Goal: Task Accomplishment & Management: Complete application form

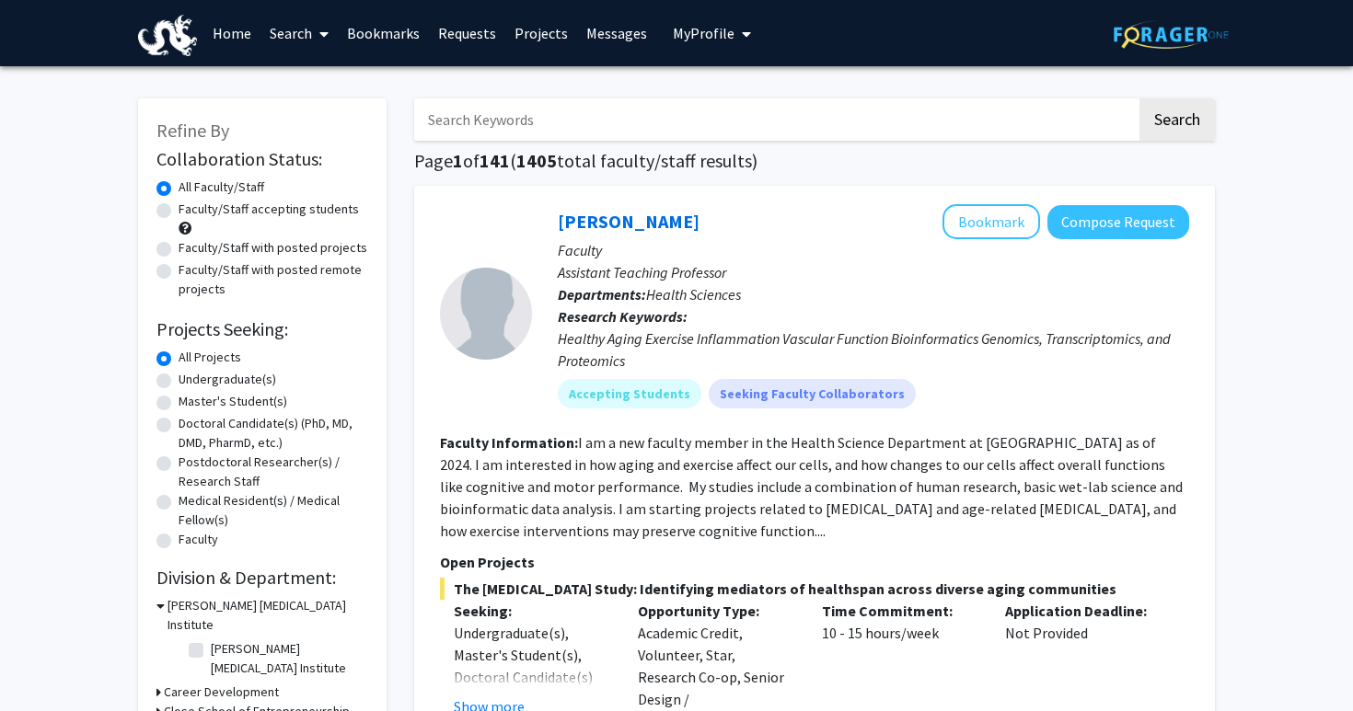
click at [231, 380] on label "Undergraduate(s)" at bounding box center [228, 379] width 98 height 19
click at [190, 380] on input "Undergraduate(s)" at bounding box center [185, 376] width 12 height 12
radio input "true"
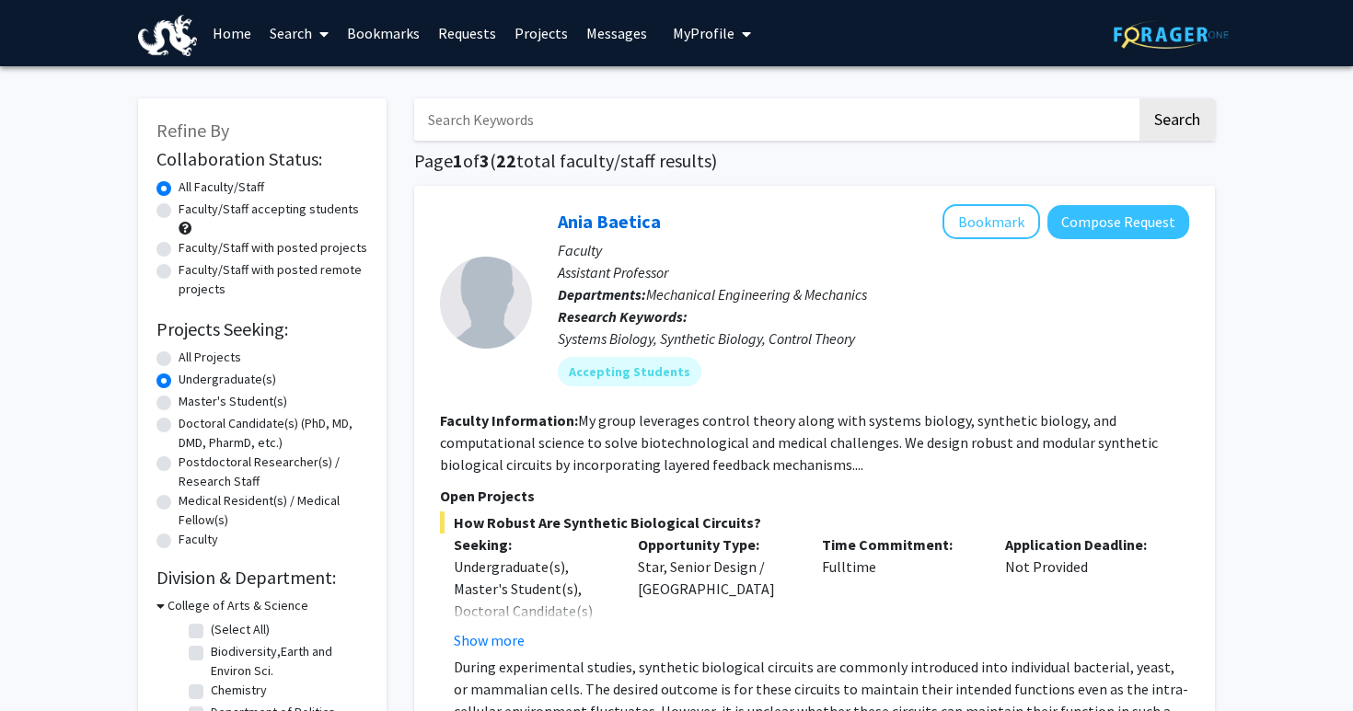
click at [696, 304] on p "Departments: Mechanical Engineering & Mechanics" at bounding box center [873, 294] width 631 height 22
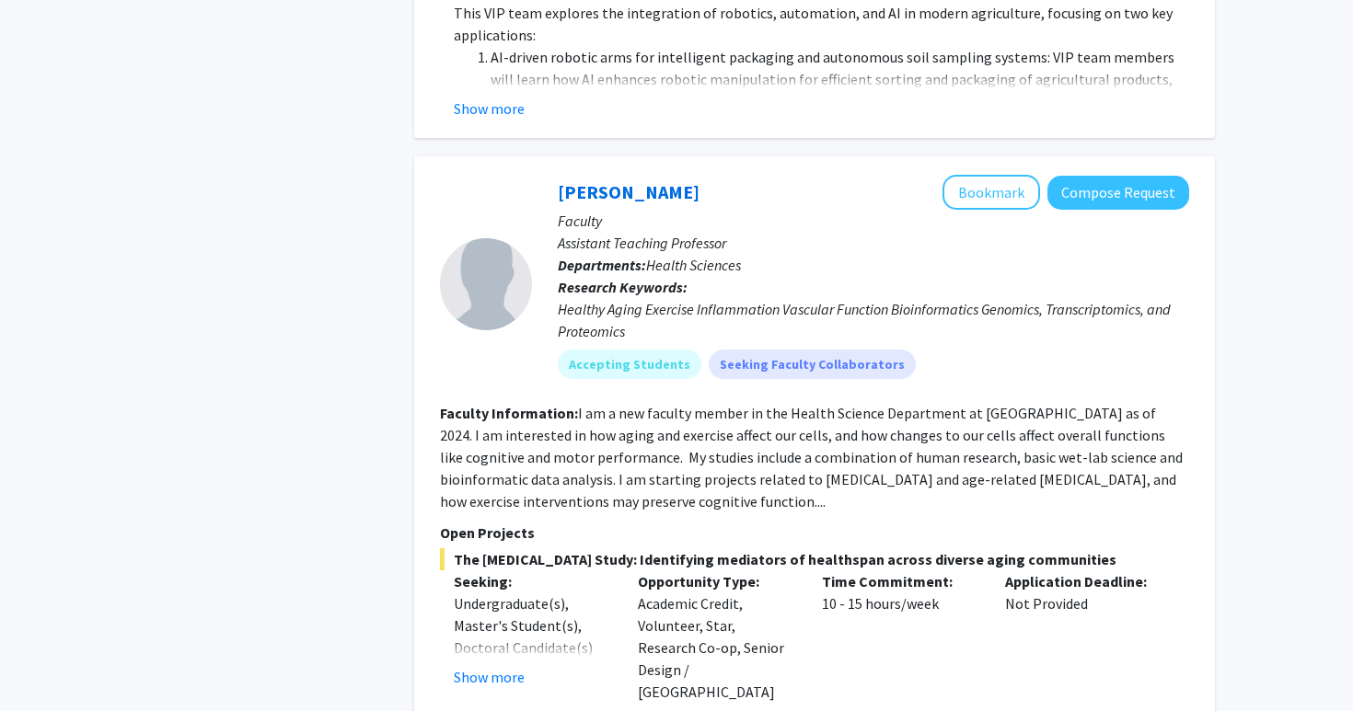
scroll to position [1826, 0]
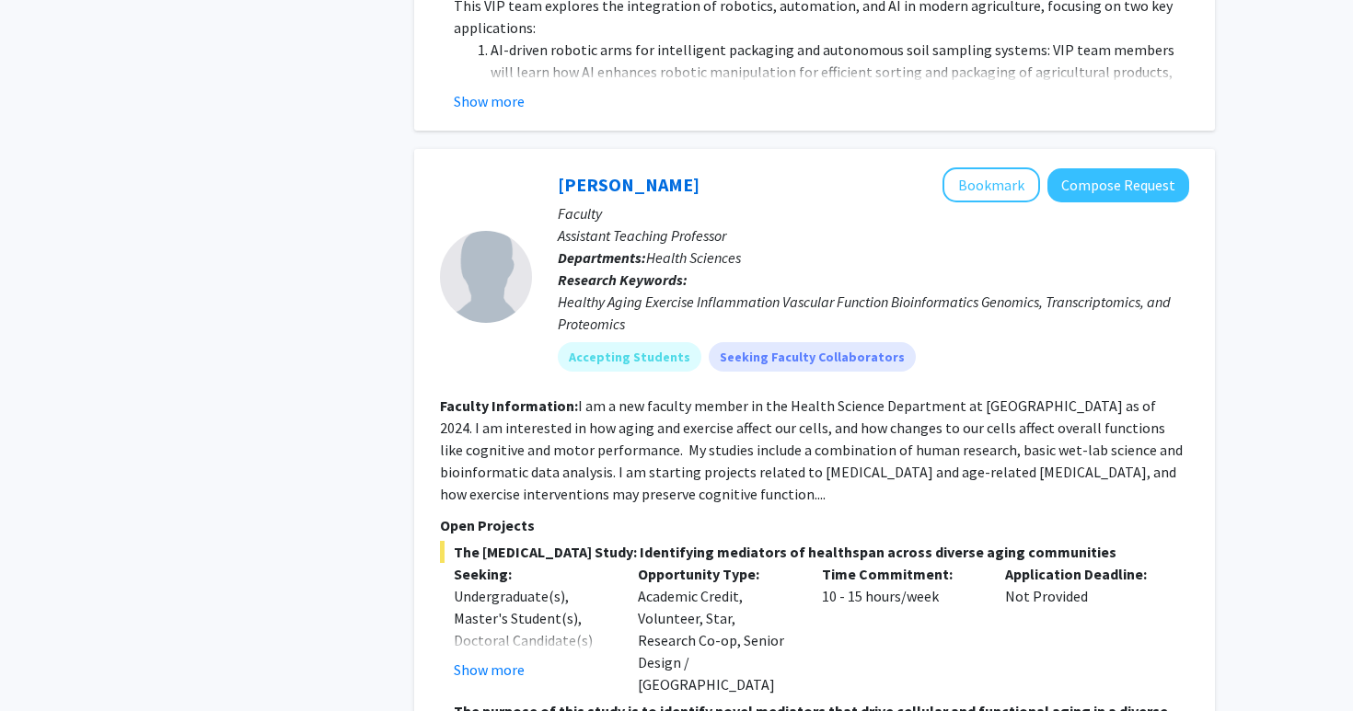
click at [690, 397] on fg-read-more "I am a new faculty member in the Health Science Department at [GEOGRAPHIC_DATA]…" at bounding box center [811, 450] width 743 height 107
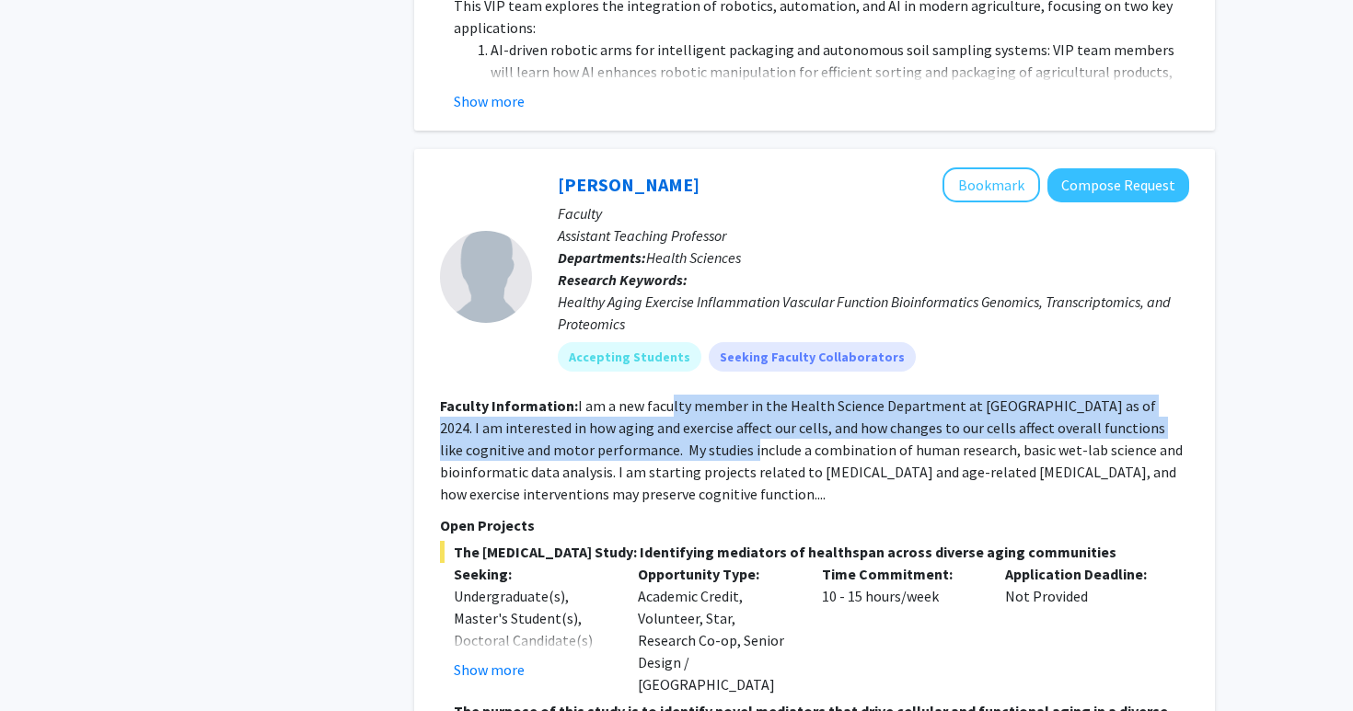
drag, startPoint x: 669, startPoint y: 375, endPoint x: 667, endPoint y: 341, distance: 34.1
click at [667, 397] on fg-read-more "I am a new faculty member in the Health Science Department at [GEOGRAPHIC_DATA]…" at bounding box center [811, 450] width 743 height 107
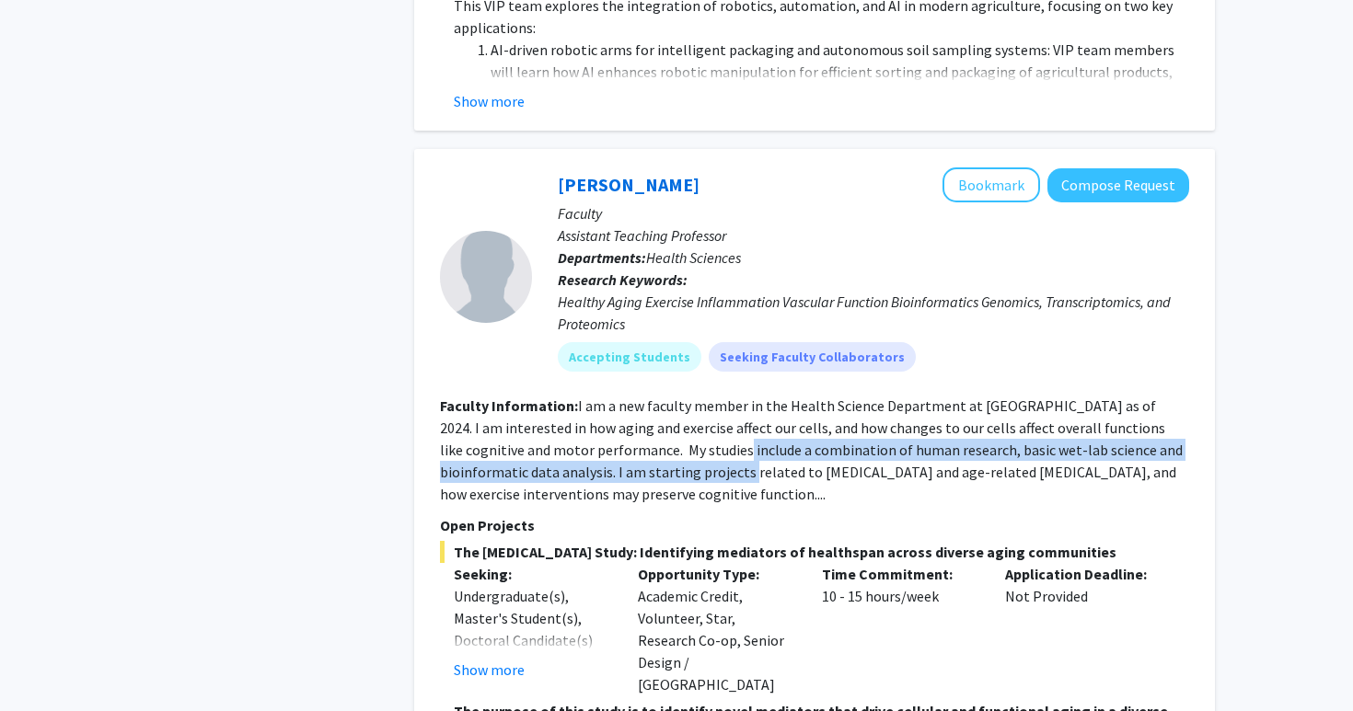
drag, startPoint x: 659, startPoint y: 378, endPoint x: 659, endPoint y: 408, distance: 29.4
click at [659, 408] on fg-read-more "I am a new faculty member in the Health Science Department at [GEOGRAPHIC_DATA]…" at bounding box center [811, 450] width 743 height 107
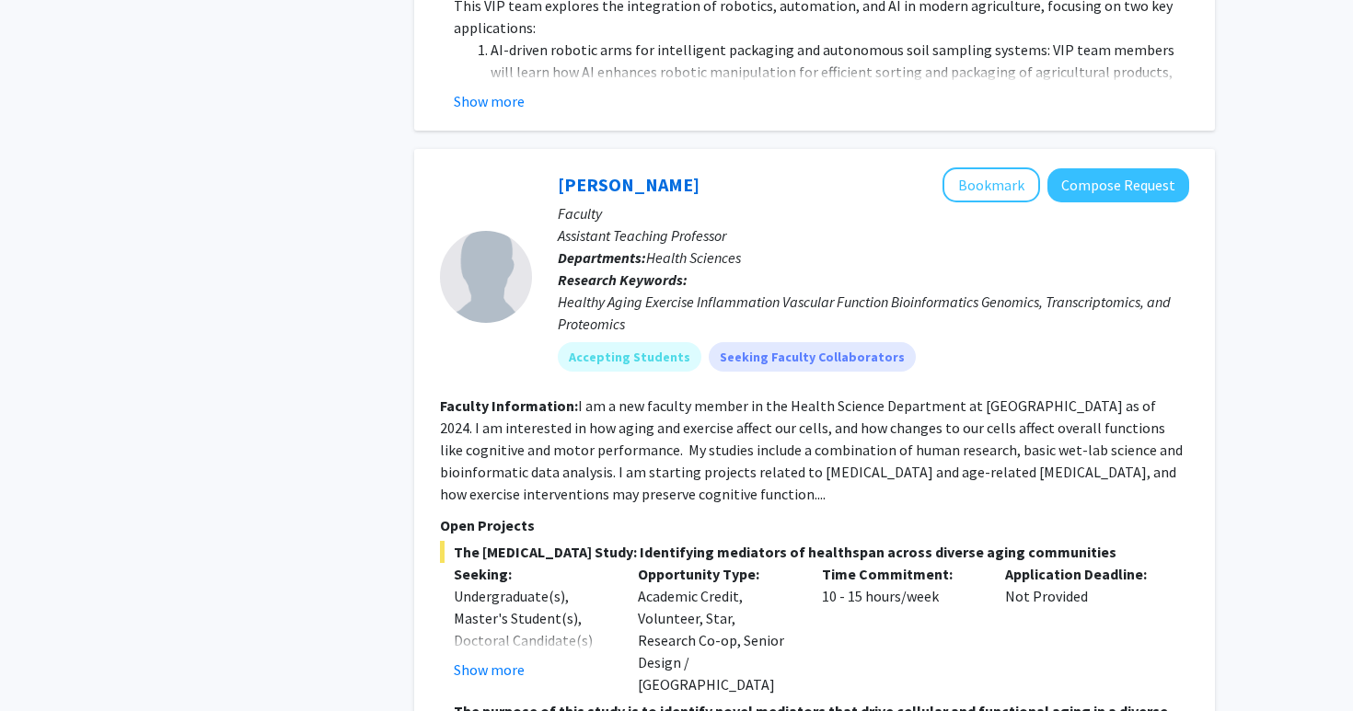
click at [659, 408] on fg-read-more "I am a new faculty member in the Health Science Department at [GEOGRAPHIC_DATA]…" at bounding box center [811, 450] width 743 height 107
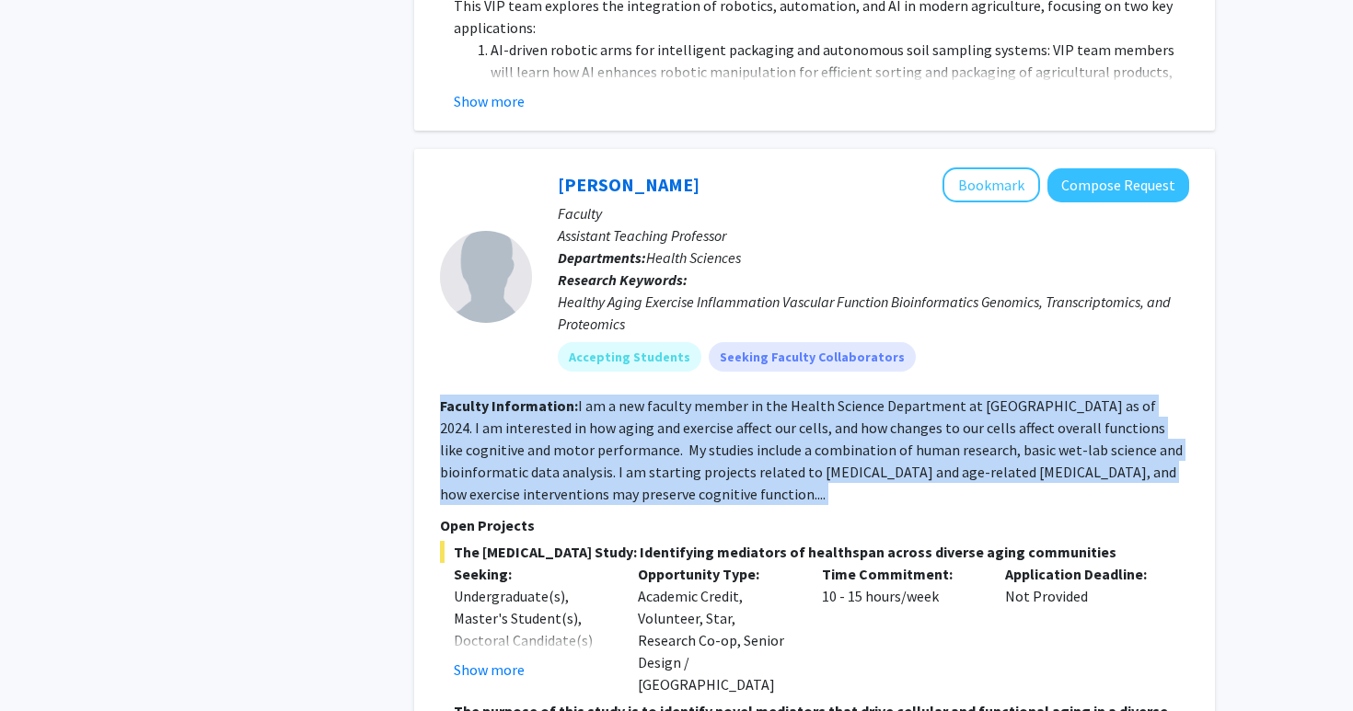
click at [651, 413] on fg-read-more "I am a new faculty member in the Health Science Department at [GEOGRAPHIC_DATA]…" at bounding box center [811, 450] width 743 height 107
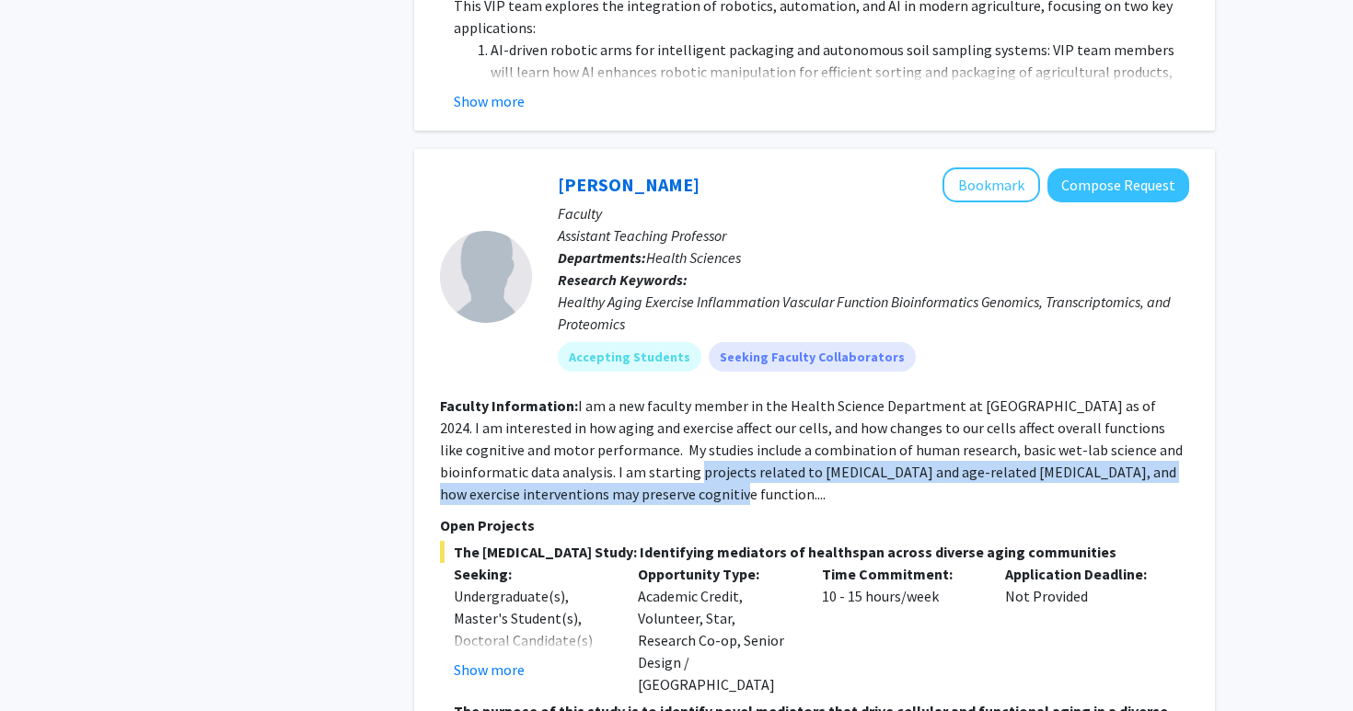
drag, startPoint x: 651, startPoint y: 413, endPoint x: 651, endPoint y: 429, distance: 15.7
click at [651, 429] on fg-read-more "I am a new faculty member in the Health Science Department at [GEOGRAPHIC_DATA]…" at bounding box center [811, 450] width 743 height 107
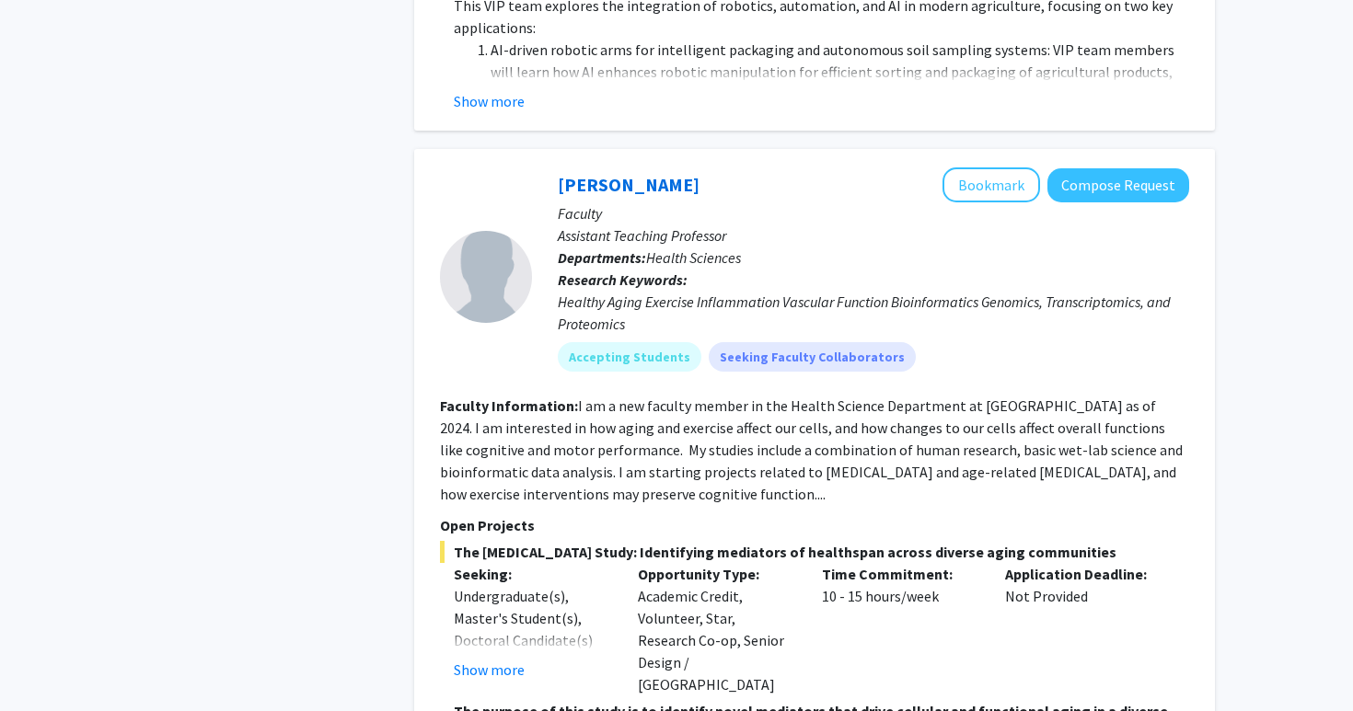
click at [651, 429] on fg-read-more "I am a new faculty member in the Health Science Department at [GEOGRAPHIC_DATA]…" at bounding box center [811, 450] width 743 height 107
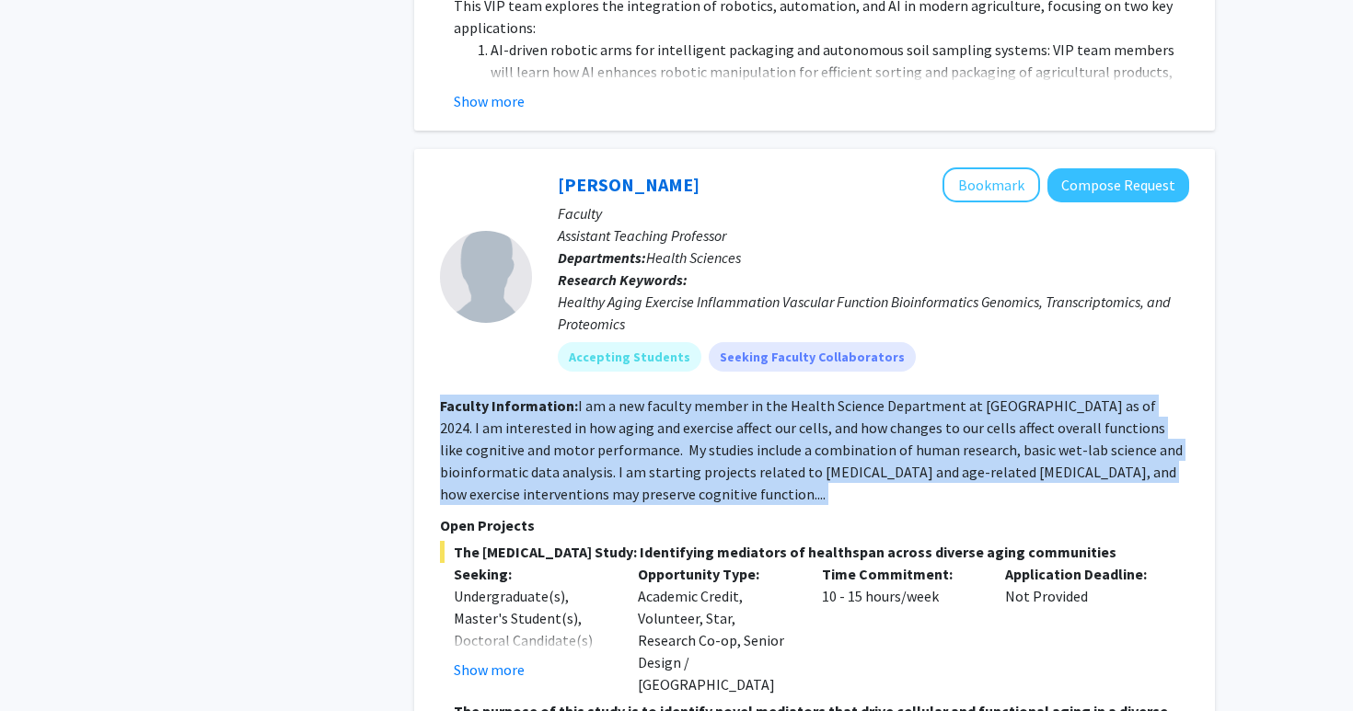
click at [633, 435] on fg-read-more "I am a new faculty member in the Health Science Department at [GEOGRAPHIC_DATA]…" at bounding box center [811, 450] width 743 height 107
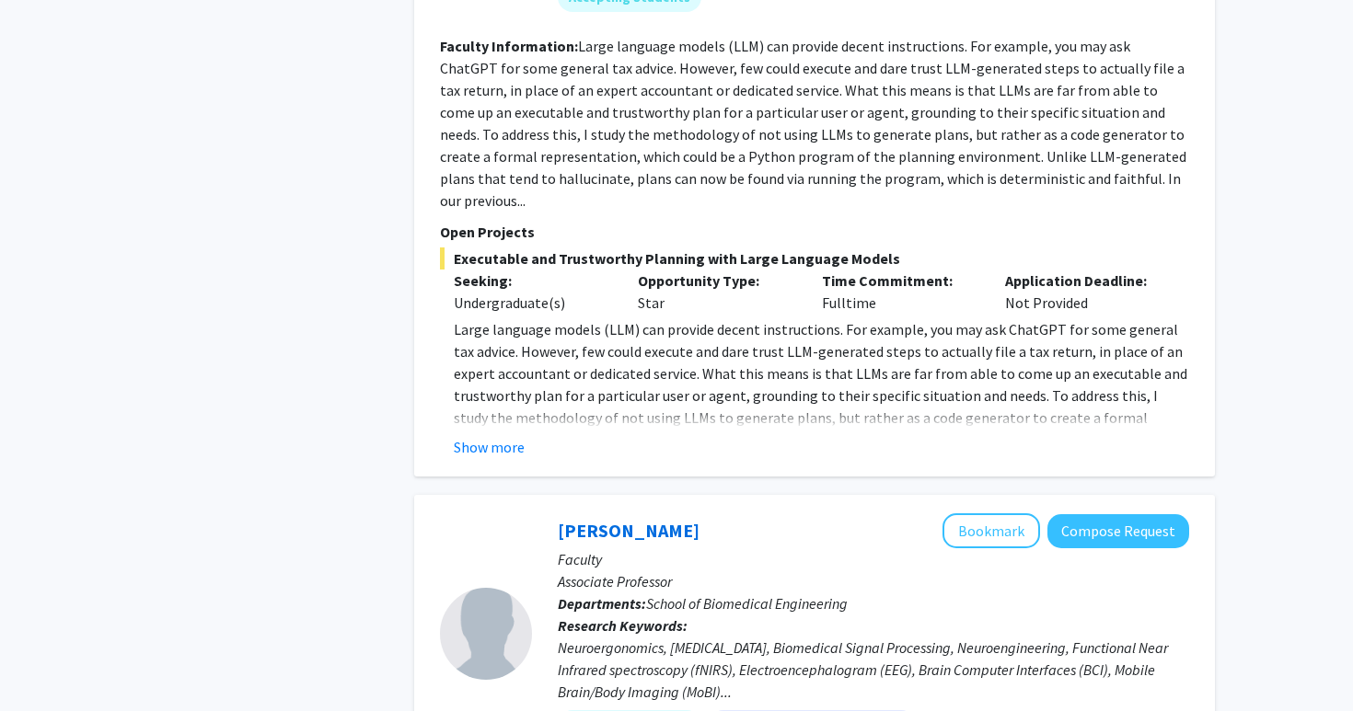
scroll to position [5107, 0]
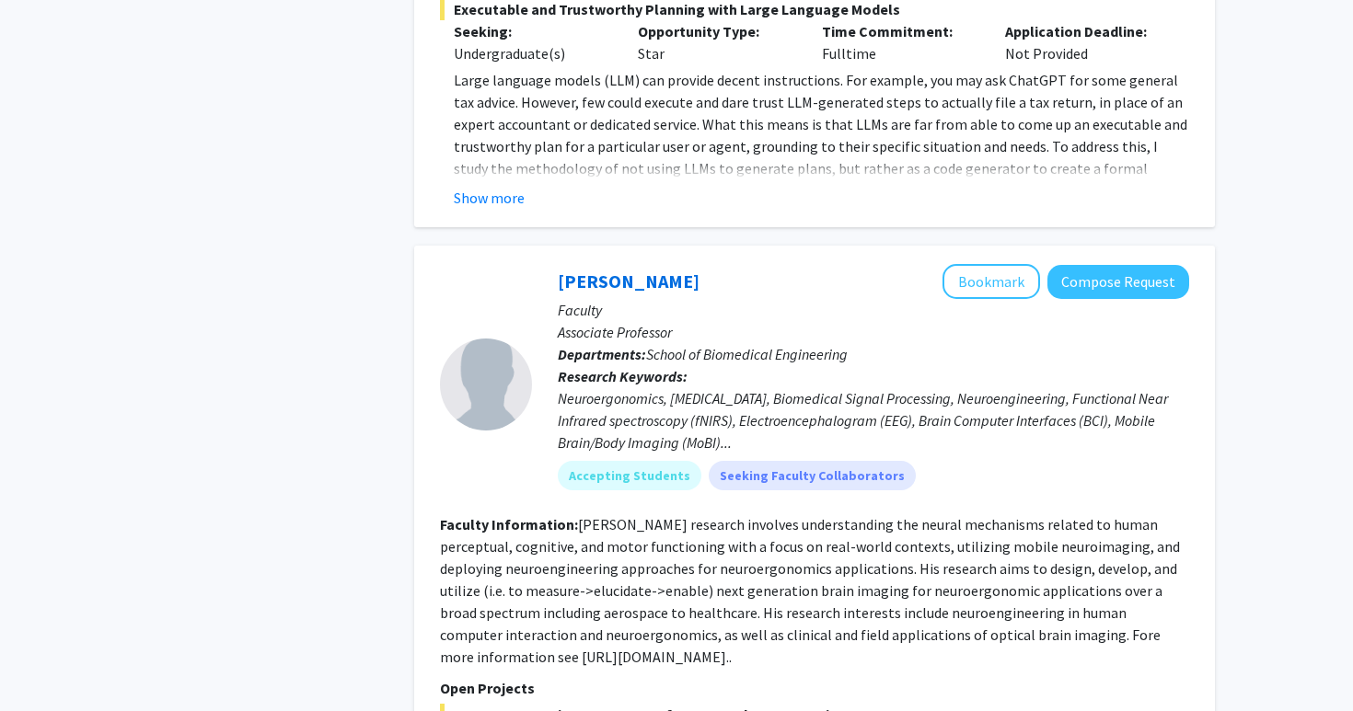
click at [655, 387] on div "Neuroergonomics, [MEDICAL_DATA], Biomedical Signal Processing, Neuroengineering…" at bounding box center [873, 420] width 631 height 66
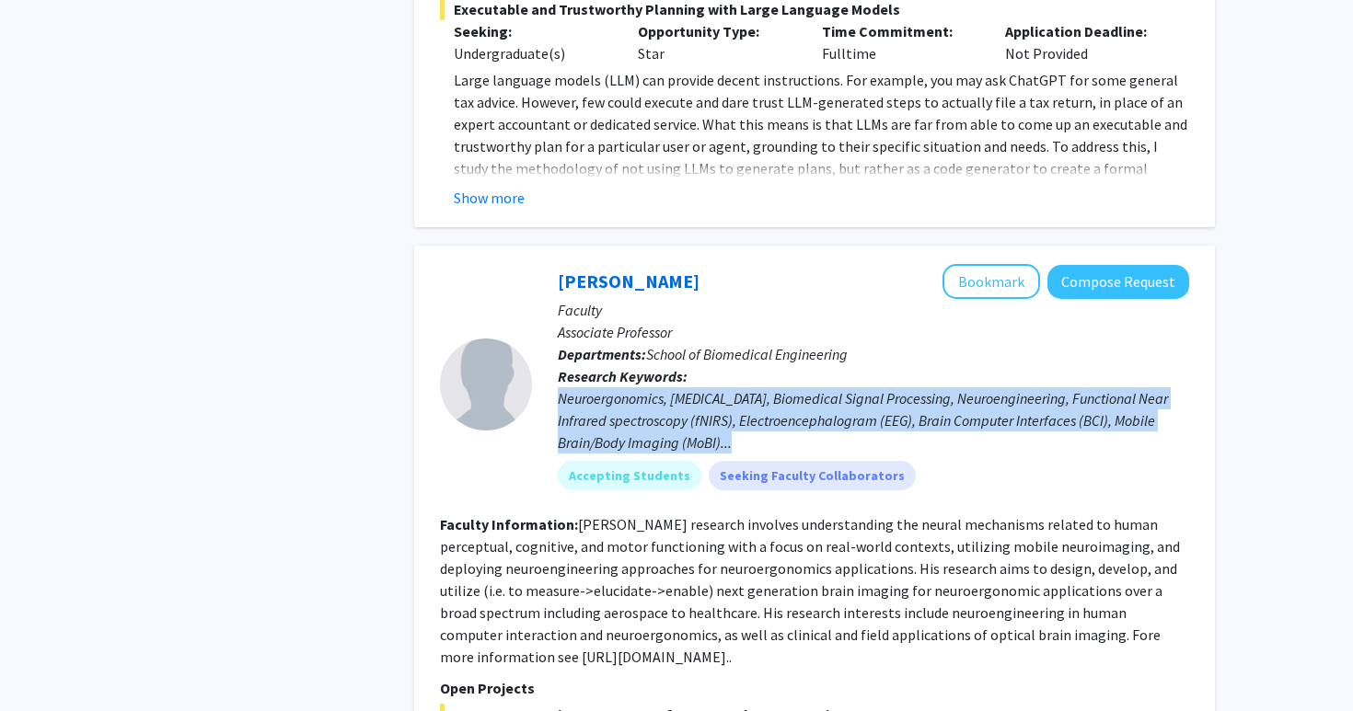
click at [702, 387] on div "Neuroergonomics, [MEDICAL_DATA], Biomedical Signal Processing, Neuroengineering…" at bounding box center [873, 420] width 631 height 66
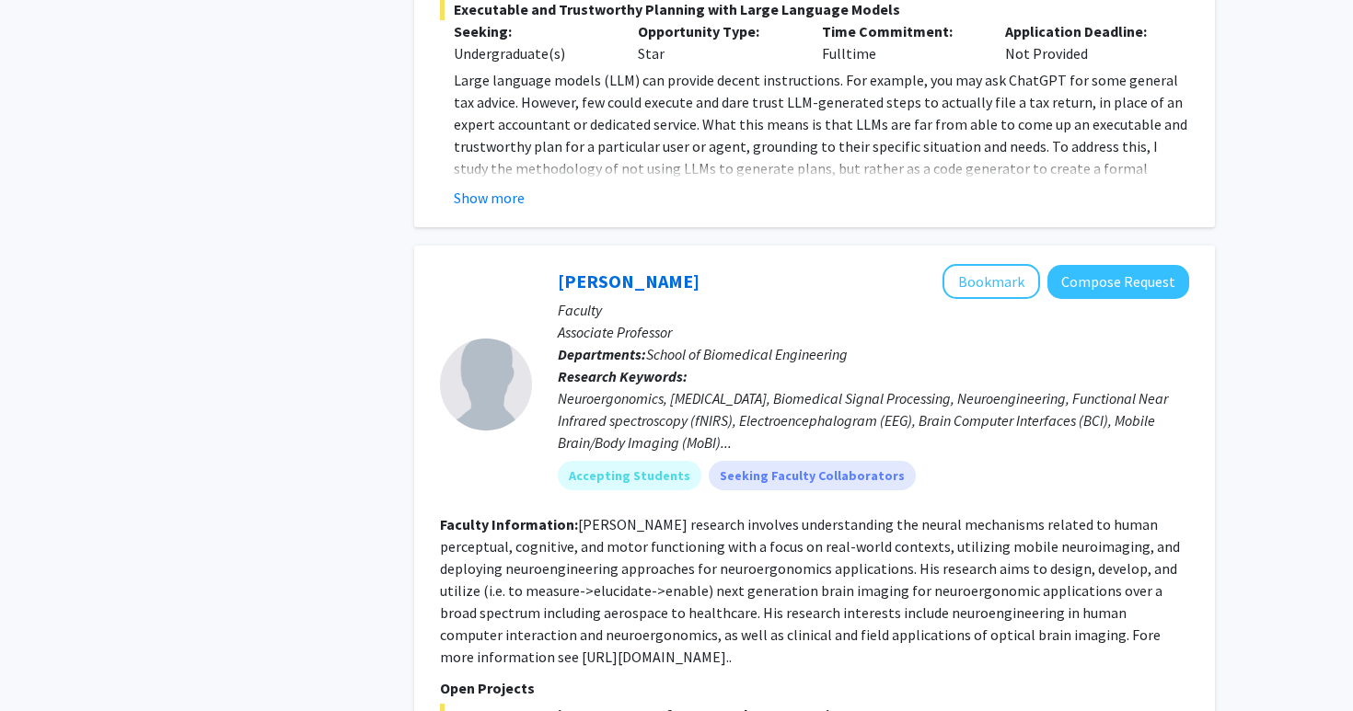
click at [702, 387] on div "Neuroergonomics, [MEDICAL_DATA], Biomedical Signal Processing, Neuroengineering…" at bounding box center [873, 420] width 631 height 66
click at [701, 387] on div "Neuroergonomics, [MEDICAL_DATA], Biomedical Signal Processing, Neuroengineering…" at bounding box center [873, 420] width 631 height 66
click at [696, 387] on div "Neuroergonomics, [MEDICAL_DATA], Biomedical Signal Processing, Neuroengineering…" at bounding box center [873, 420] width 631 height 66
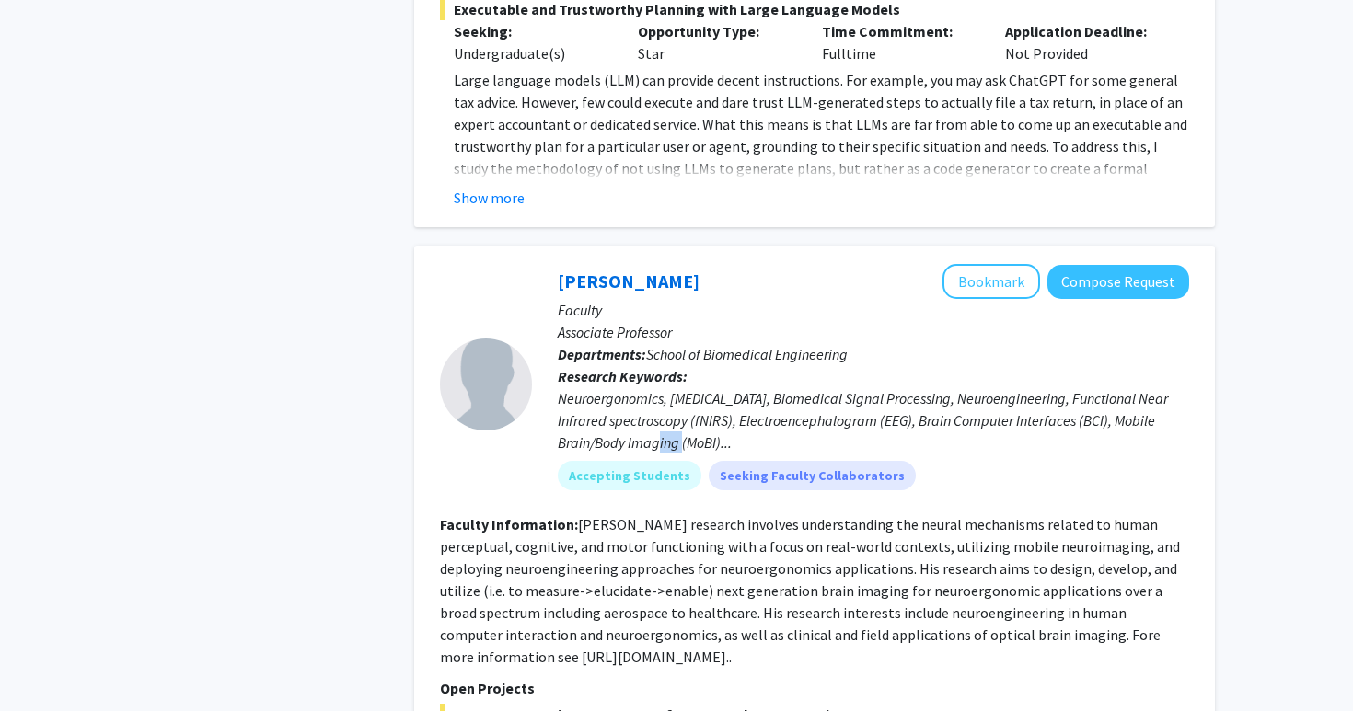
click at [673, 387] on div "Neuroergonomics, [MEDICAL_DATA], Biomedical Signal Processing, Neuroengineering…" at bounding box center [873, 420] width 631 height 66
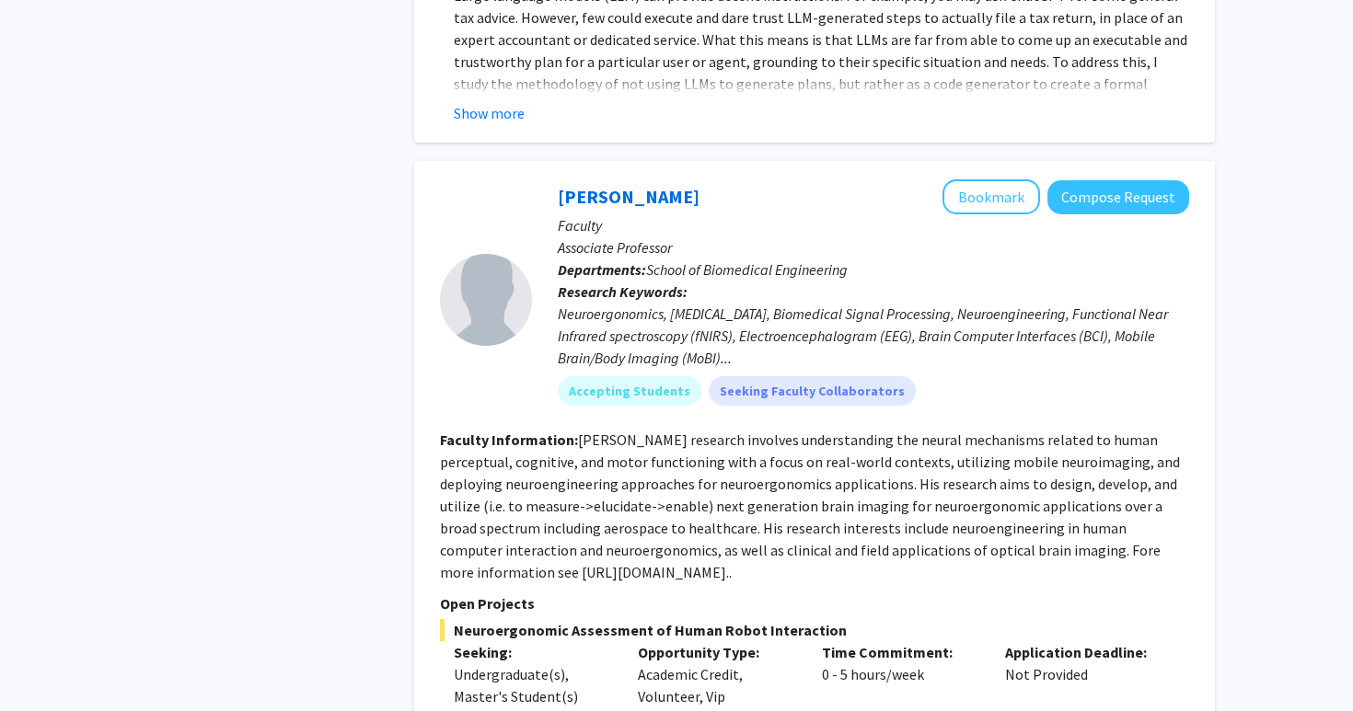
scroll to position [5199, 0]
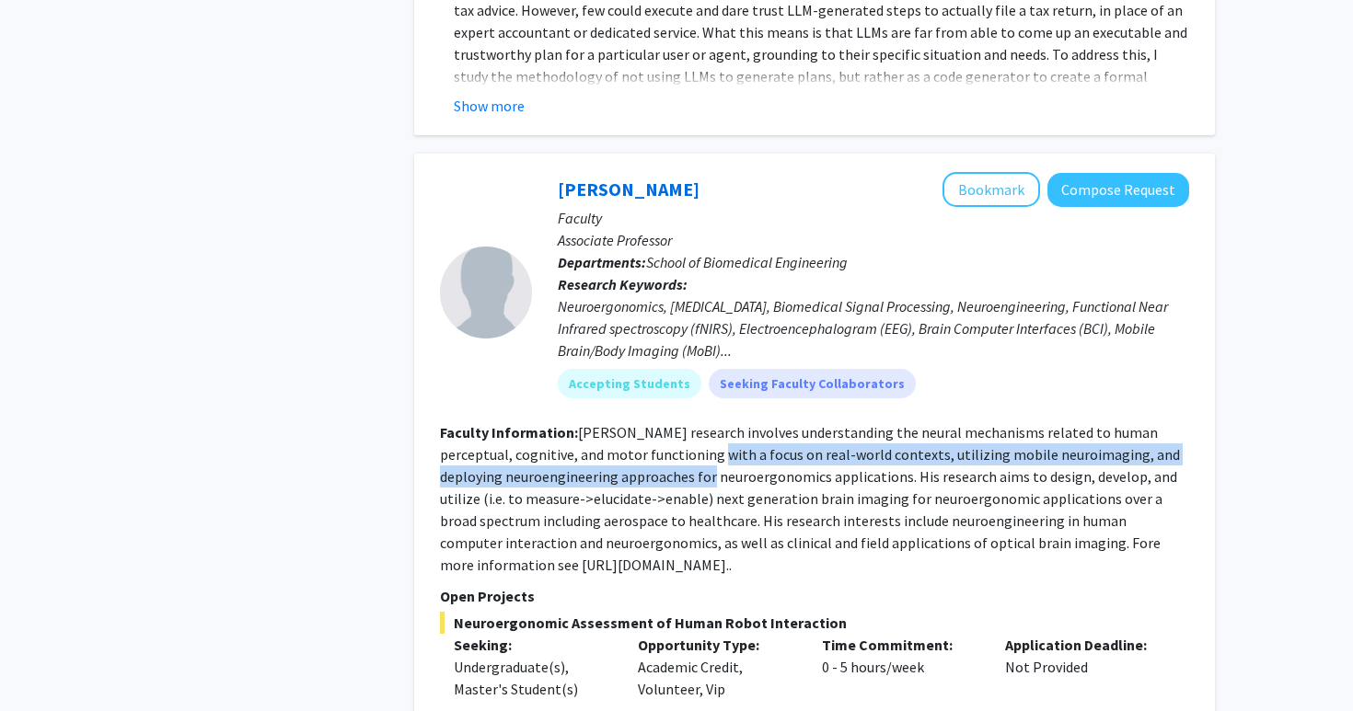
drag, startPoint x: 664, startPoint y: 359, endPoint x: 663, endPoint y: 382, distance: 23.0
click at [663, 423] on fg-read-more "[PERSON_NAME] research involves understanding the neural mechanisms related to …" at bounding box center [810, 498] width 740 height 151
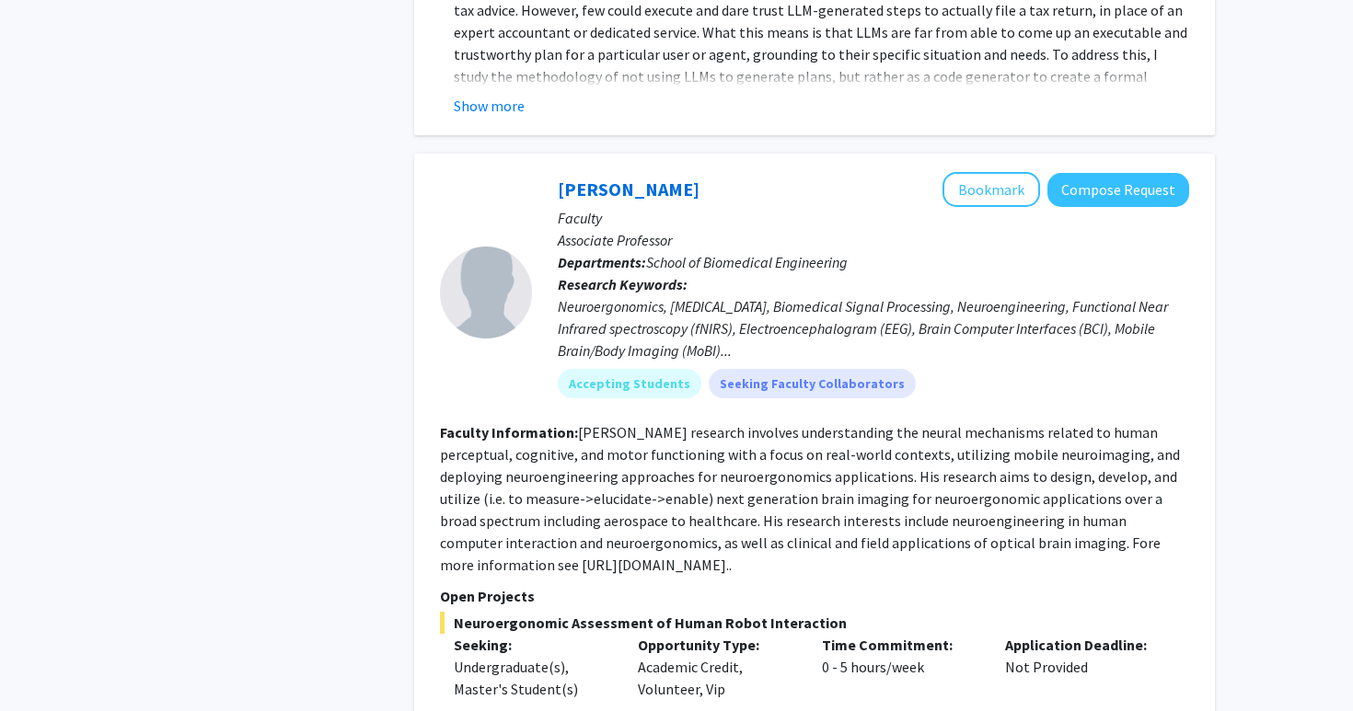
click at [663, 423] on fg-read-more "[PERSON_NAME] research involves understanding the neural mechanisms related to …" at bounding box center [810, 498] width 740 height 151
click at [654, 428] on section "Faculty Information: [PERSON_NAME] research involves understanding the neural m…" at bounding box center [814, 498] width 749 height 155
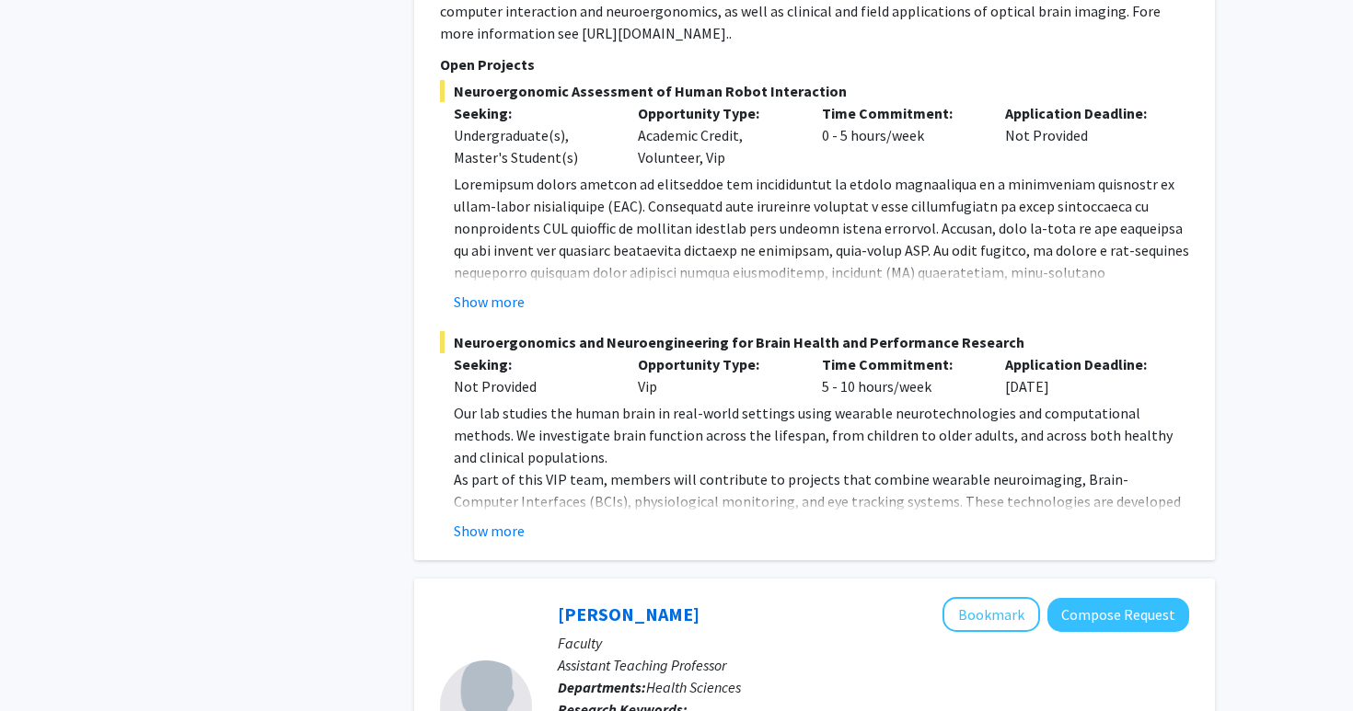
scroll to position [6042, 0]
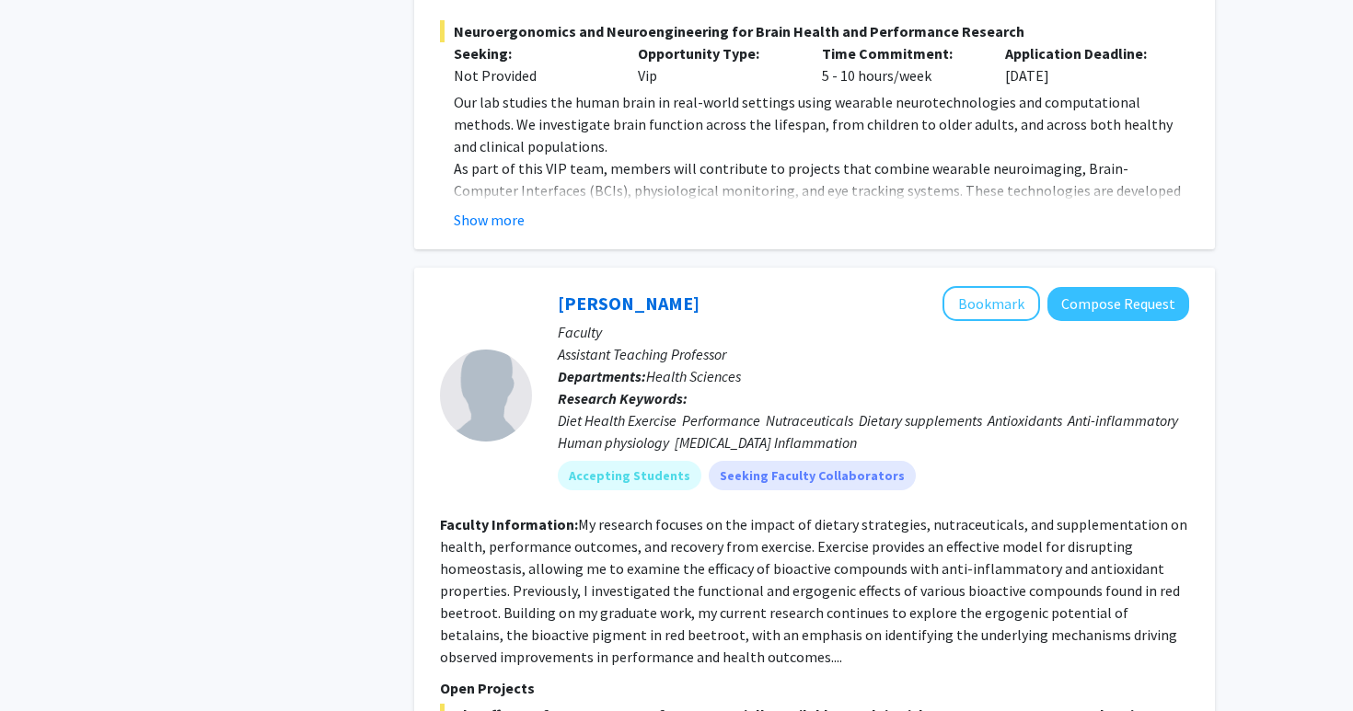
click at [683, 409] on div "Diet Health Exercise Performance Nutraceuticals Dietary supplements Antioxidant…" at bounding box center [873, 431] width 631 height 44
click at [670, 409] on div "Diet Health Exercise Performance Nutraceuticals Dietary supplements Antioxidant…" at bounding box center [873, 431] width 631 height 44
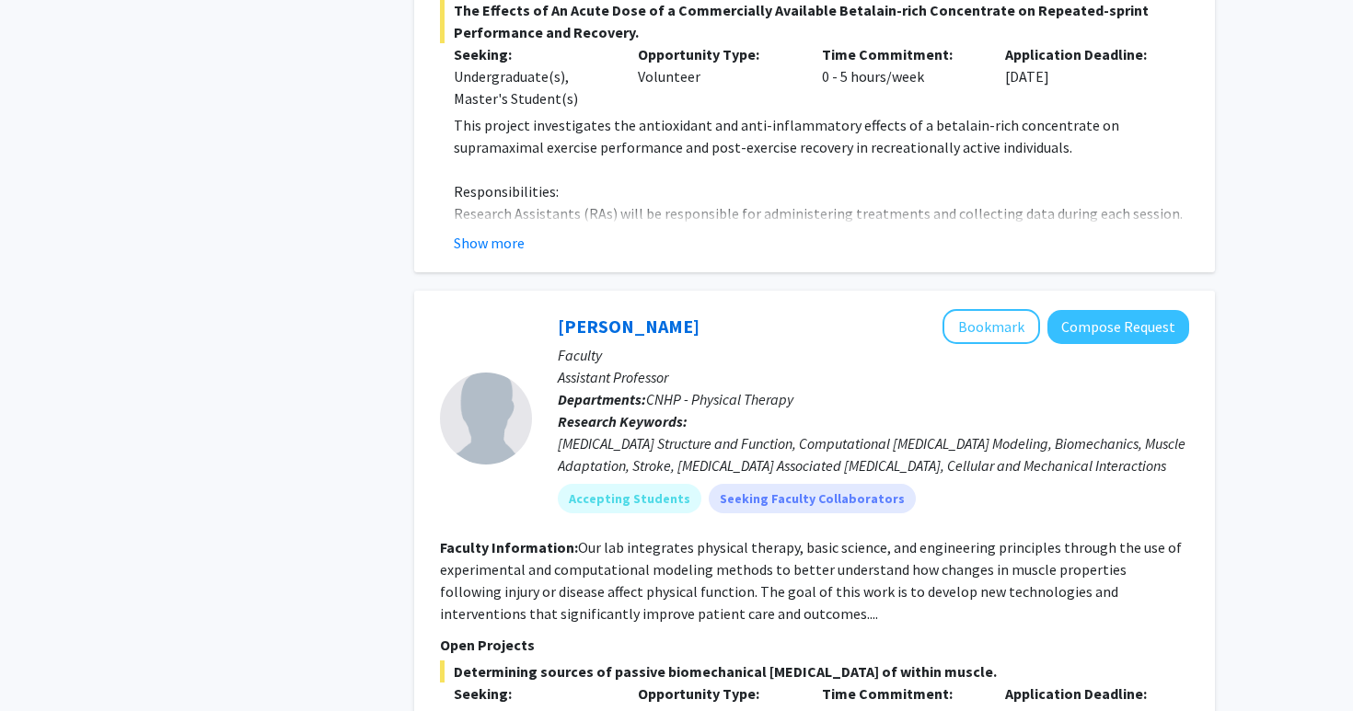
scroll to position [6750, 0]
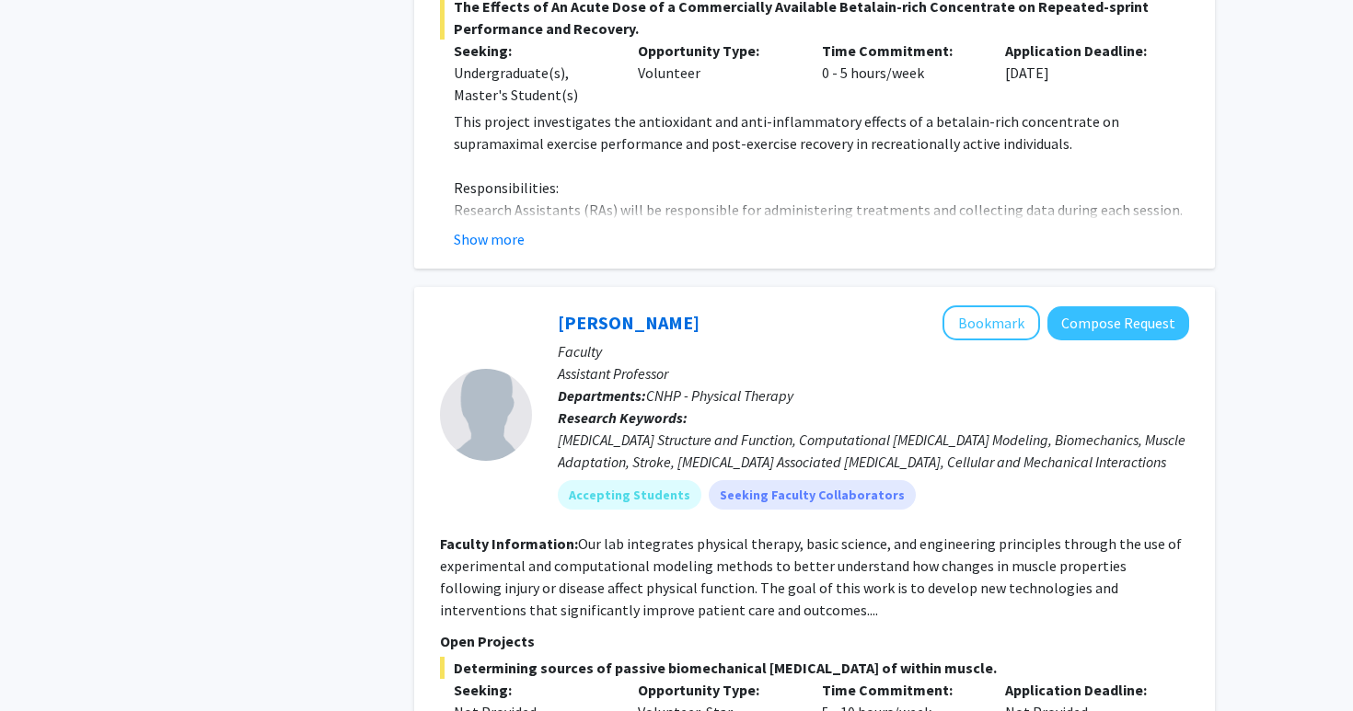
click at [670, 429] on div "[MEDICAL_DATA] Structure and Function, Computational [MEDICAL_DATA] Modeling, B…" at bounding box center [873, 451] width 631 height 44
click at [662, 429] on div "[MEDICAL_DATA] Structure and Function, Computational [MEDICAL_DATA] Modeling, B…" at bounding box center [873, 451] width 631 height 44
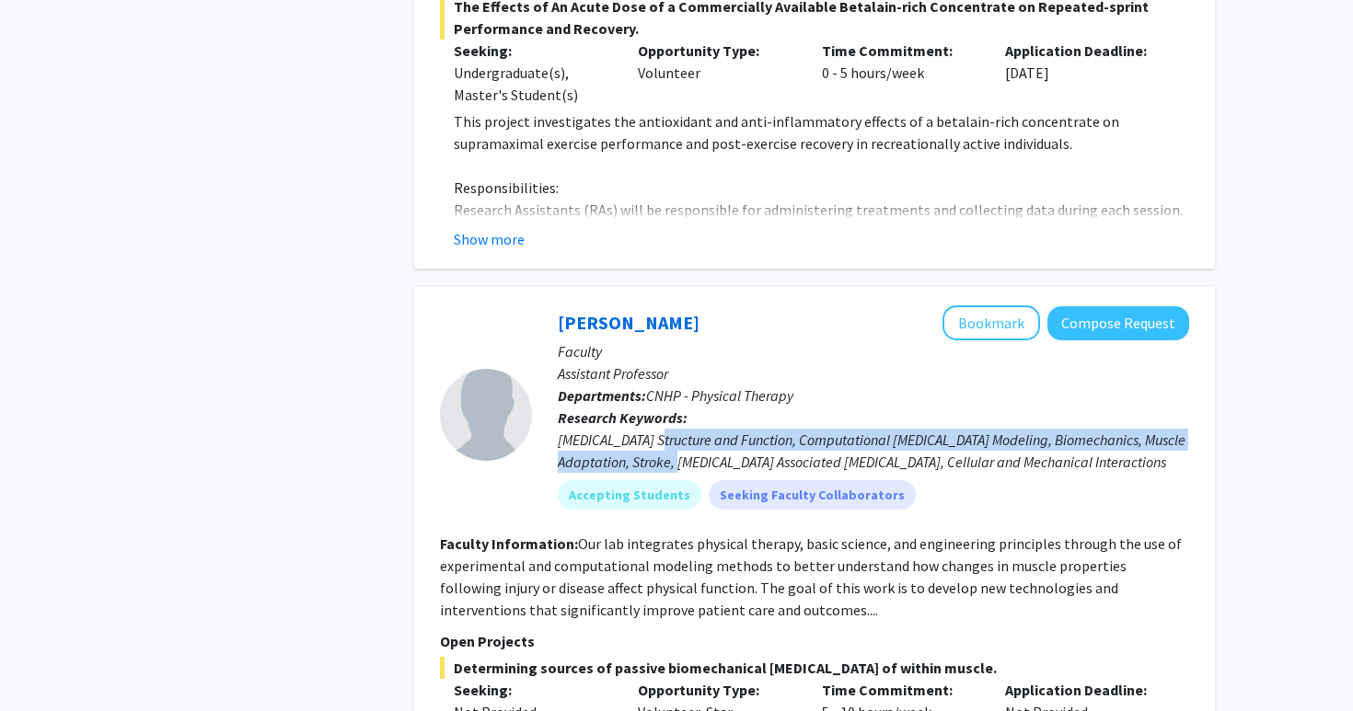
drag, startPoint x: 662, startPoint y: 353, endPoint x: 665, endPoint y: 337, distance: 17.0
click at [665, 429] on div "[MEDICAL_DATA] Structure and Function, Computational [MEDICAL_DATA] Modeling, B…" at bounding box center [873, 451] width 631 height 44
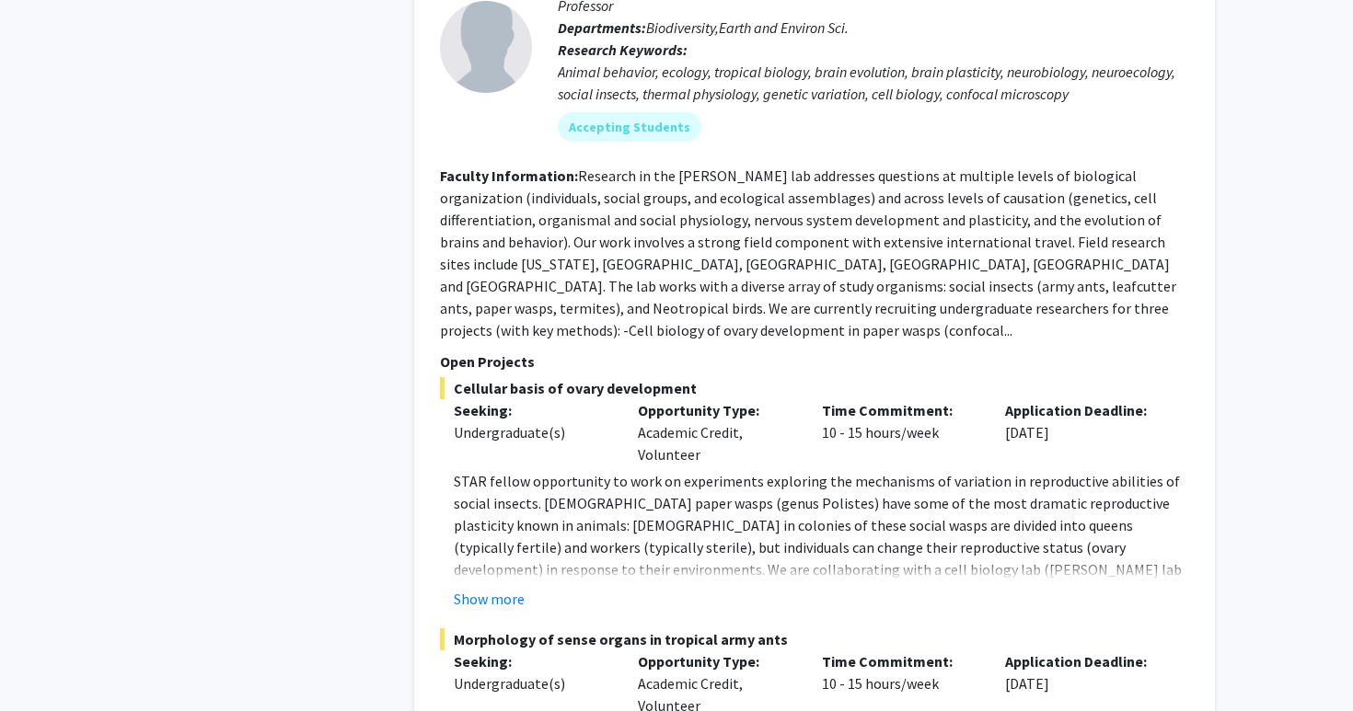
scroll to position [8780, 0]
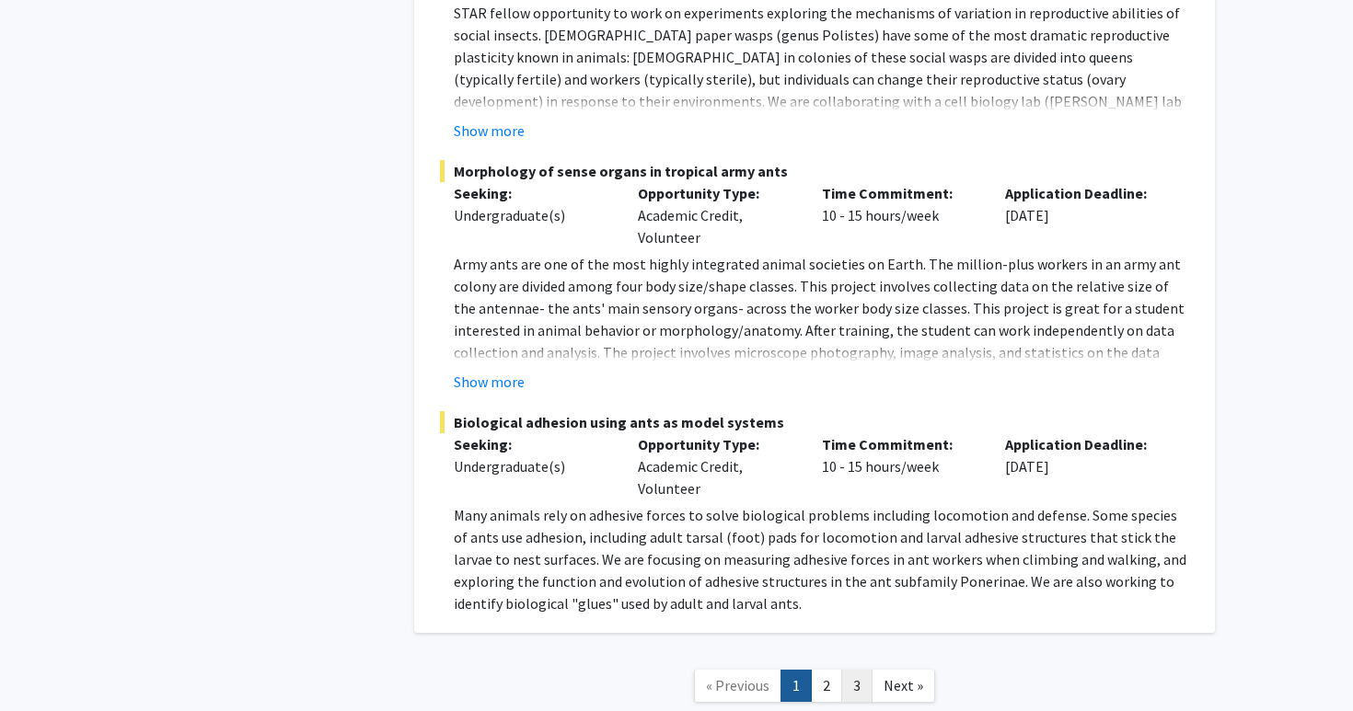
click at [846, 670] on link "3" at bounding box center [856, 686] width 31 height 32
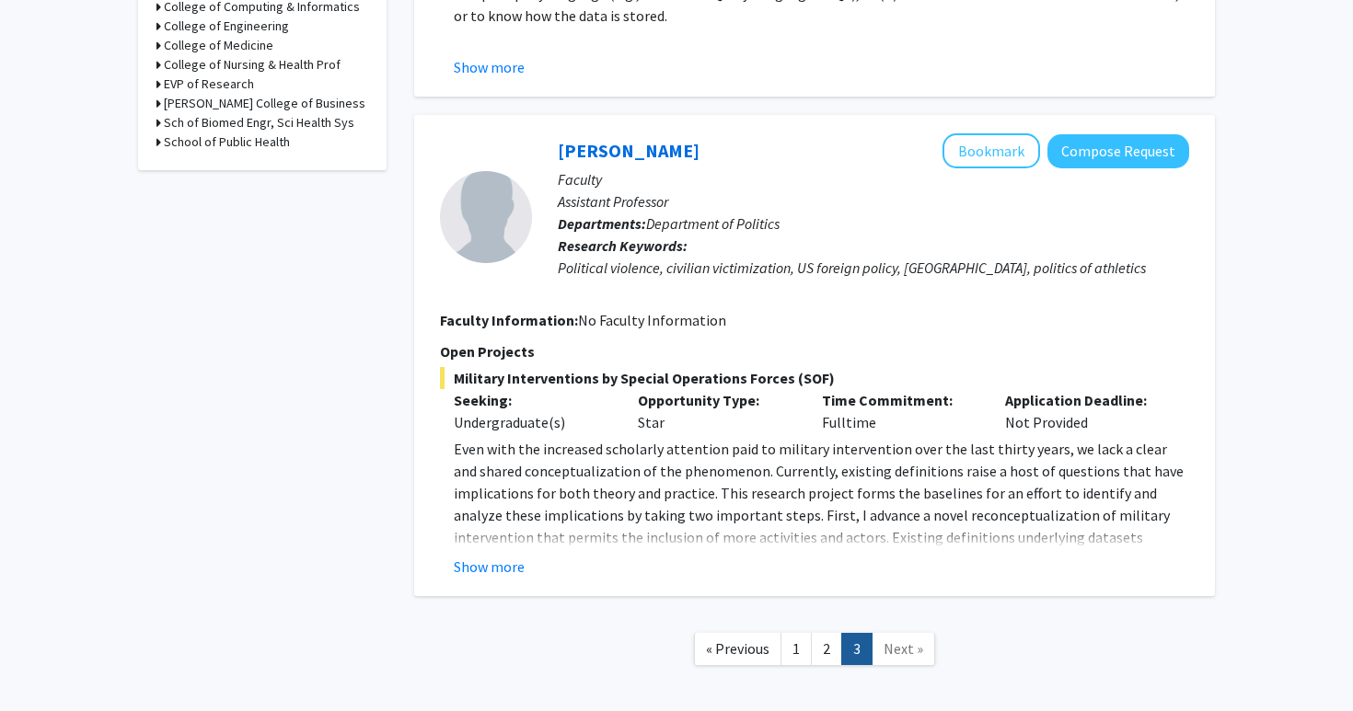
scroll to position [799, 0]
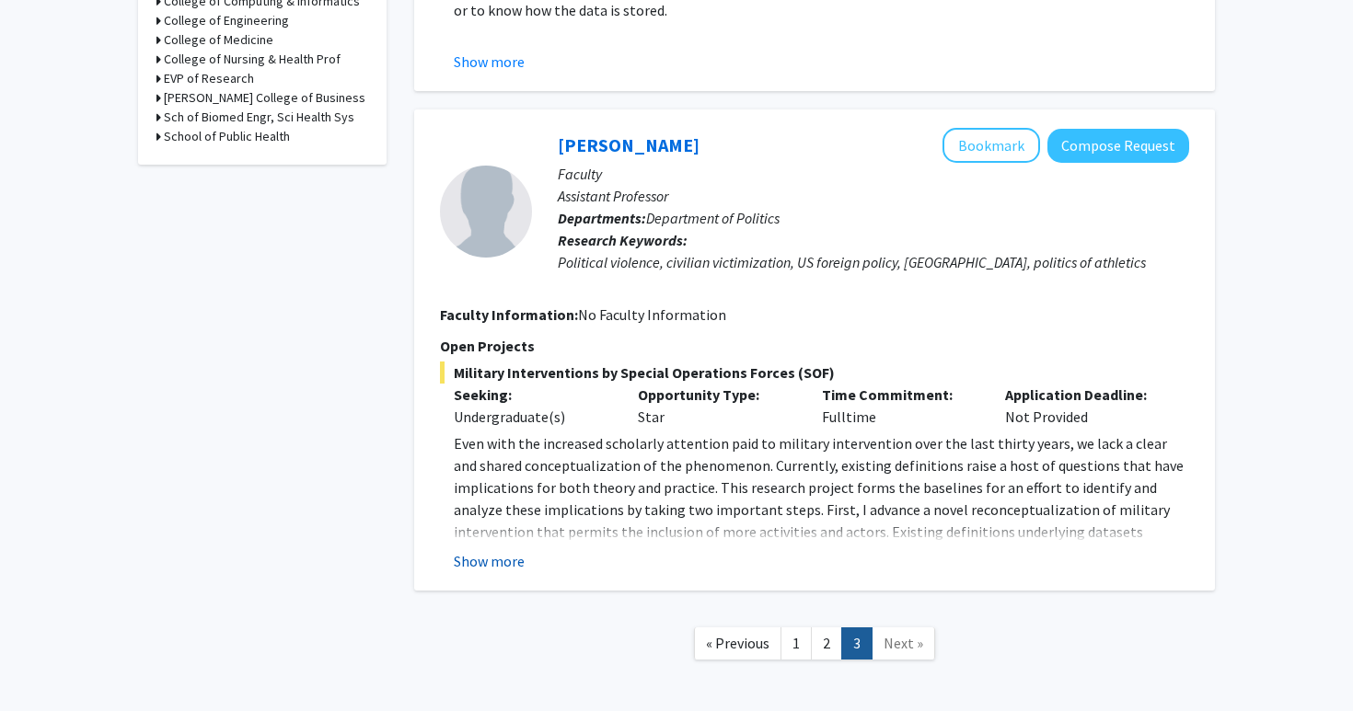
click at [496, 563] on button "Show more" at bounding box center [489, 561] width 71 height 22
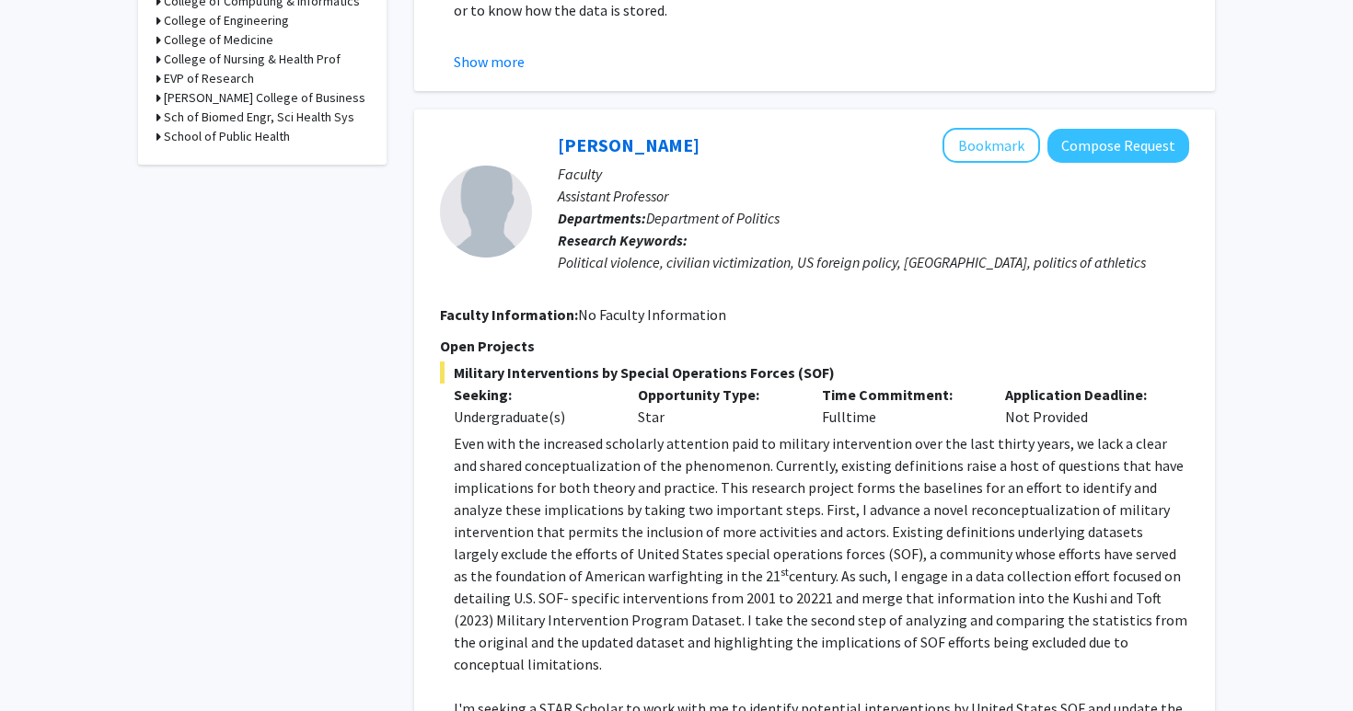
click at [597, 519] on p "Even with the increased scholarly attention paid to military intervention over …" at bounding box center [821, 553] width 735 height 243
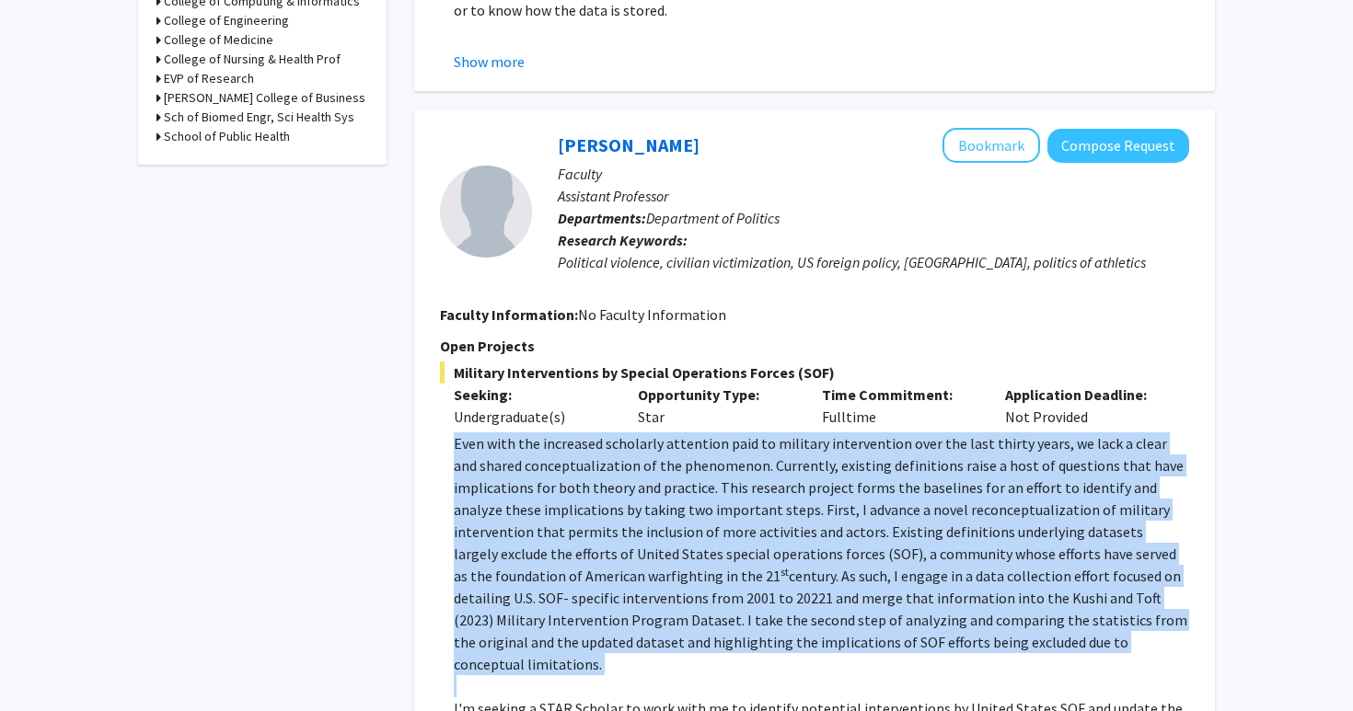
click at [582, 527] on span "Even with the increased scholarly attention paid to military intervention over …" at bounding box center [819, 509] width 730 height 151
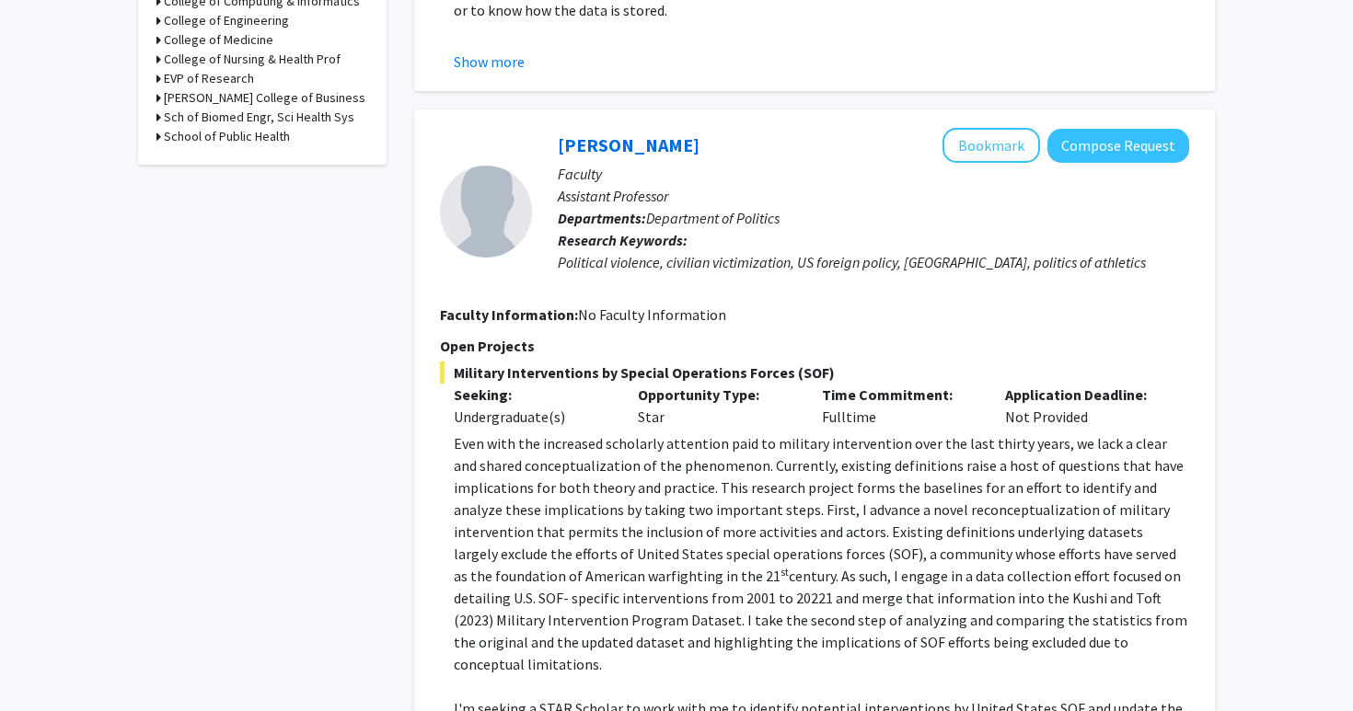
scroll to position [1058, 0]
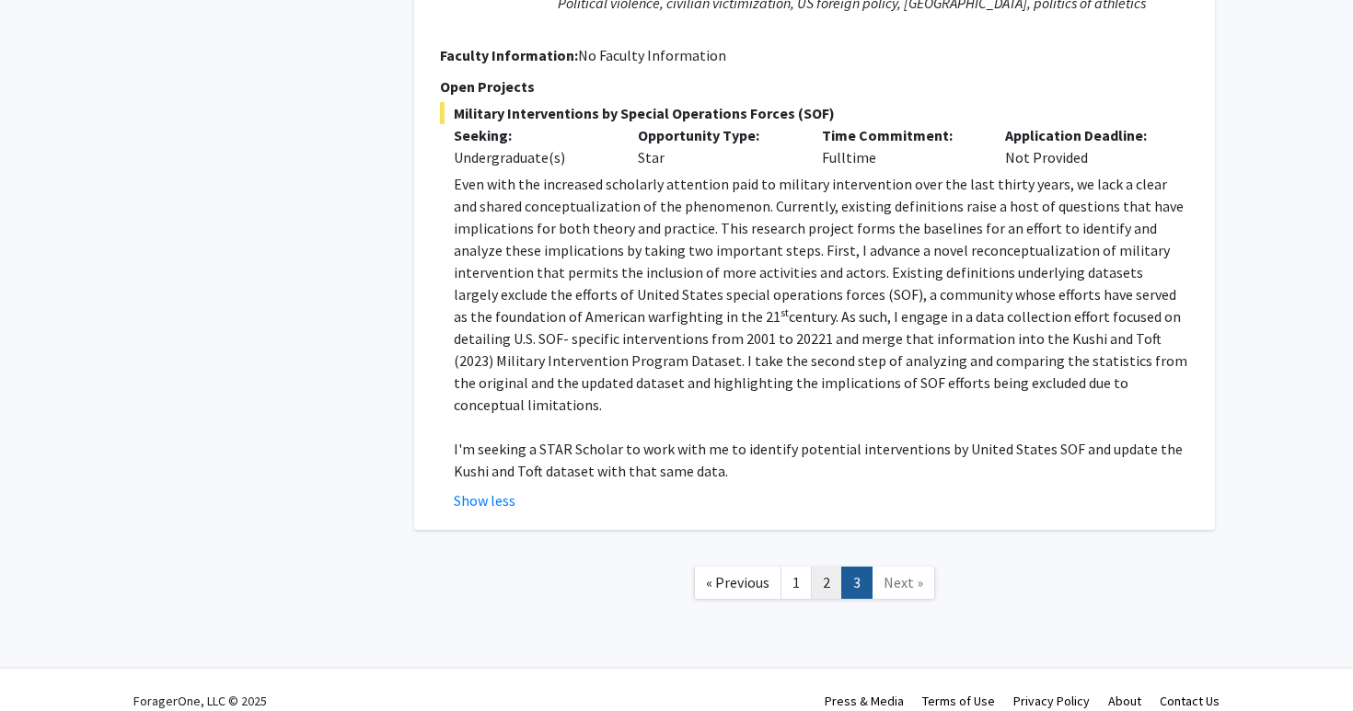
click at [824, 567] on link "2" at bounding box center [826, 583] width 31 height 32
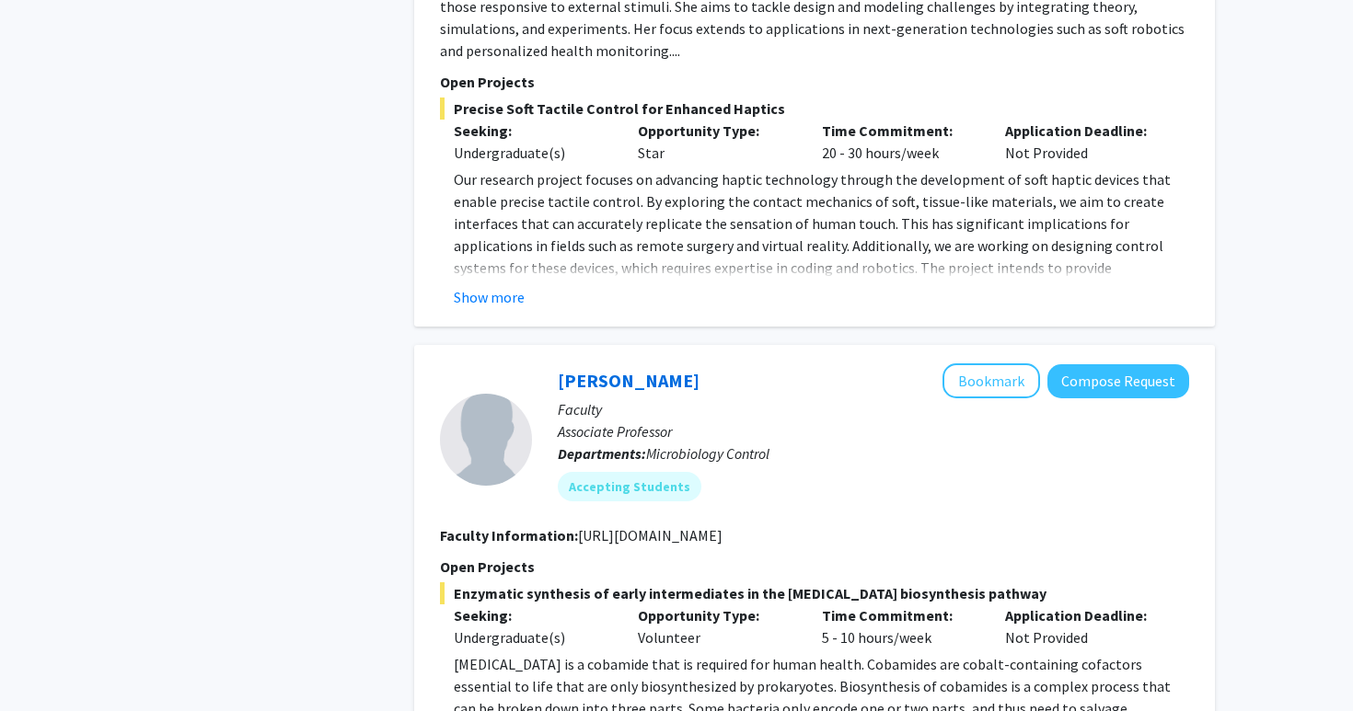
scroll to position [2570, 0]
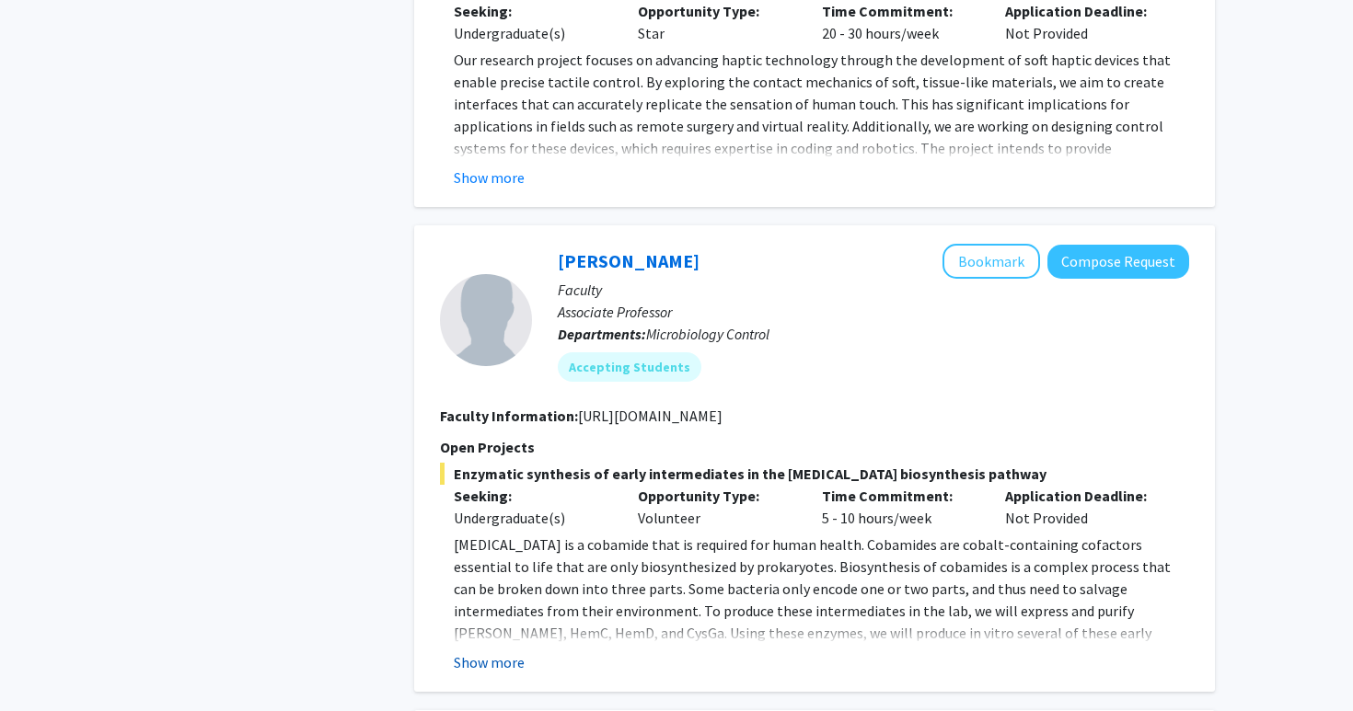
click at [498, 651] on button "Show more" at bounding box center [489, 662] width 71 height 22
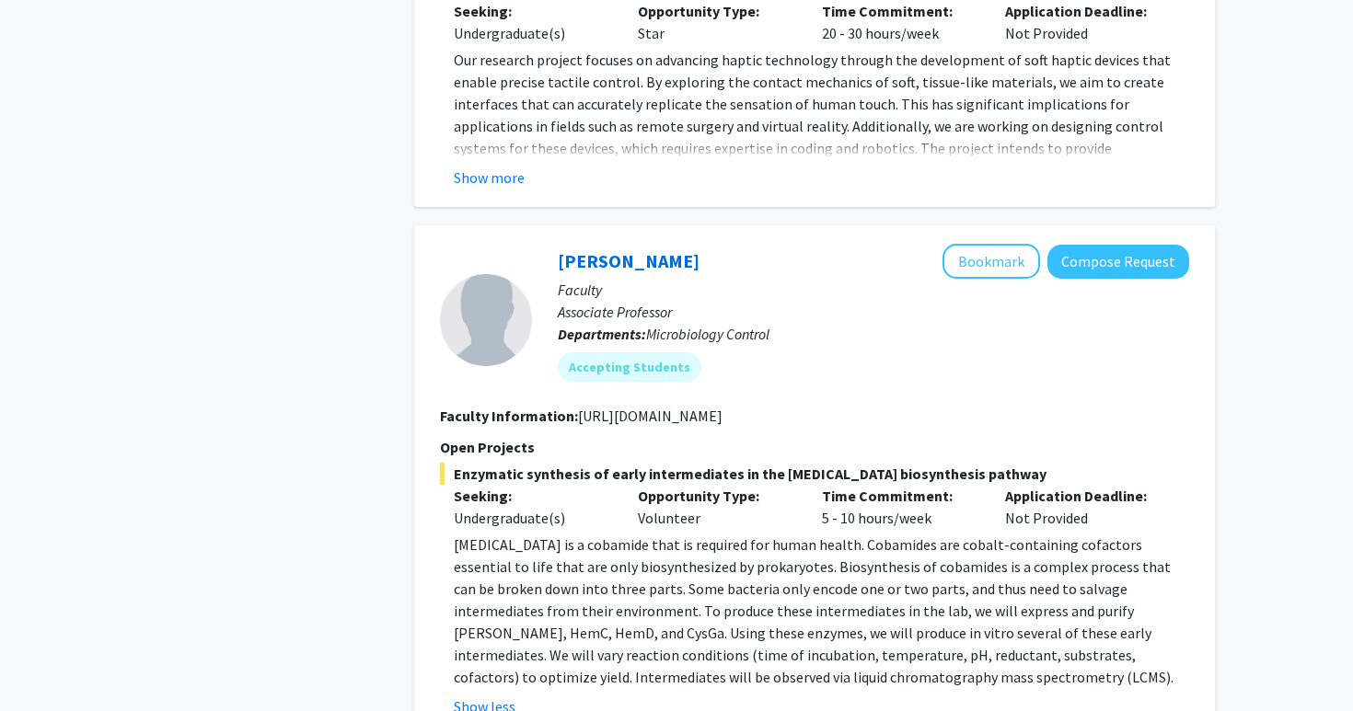
click at [515, 589] on p "[MEDICAL_DATA] is a cobamide that is required for human health. Cobamides are c…" at bounding box center [821, 611] width 735 height 155
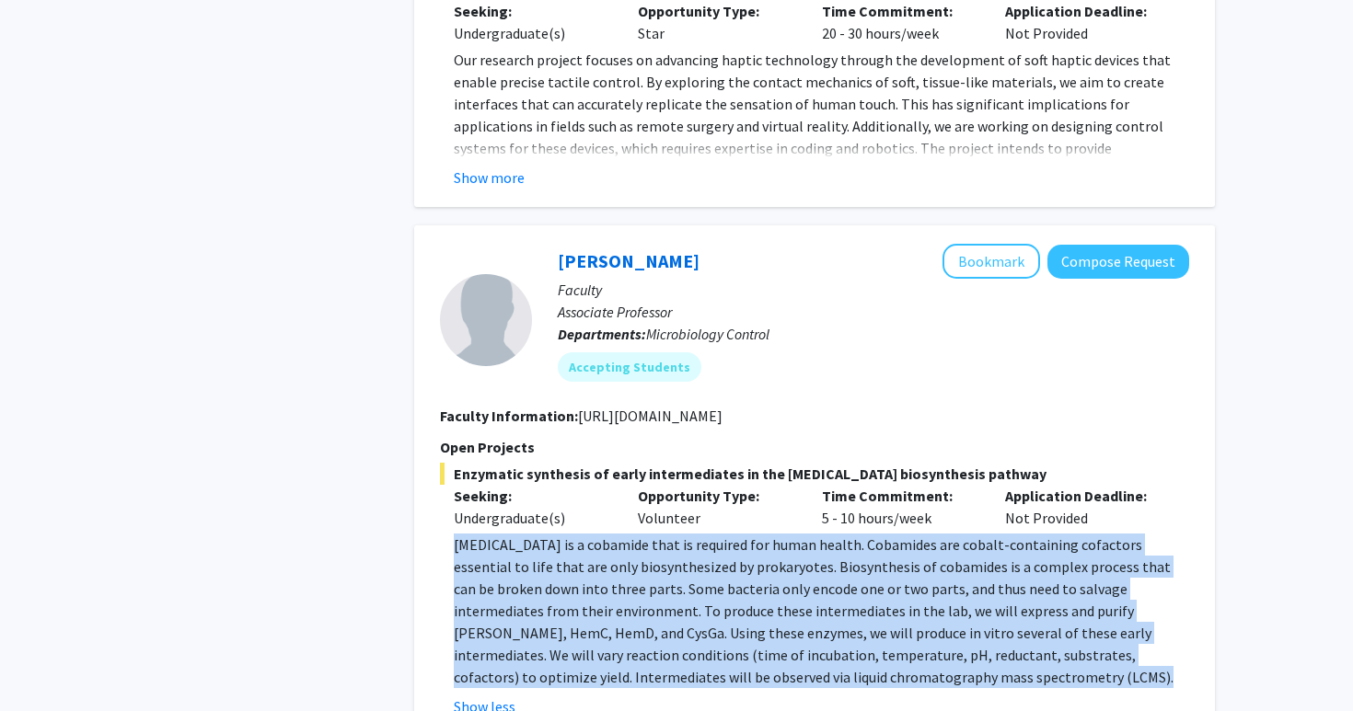
click at [567, 593] on p "[MEDICAL_DATA] is a cobamide that is required for human health. Cobamides are c…" at bounding box center [821, 611] width 735 height 155
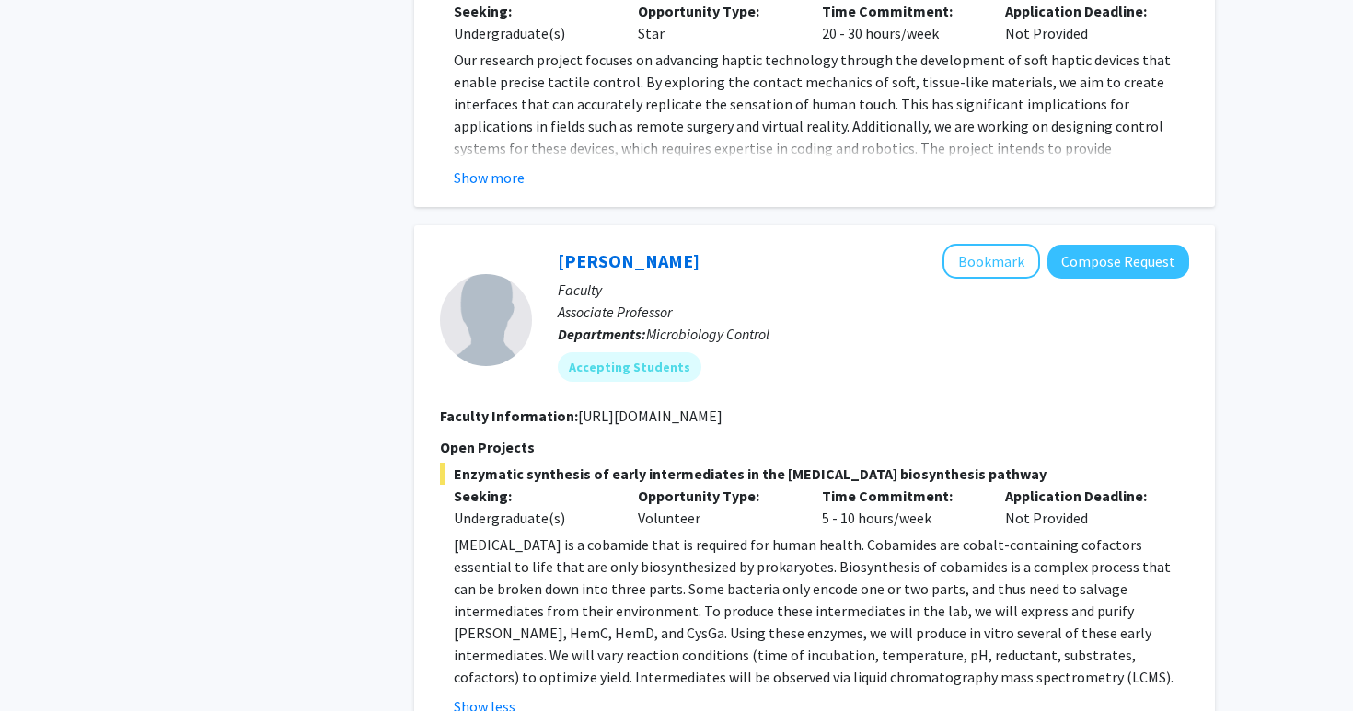
click at [567, 593] on p "[MEDICAL_DATA] is a cobamide that is required for human health. Cobamides are c…" at bounding box center [821, 611] width 735 height 155
click at [635, 581] on p "[MEDICAL_DATA] is a cobamide that is required for human health. Cobamides are c…" at bounding box center [821, 611] width 735 height 155
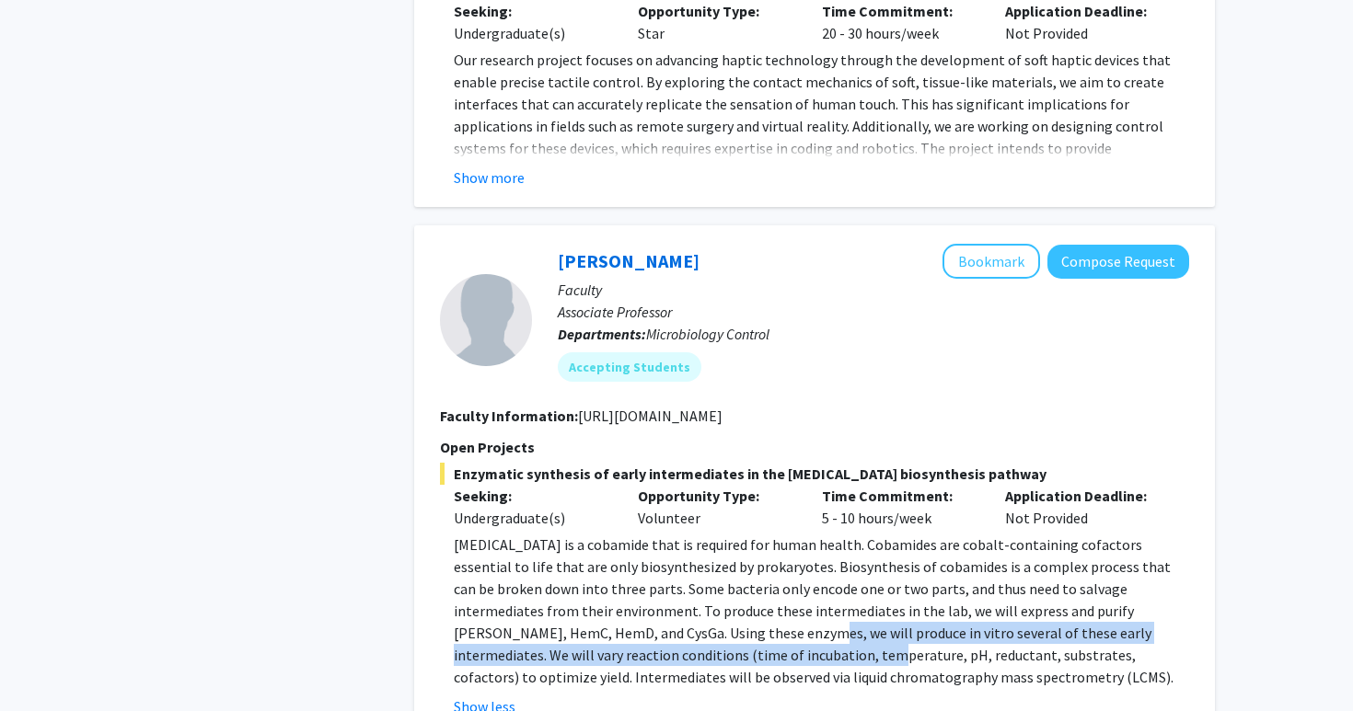
drag, startPoint x: 635, startPoint y: 581, endPoint x: 634, endPoint y: 613, distance: 32.2
click at [634, 613] on p "[MEDICAL_DATA] is a cobamide that is required for human health. Cobamides are c…" at bounding box center [821, 611] width 735 height 155
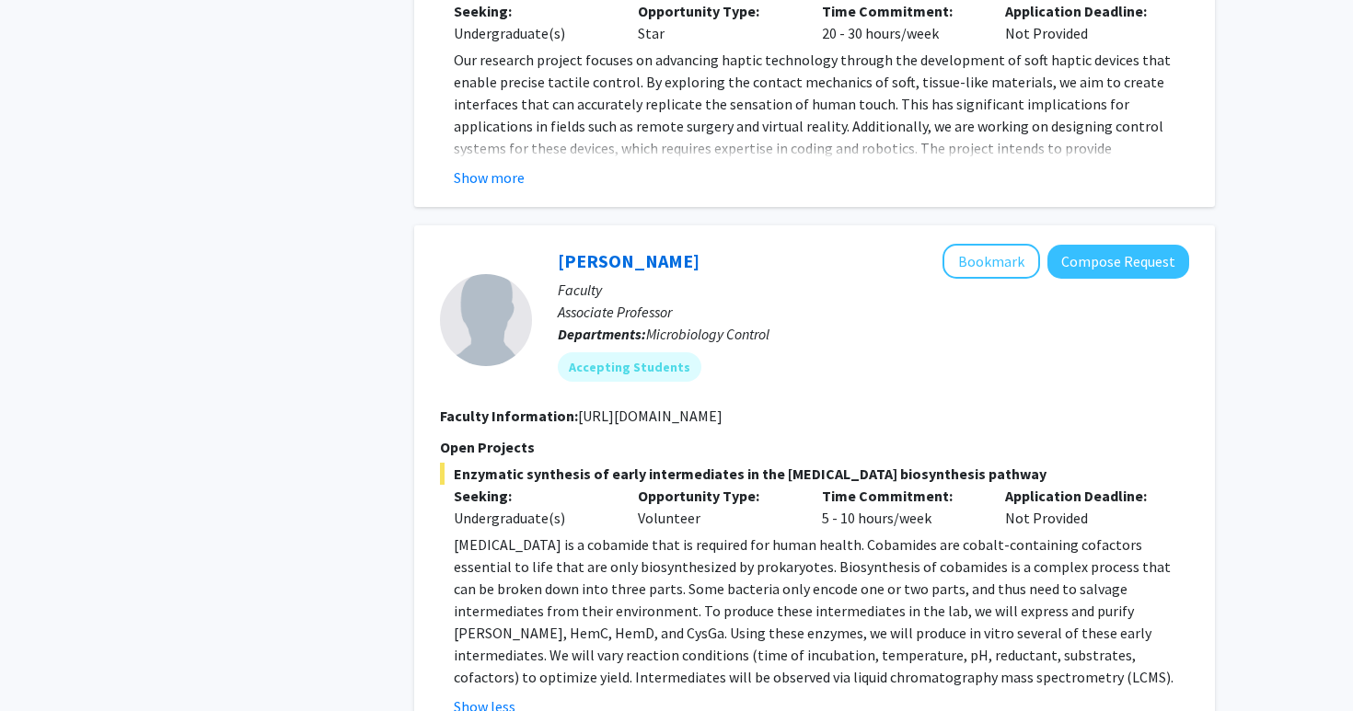
click at [634, 613] on p "[MEDICAL_DATA] is a cobamide that is required for human health. Cobamides are c…" at bounding box center [821, 611] width 735 height 155
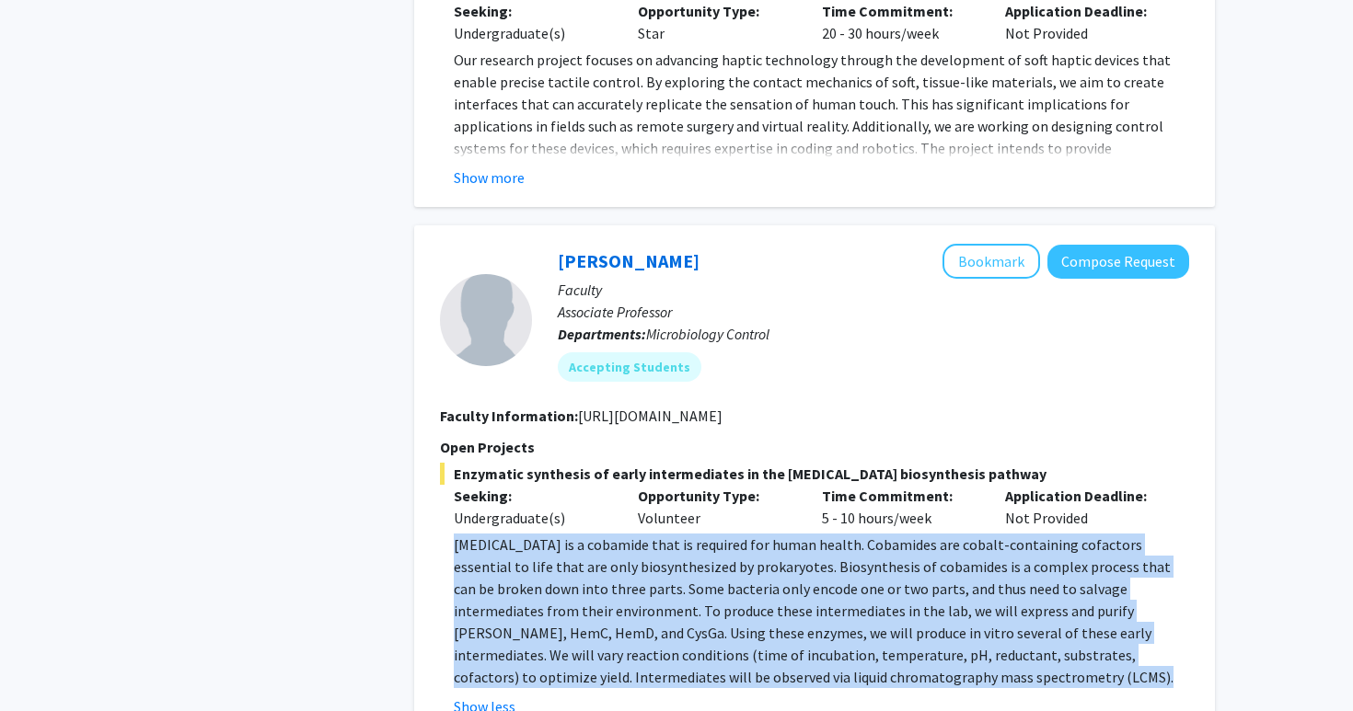
click at [627, 637] on p "[MEDICAL_DATA] is a cobamide that is required for human health. Cobamides are c…" at bounding box center [821, 611] width 735 height 155
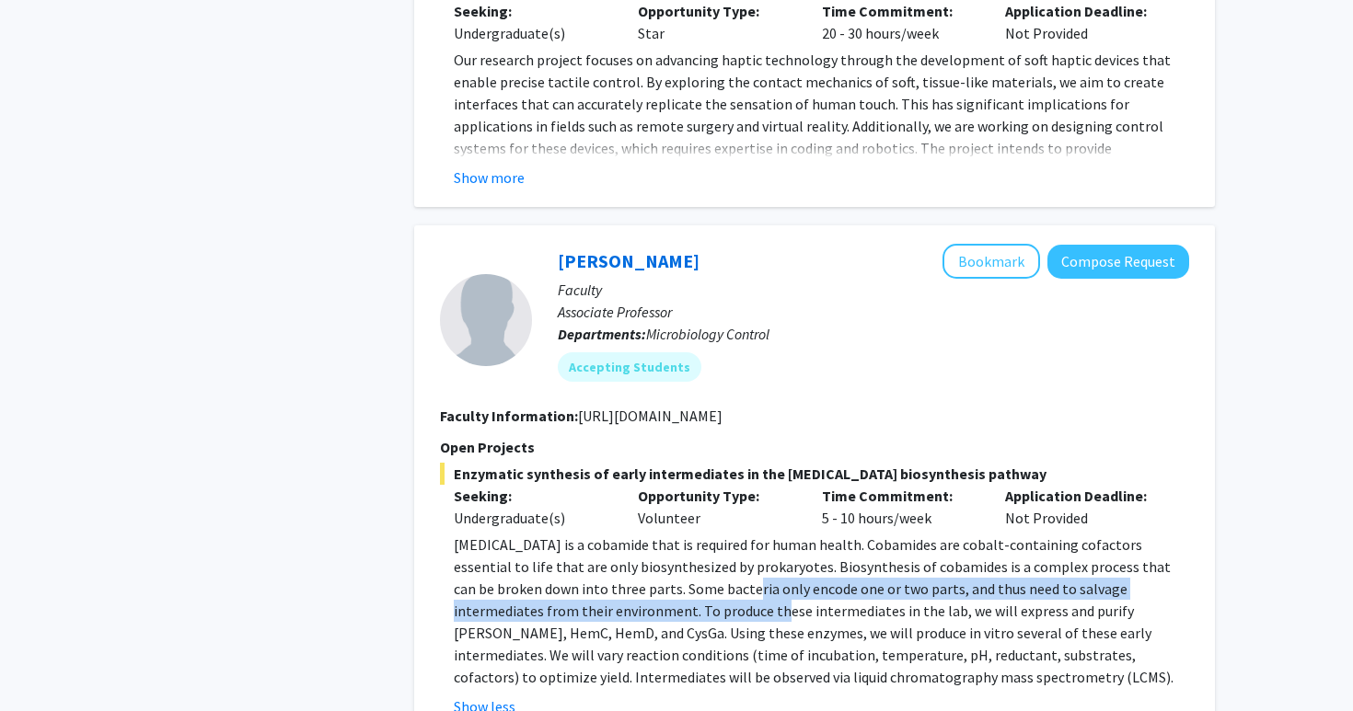
drag, startPoint x: 641, startPoint y: 535, endPoint x: 641, endPoint y: 574, distance: 39.6
click at [641, 574] on p "[MEDICAL_DATA] is a cobamide that is required for human health. Cobamides are c…" at bounding box center [821, 611] width 735 height 155
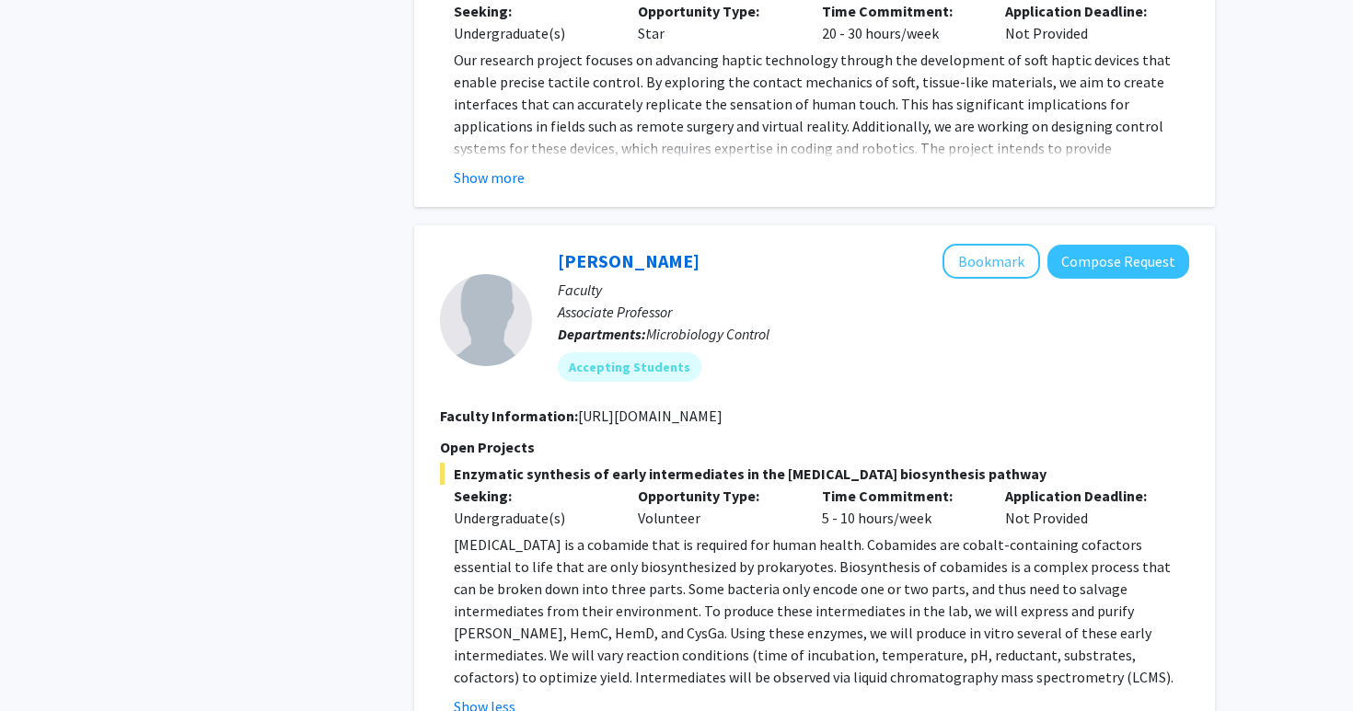
click at [641, 574] on p "[MEDICAL_DATA] is a cobamide that is required for human health. Cobamides are c…" at bounding box center [821, 611] width 735 height 155
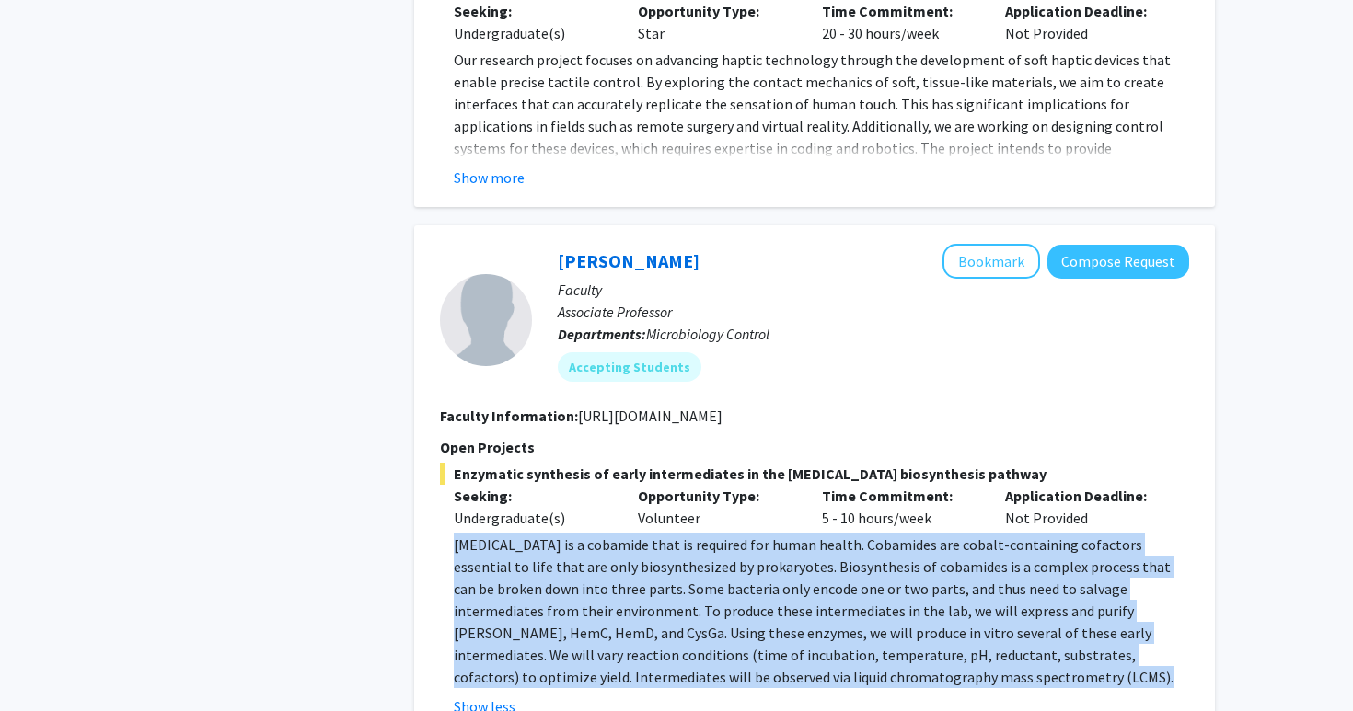
click at [641, 574] on p "[MEDICAL_DATA] is a cobamide that is required for human health. Cobamides are c…" at bounding box center [821, 611] width 735 height 155
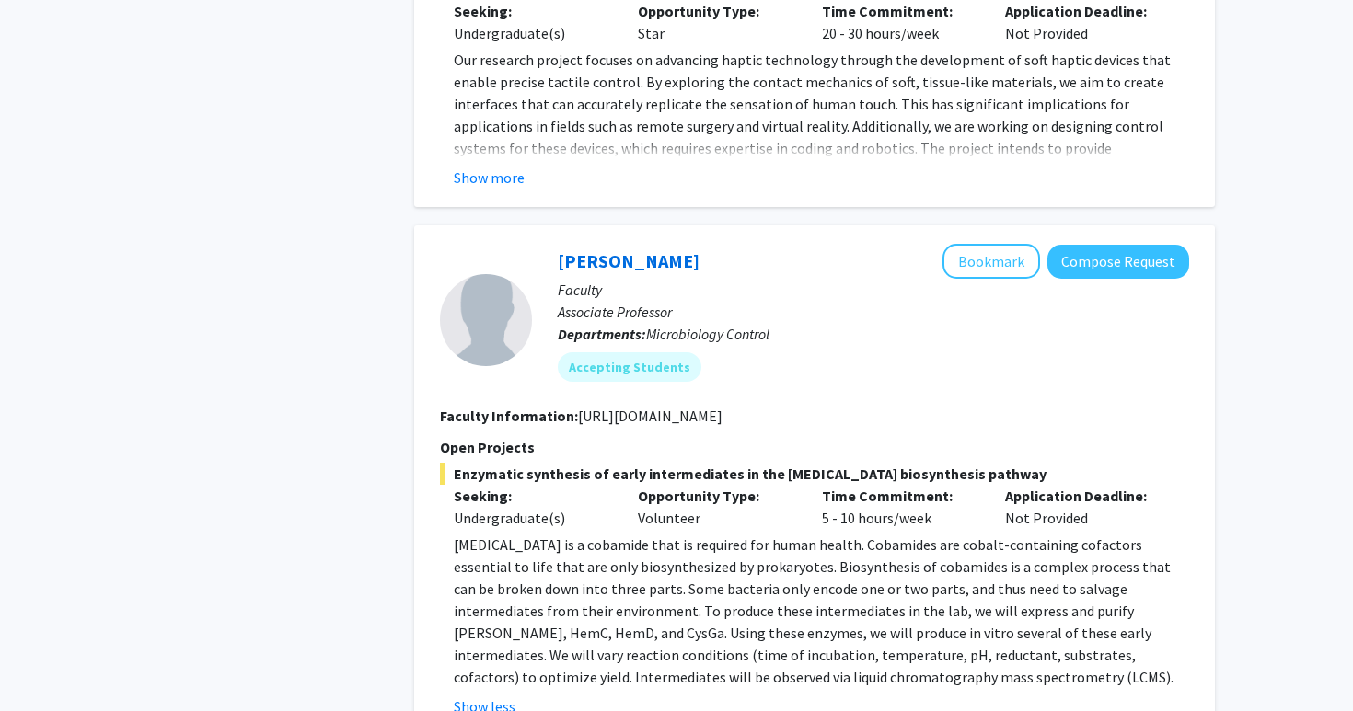
click at [630, 580] on p "[MEDICAL_DATA] is a cobamide that is required for human health. Cobamides are c…" at bounding box center [821, 611] width 735 height 155
click at [1149, 245] on button "Compose Request" at bounding box center [1118, 262] width 142 height 34
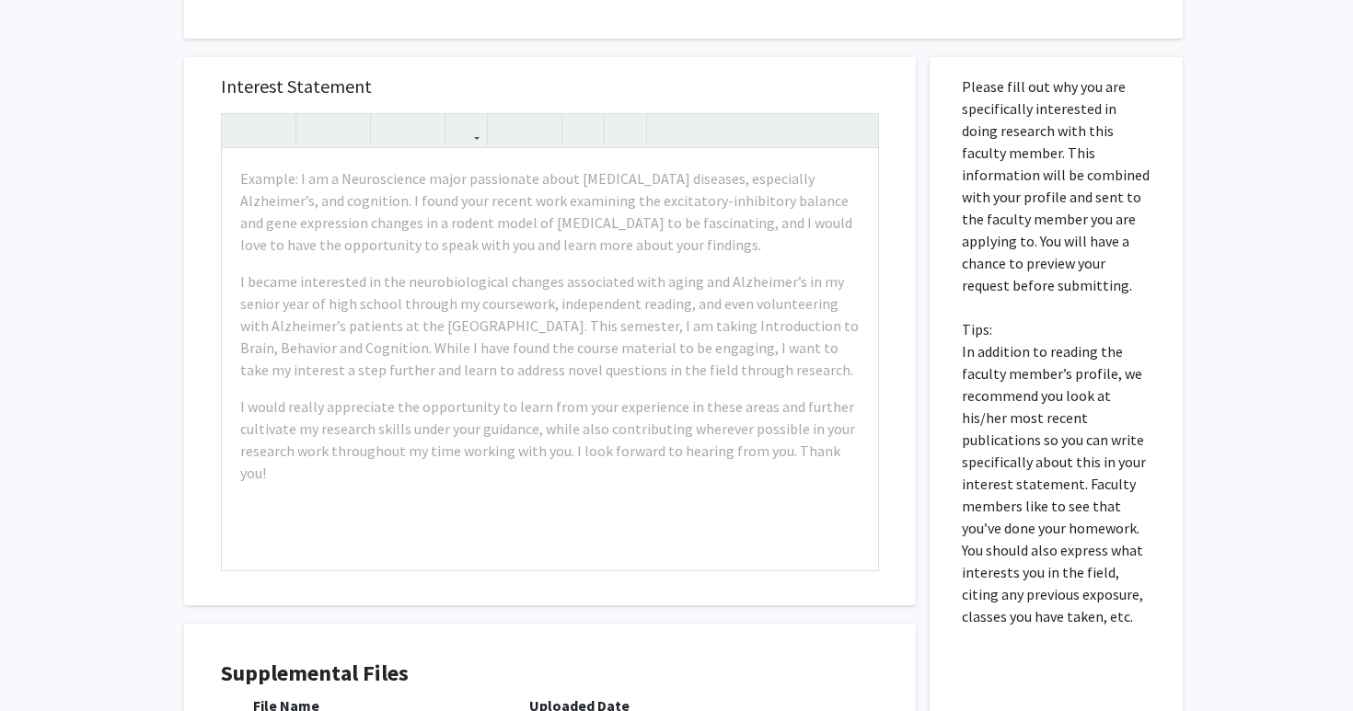
scroll to position [424, 0]
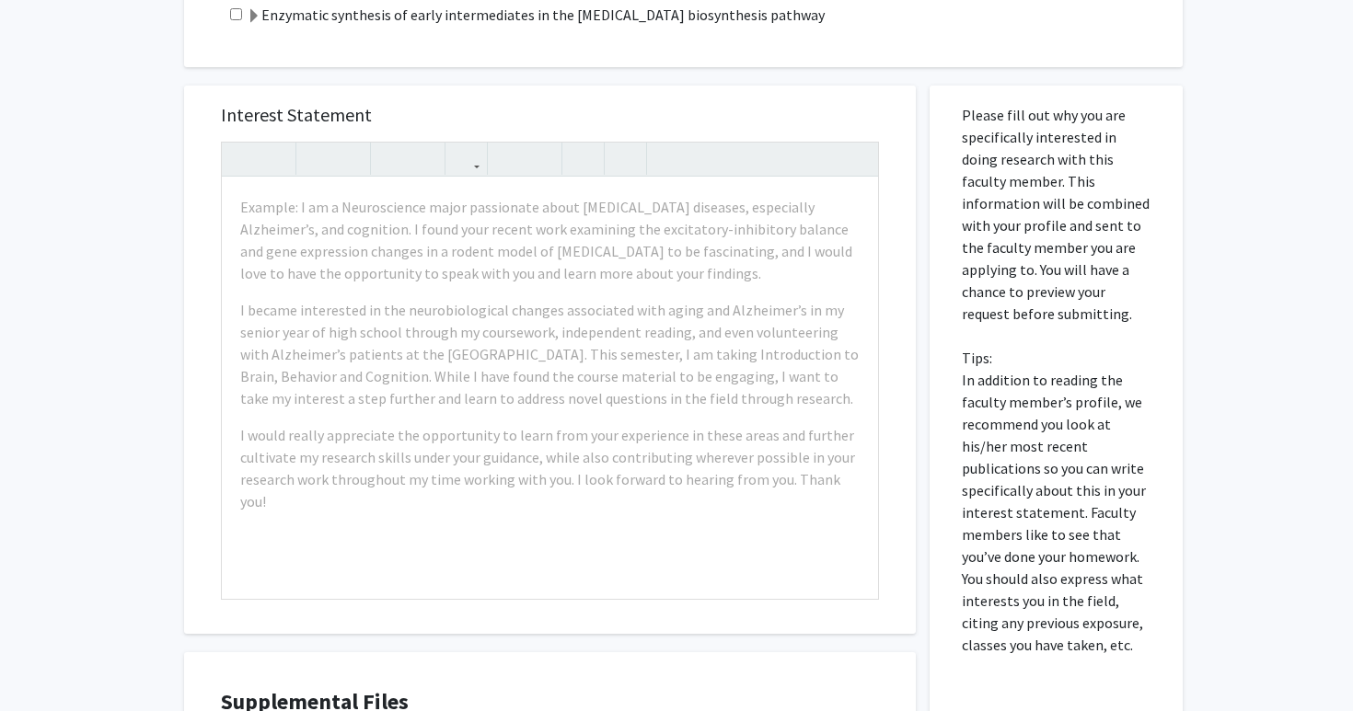
click at [963, 490] on p "Please fill out why you are specifically interested in doing research with this…" at bounding box center [1056, 380] width 189 height 552
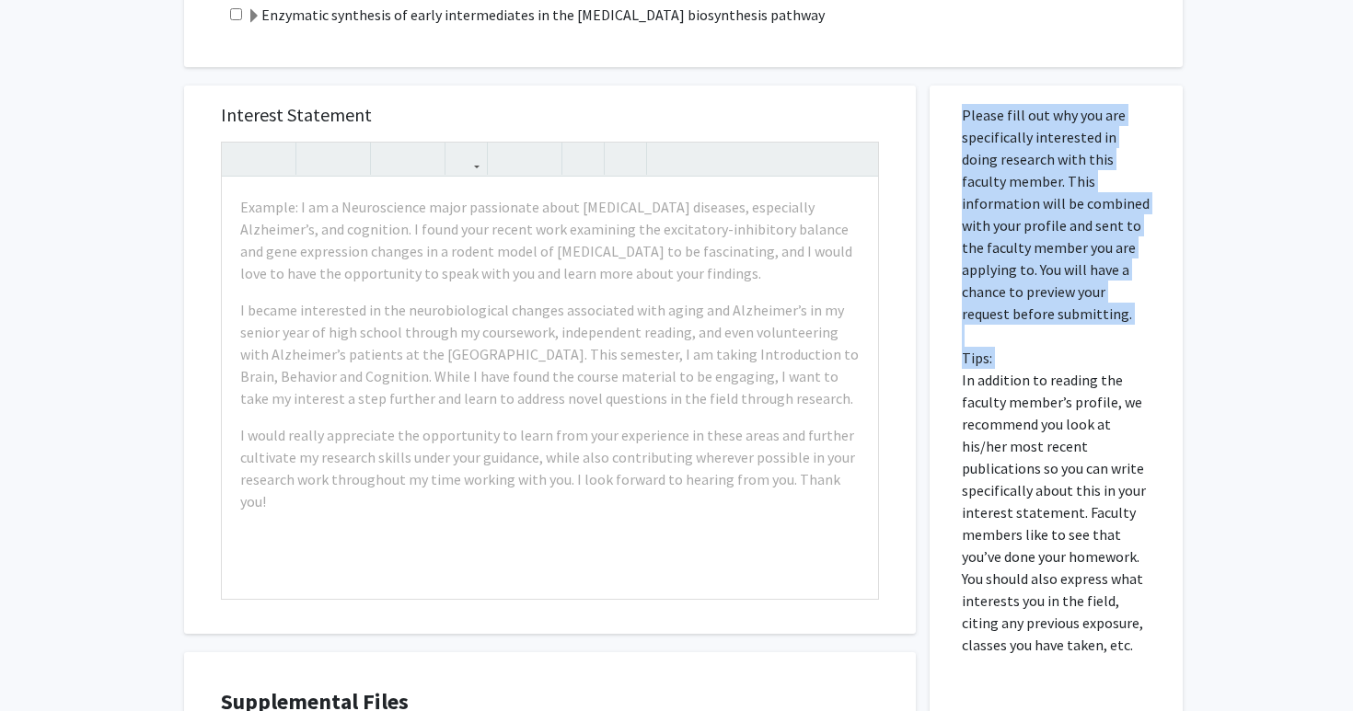
click at [983, 436] on p "Please fill out why you are specifically interested in doing research with this…" at bounding box center [1056, 380] width 189 height 552
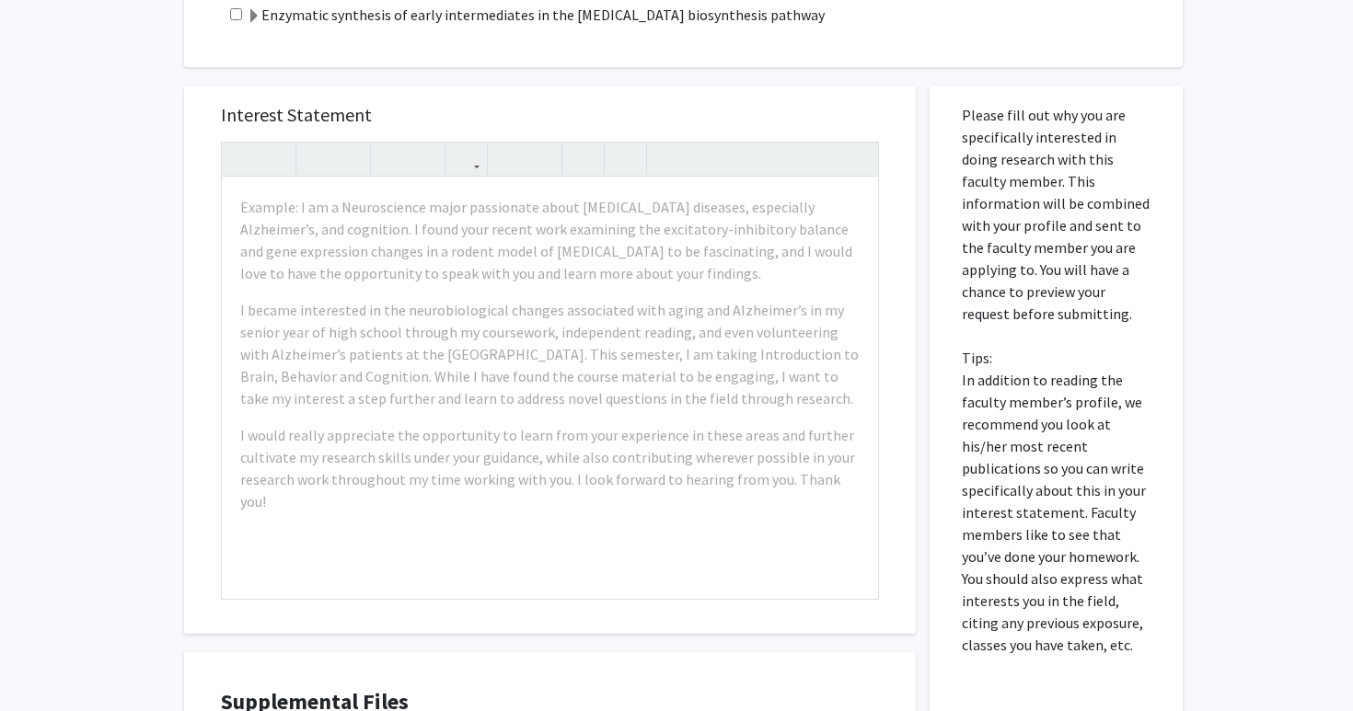
click at [983, 436] on p "Please fill out why you are specifically interested in doing research with this…" at bounding box center [1056, 380] width 189 height 552
drag, startPoint x: 1020, startPoint y: 449, endPoint x: 1022, endPoint y: 493, distance: 44.3
click at [1022, 493] on p "Please fill out why you are specifically interested in doing research with this…" at bounding box center [1056, 380] width 189 height 552
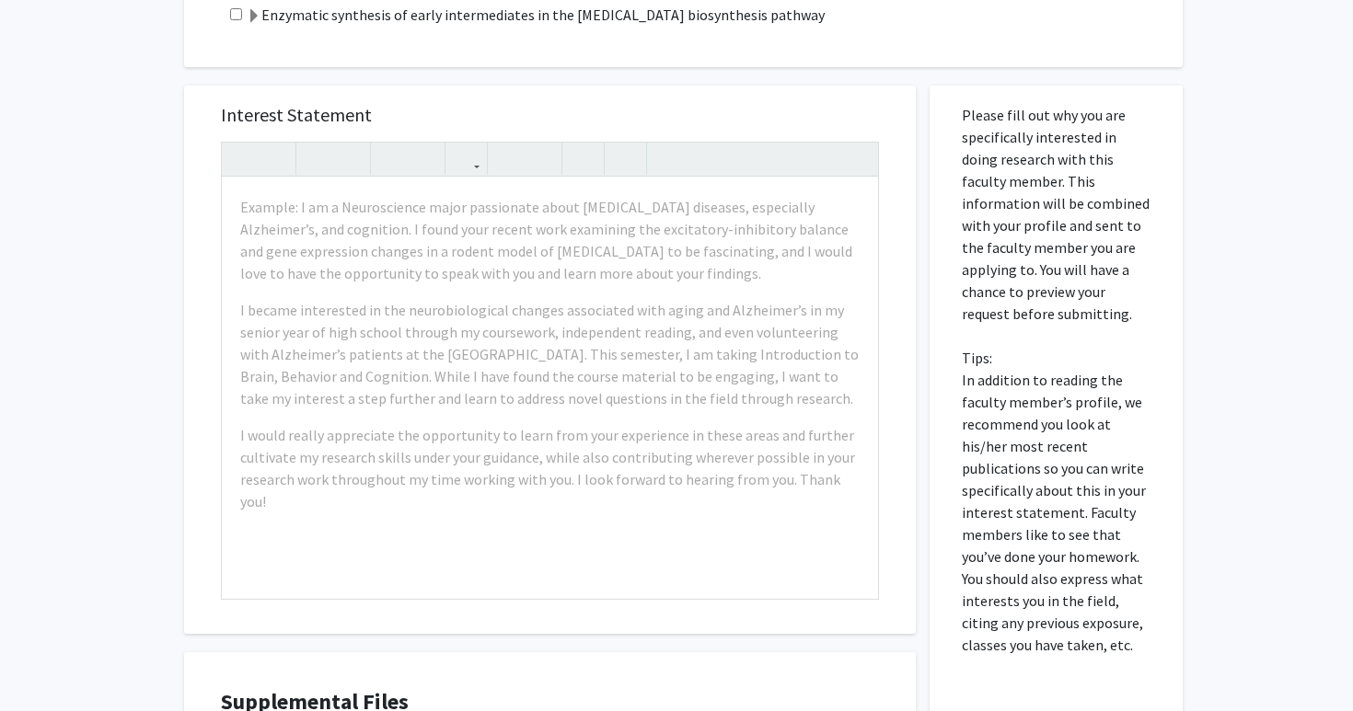
click at [1033, 524] on p "Please fill out why you are specifically interested in doing research with this…" at bounding box center [1056, 380] width 189 height 552
drag, startPoint x: 1033, startPoint y: 524, endPoint x: 1033, endPoint y: 556, distance: 31.3
click at [1033, 556] on p "Please fill out why you are specifically interested in doing research with this…" at bounding box center [1056, 380] width 189 height 552
click at [1033, 555] on p "Please fill out why you are specifically interested in doing research with this…" at bounding box center [1056, 380] width 189 height 552
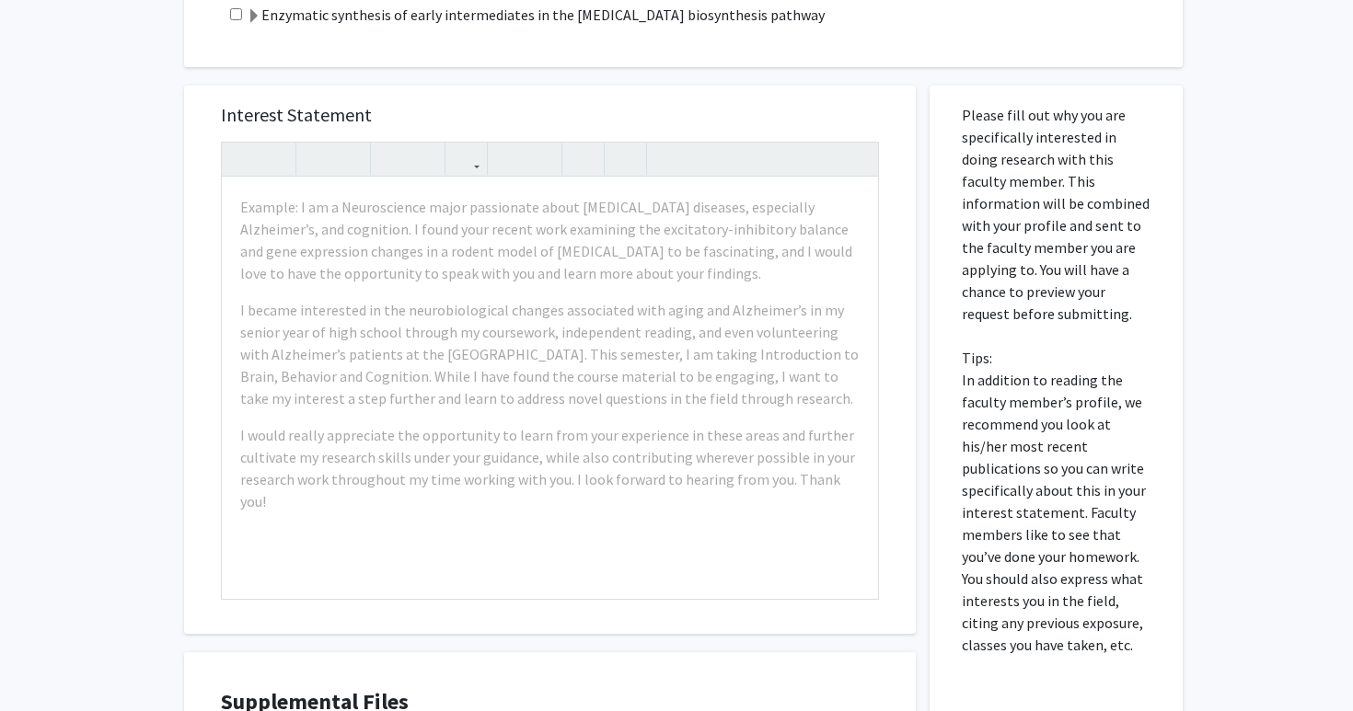
click at [1027, 607] on p "Please fill out why you are specifically interested in doing research with this…" at bounding box center [1056, 380] width 189 height 552
drag, startPoint x: 1027, startPoint y: 607, endPoint x: 1028, endPoint y: 582, distance: 24.9
click at [1028, 582] on p "Please fill out why you are specifically interested in doing research with this…" at bounding box center [1056, 380] width 189 height 552
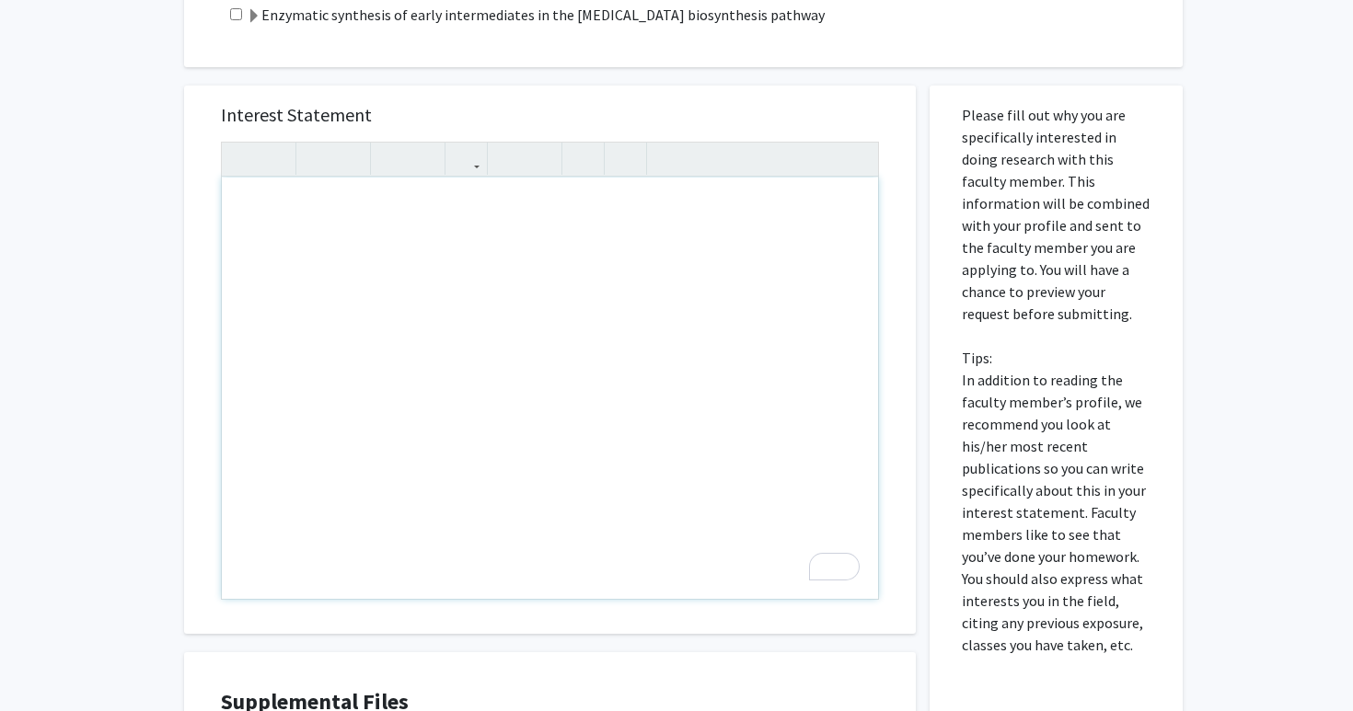
click at [973, 359] on p "Please fill out why you are specifically interested in doing research with this…" at bounding box center [1056, 380] width 189 height 552
drag, startPoint x: 856, startPoint y: 482, endPoint x: 701, endPoint y: 464, distance: 155.7
click at [967, 414] on p "Please fill out why you are specifically interested in doing research with this…" at bounding box center [1056, 380] width 189 height 552
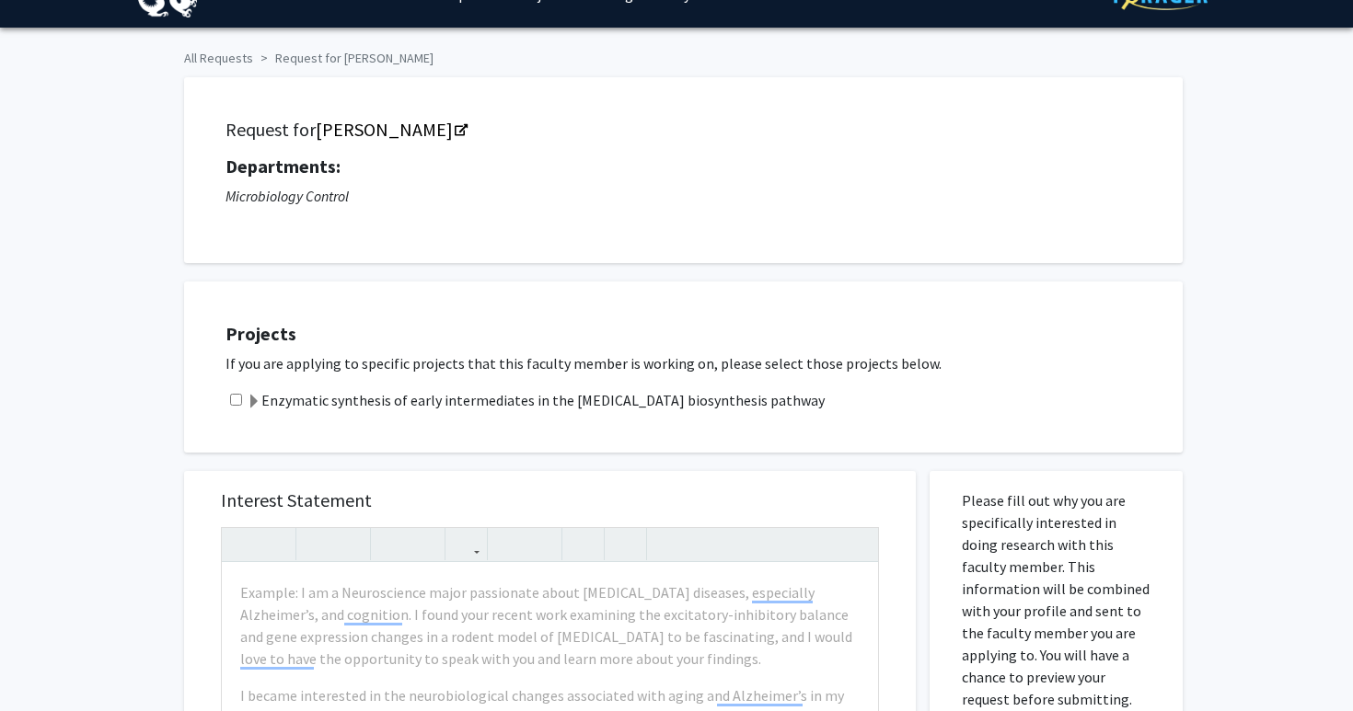
scroll to position [32, 0]
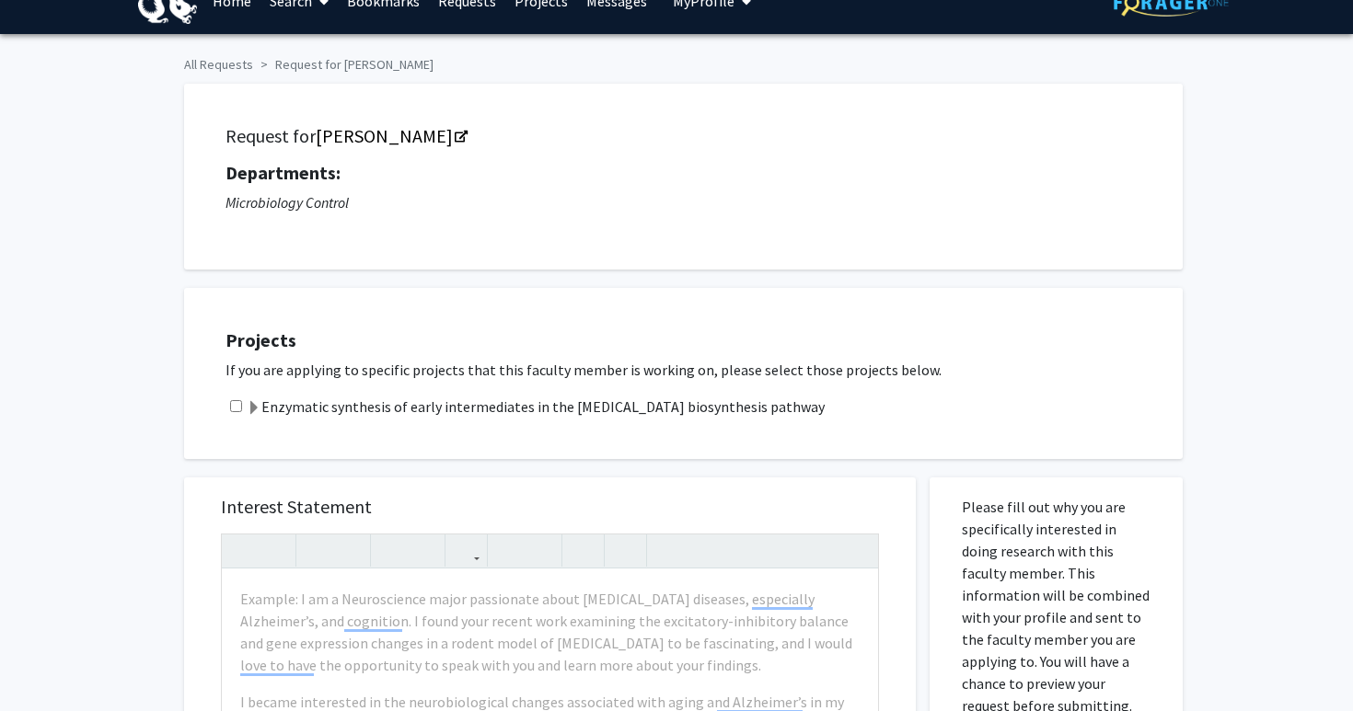
click at [620, 402] on label "Enzymatic synthesis of early intermediates in the [MEDICAL_DATA] biosynthesis p…" at bounding box center [536, 407] width 578 height 22
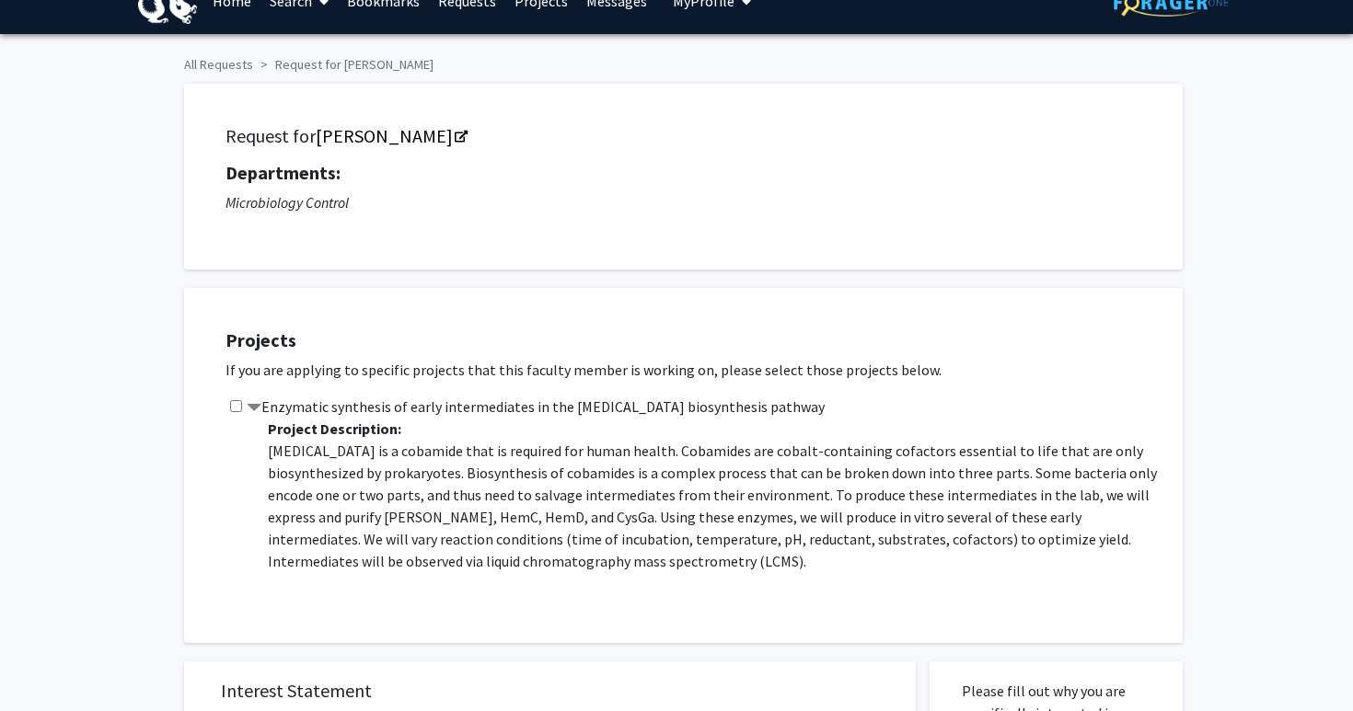
click at [222, 398] on div "Projects If you are applying to specific projects that this faculty member is w…" at bounding box center [694, 465] width 975 height 309
click at [246, 398] on div "Enzymatic synthesis of early intermediates in the [MEDICAL_DATA] biosynthesis p…" at bounding box center [694, 499] width 939 height 206
click at [230, 404] on input "checkbox" at bounding box center [236, 406] width 12 height 12
checkbox input "true"
click at [464, 528] on p "[MEDICAL_DATA] is a cobamide that is required for human health. Cobamides are c…" at bounding box center [716, 506] width 896 height 133
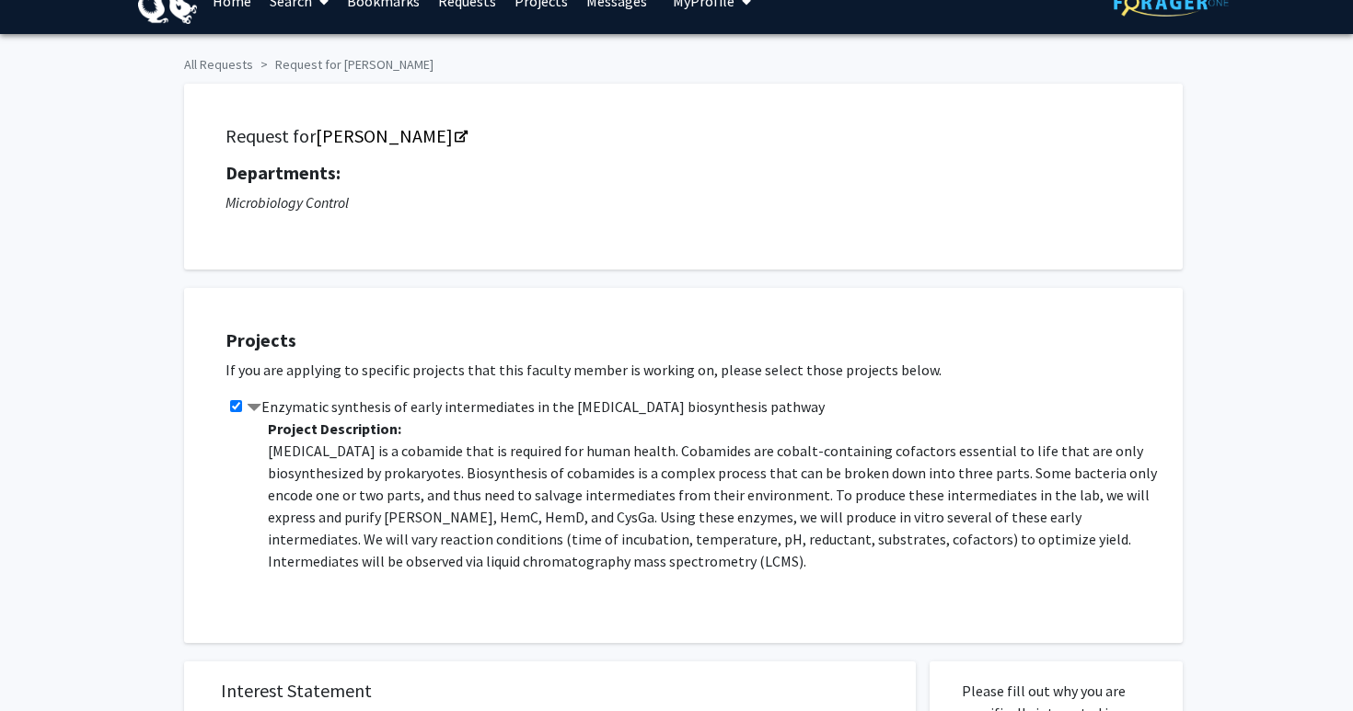
click at [464, 528] on p "[MEDICAL_DATA] is a cobamide that is required for human health. Cobamides are c…" at bounding box center [716, 506] width 896 height 133
click at [447, 527] on p "[MEDICAL_DATA] is a cobamide that is required for human health. Cobamides are c…" at bounding box center [716, 506] width 896 height 133
click at [412, 482] on p "[MEDICAL_DATA] is a cobamide that is required for human health. Cobamides are c…" at bounding box center [716, 506] width 896 height 133
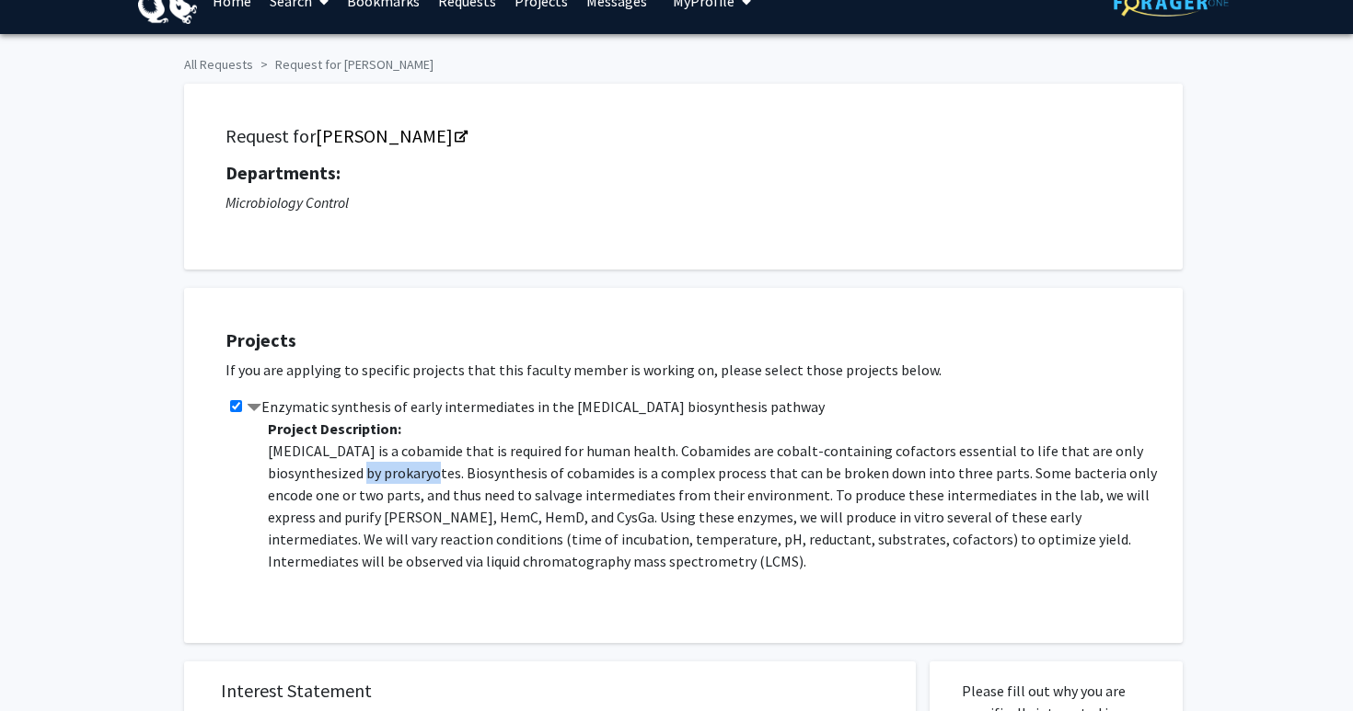
click at [412, 482] on p "[MEDICAL_DATA] is a cobamide that is required for human health. Cobamides are c…" at bounding box center [716, 506] width 896 height 133
copy p
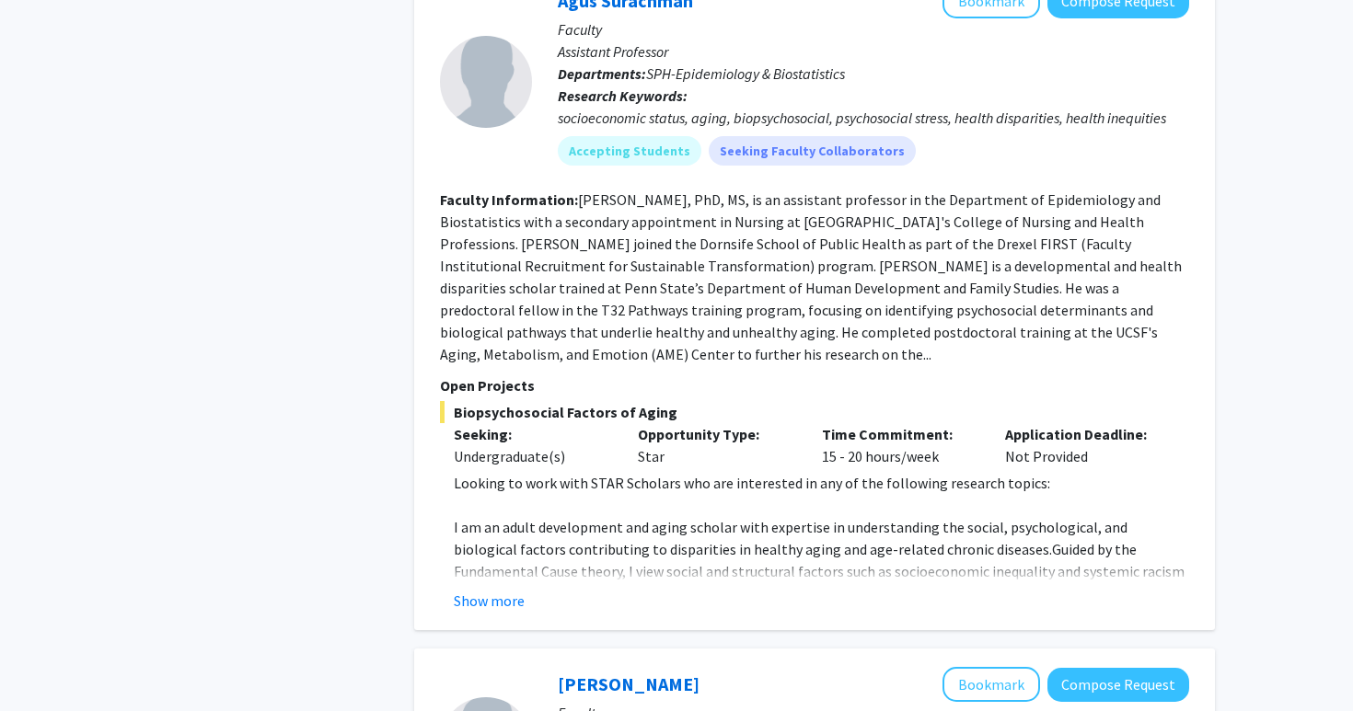
scroll to position [2546, 0]
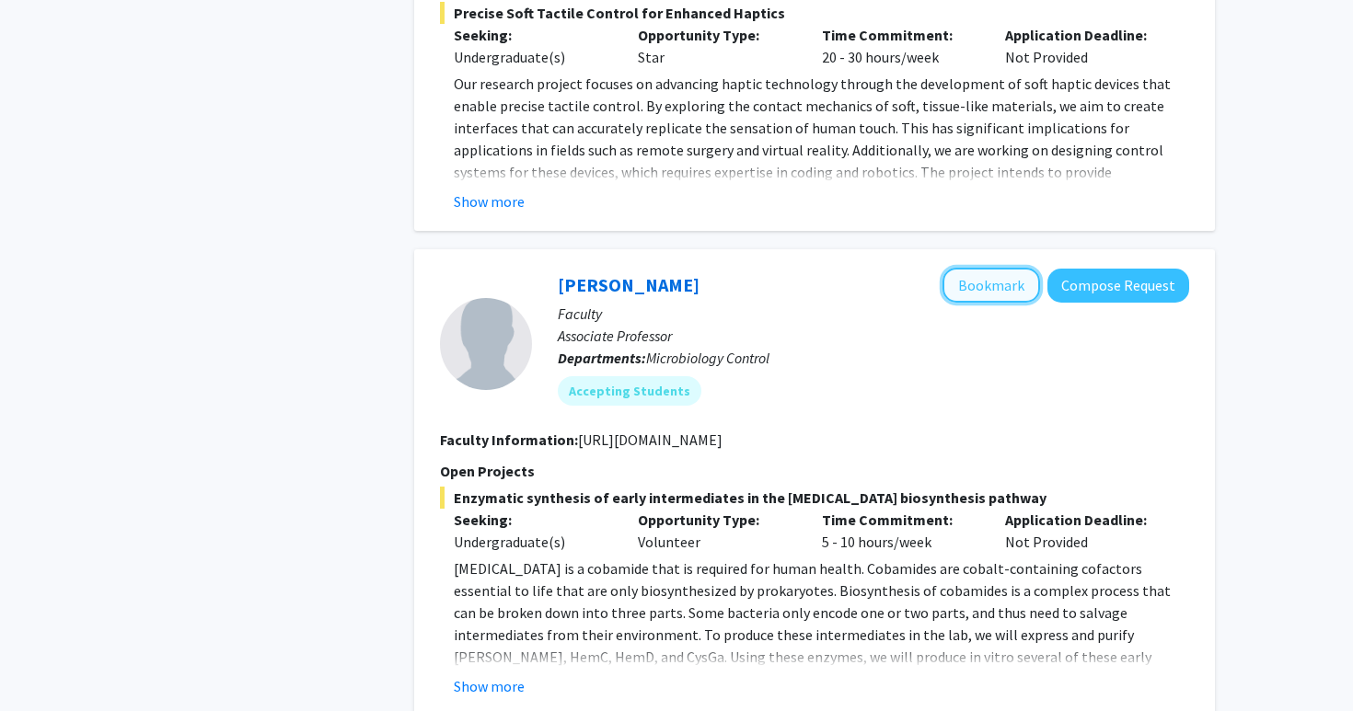
click at [1031, 268] on button "Bookmark" at bounding box center [991, 285] width 98 height 35
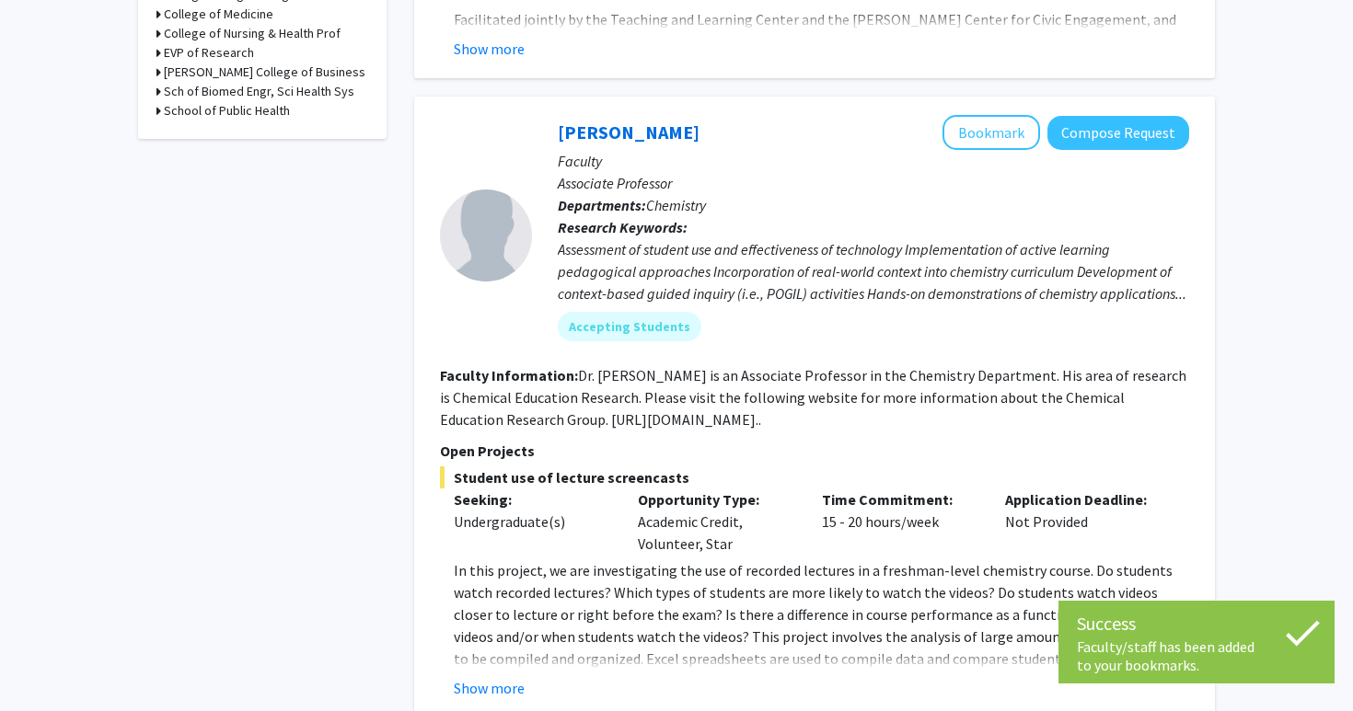
scroll to position [822, 0]
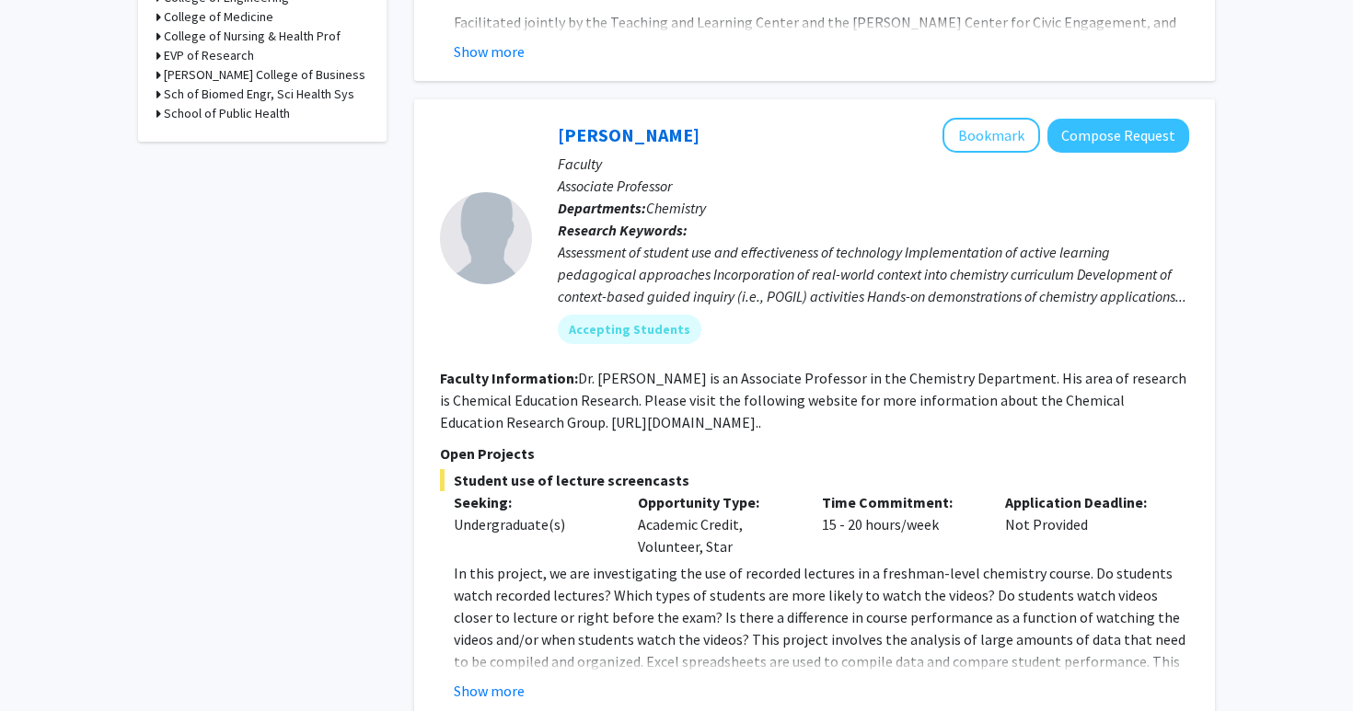
click at [1031, 241] on div "Assessment of student use and effectiveness of technology Implementation of act…" at bounding box center [873, 274] width 631 height 66
click at [951, 254] on div "Assessment of student use and effectiveness of technology Implementation of act…" at bounding box center [873, 274] width 631 height 66
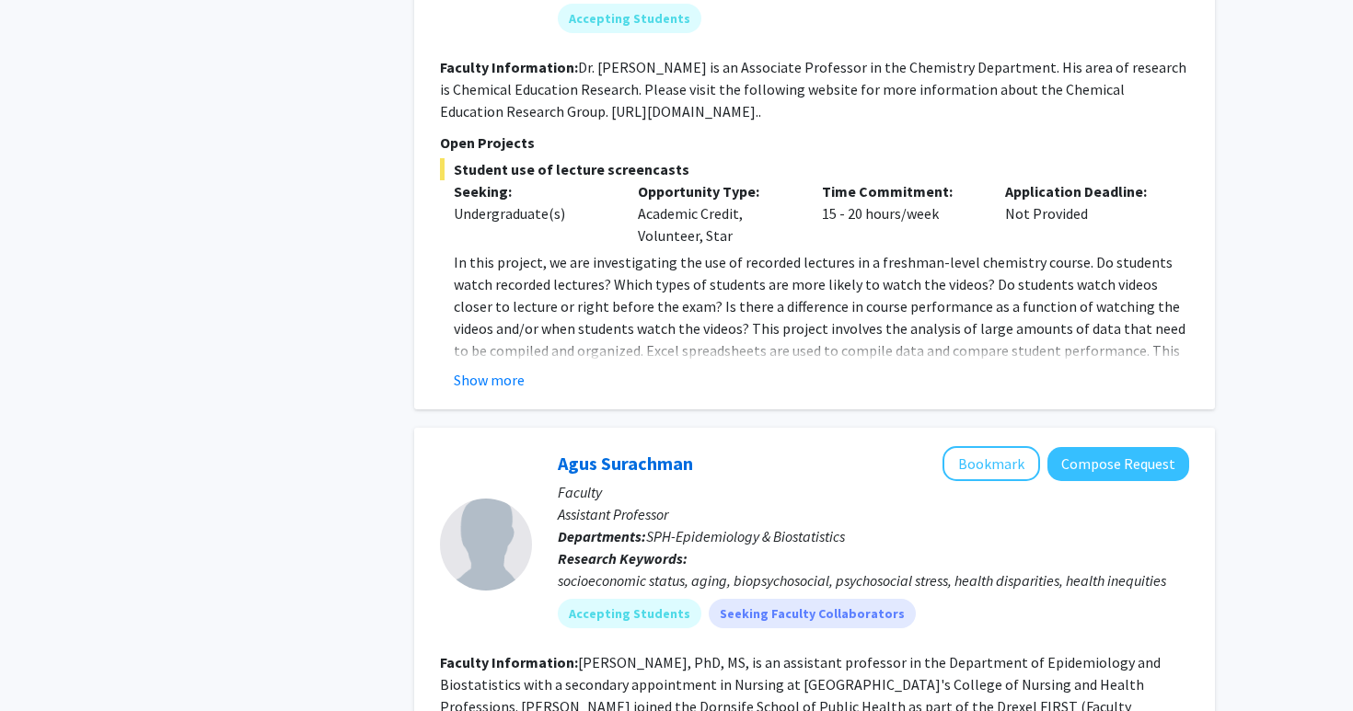
scroll to position [1143, 0]
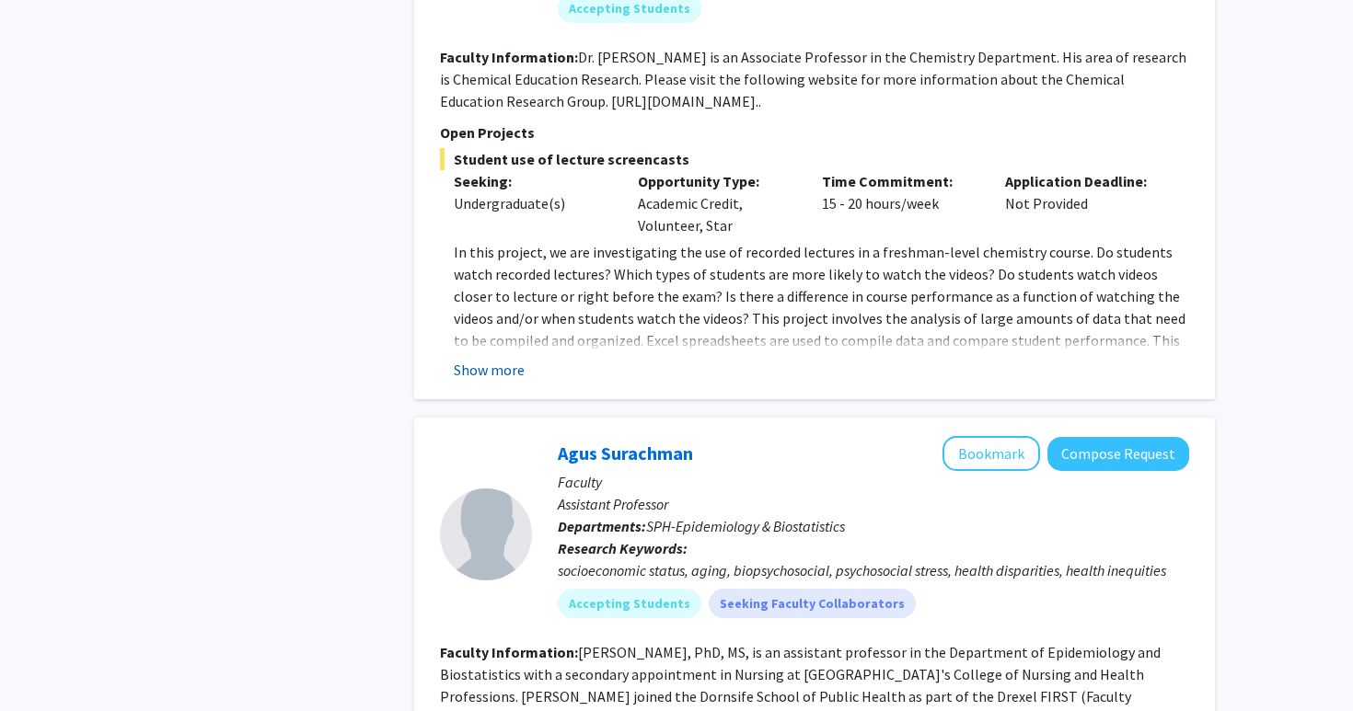
click at [486, 359] on button "Show more" at bounding box center [489, 370] width 71 height 22
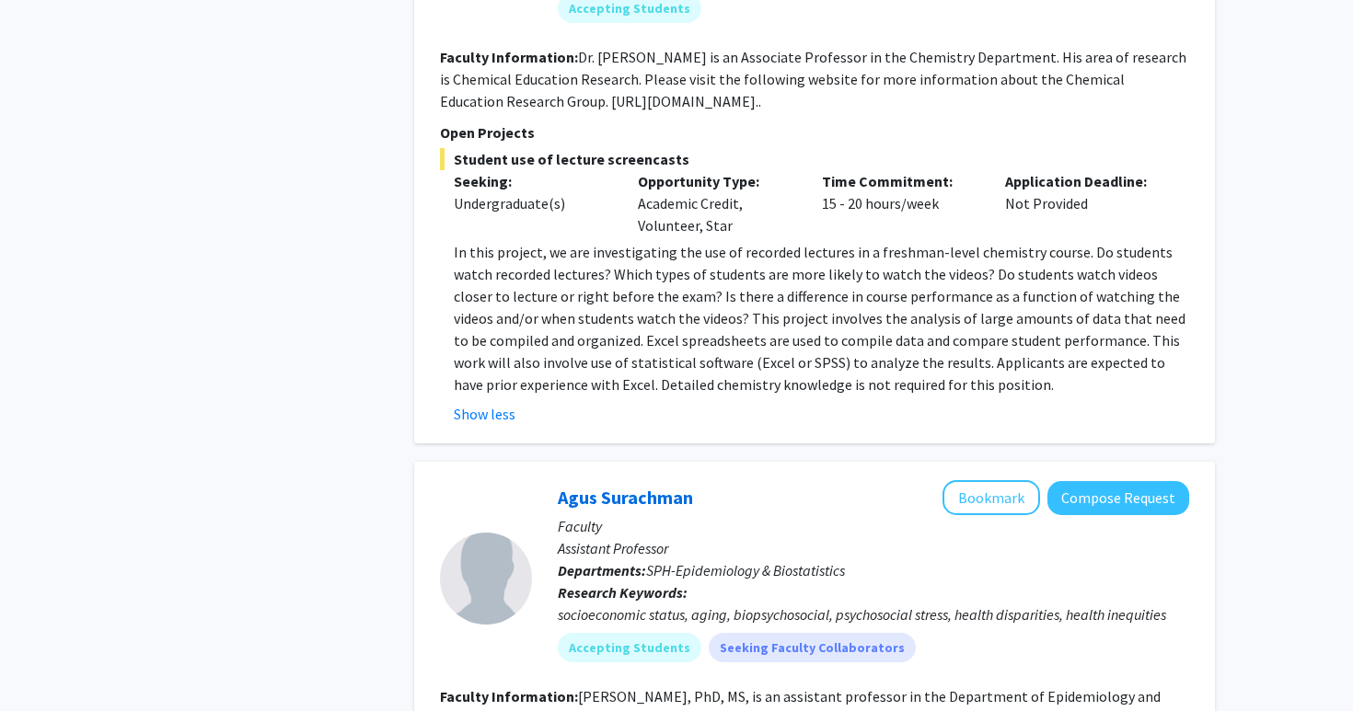
click at [684, 257] on p "In this project, we are investigating the use of recorded lectures in a freshma…" at bounding box center [821, 318] width 735 height 155
click at [644, 263] on p "In this project, we are investigating the use of recorded lectures in a freshma…" at bounding box center [821, 318] width 735 height 155
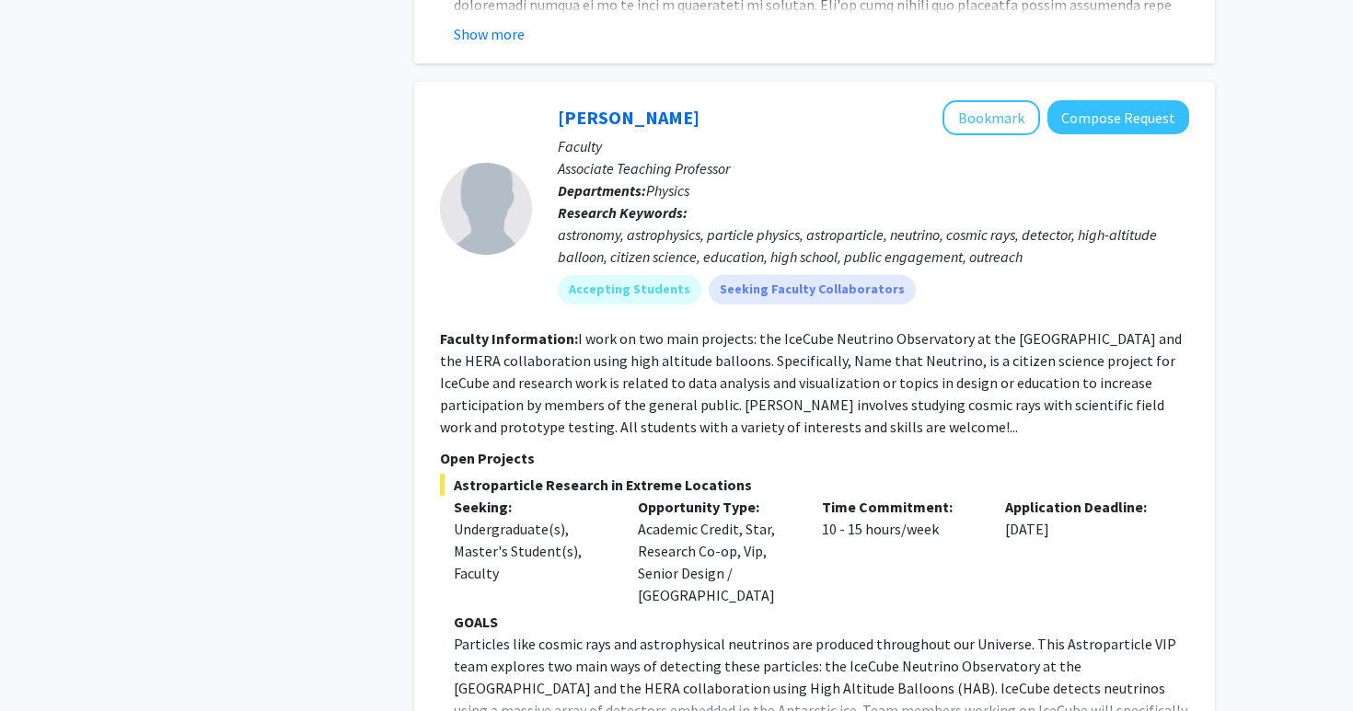
scroll to position [5949, 0]
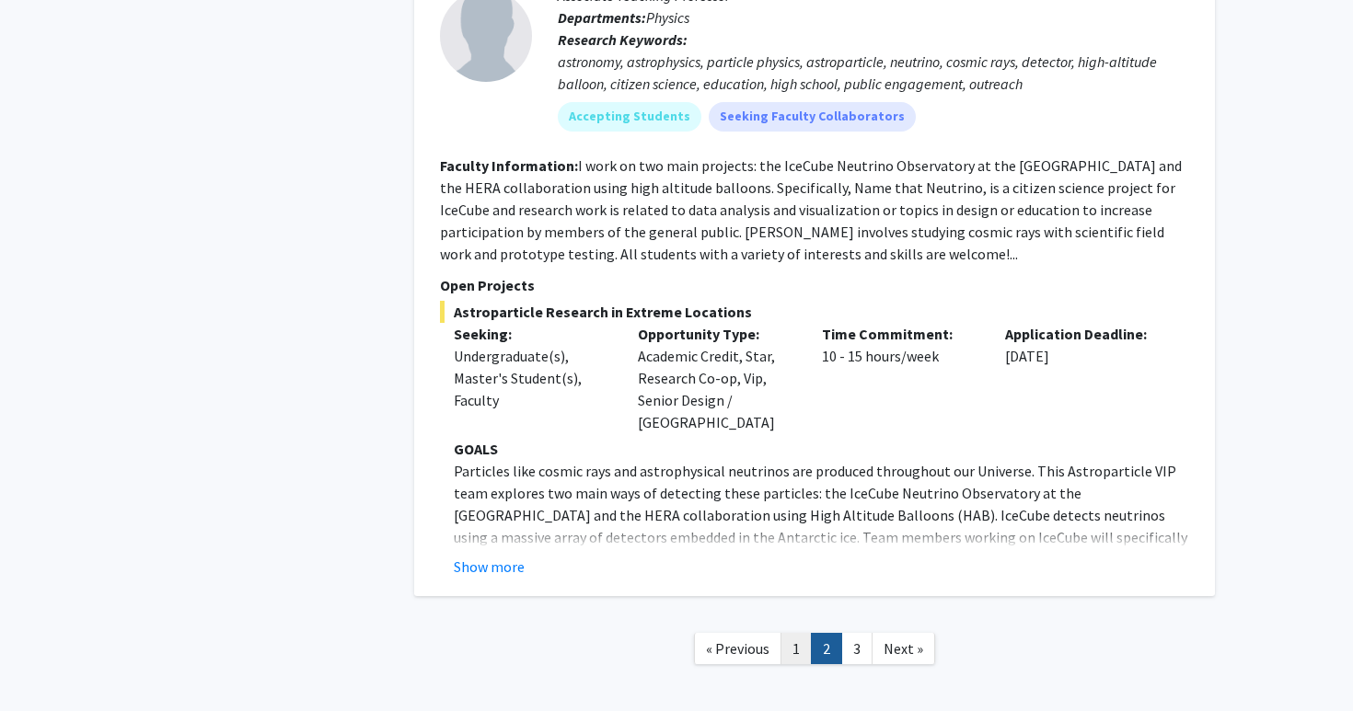
click at [805, 633] on link "1" at bounding box center [795, 649] width 31 height 32
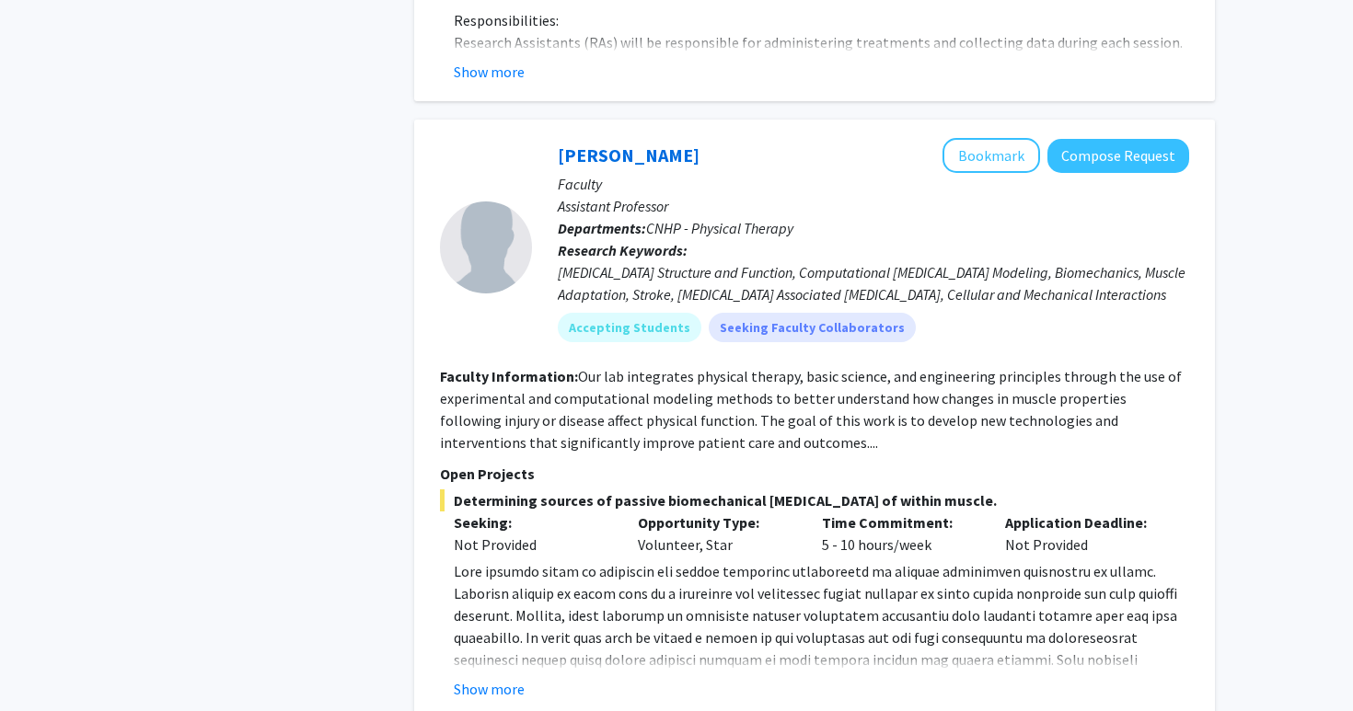
scroll to position [6811, 0]
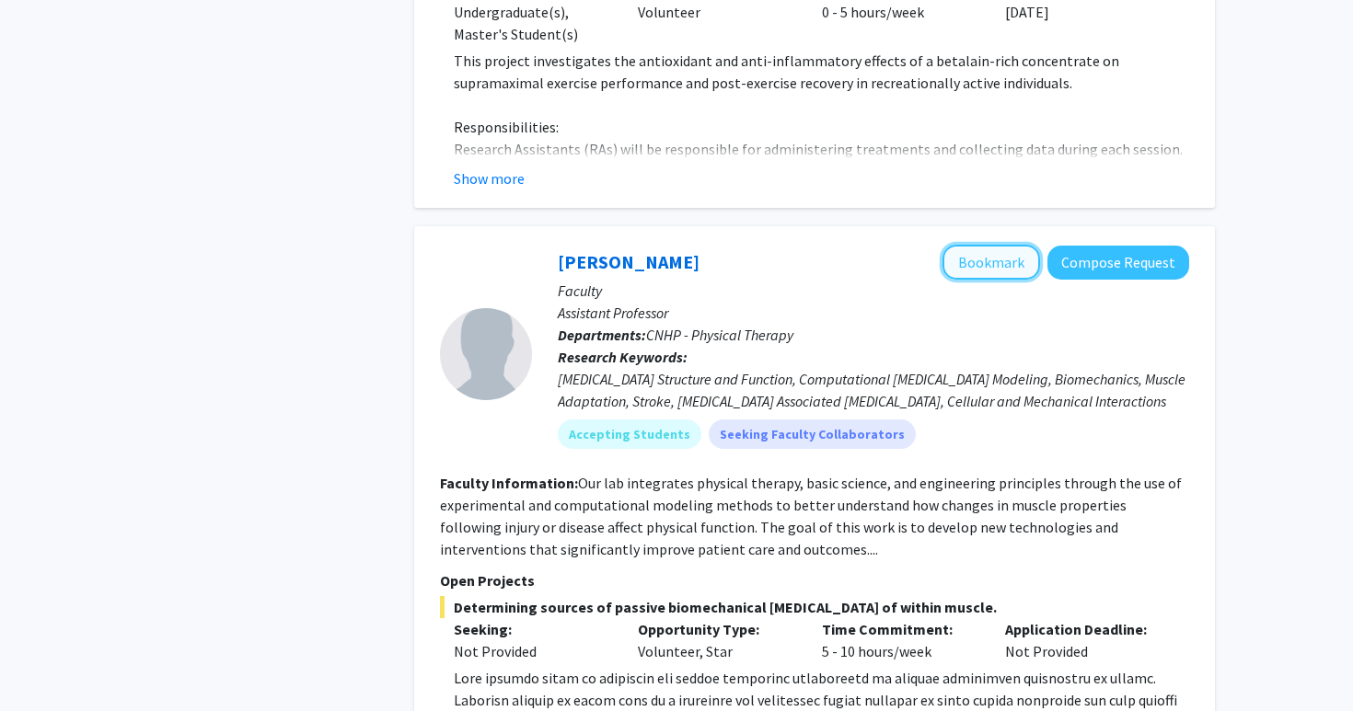
click at [1001, 245] on button "Bookmark" at bounding box center [991, 262] width 98 height 35
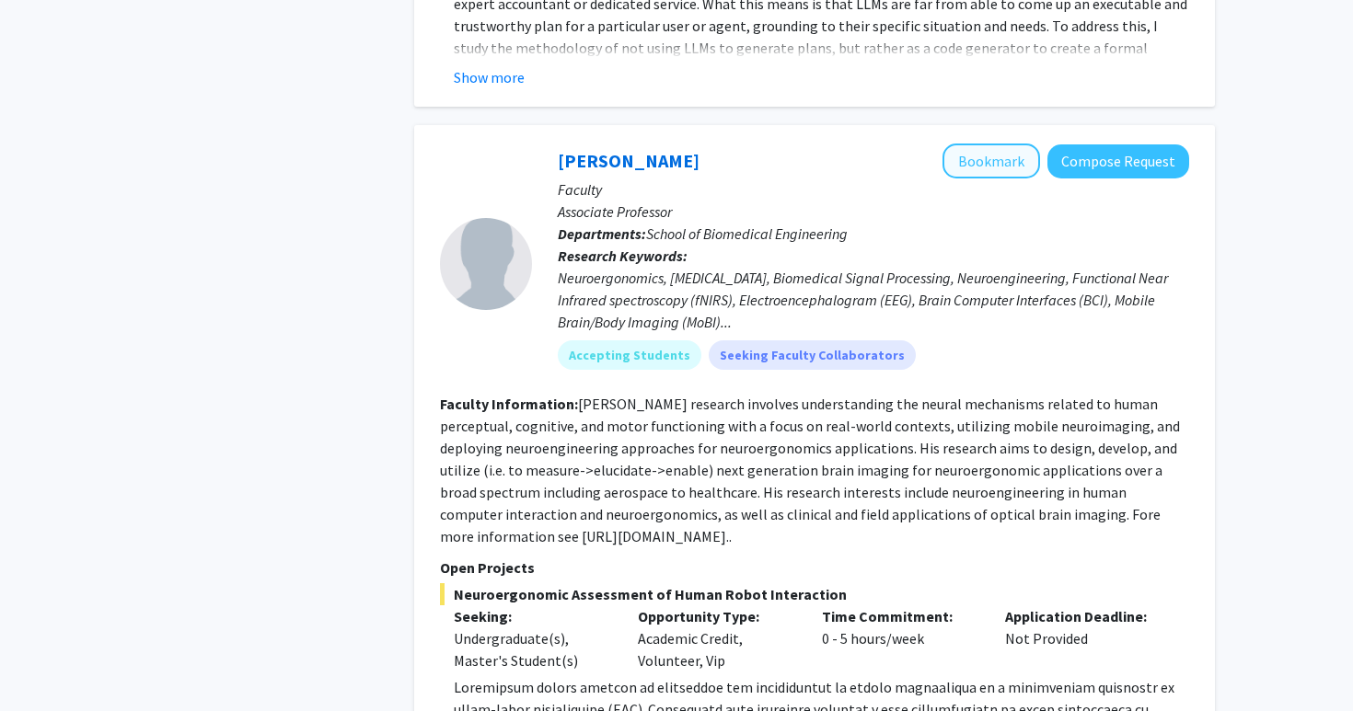
scroll to position [5234, 0]
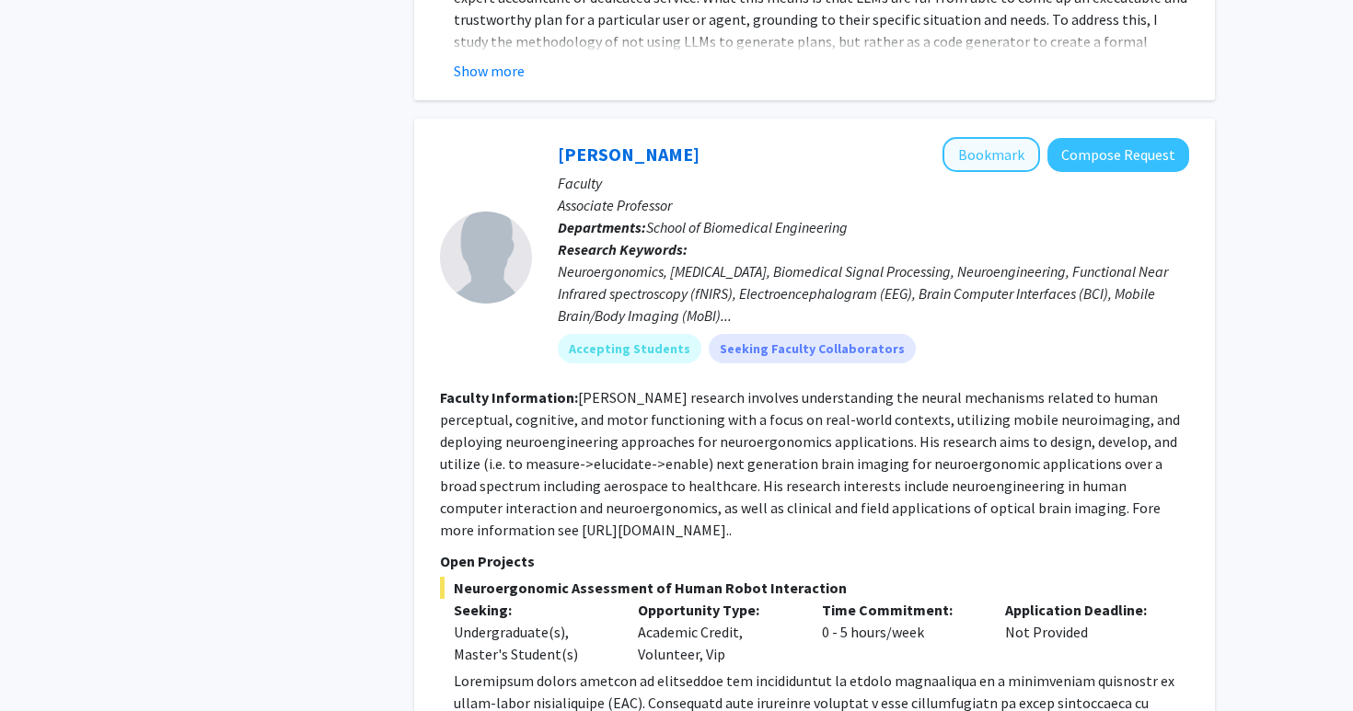
click at [968, 260] on div "Neuroergonomics, [MEDICAL_DATA], Biomedical Signal Processing, Neuroengineering…" at bounding box center [873, 293] width 631 height 66
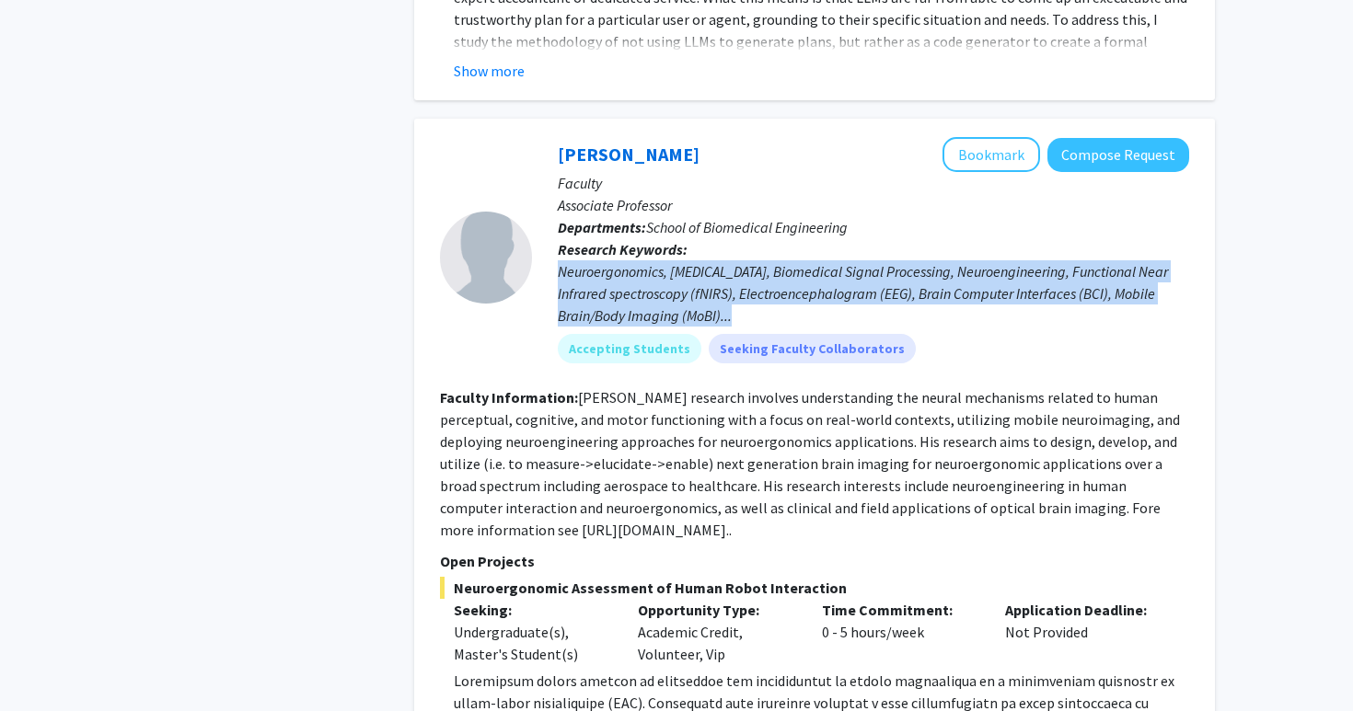
click at [928, 260] on div "Neuroergonomics, [MEDICAL_DATA], Biomedical Signal Processing, Neuroengineering…" at bounding box center [873, 293] width 631 height 66
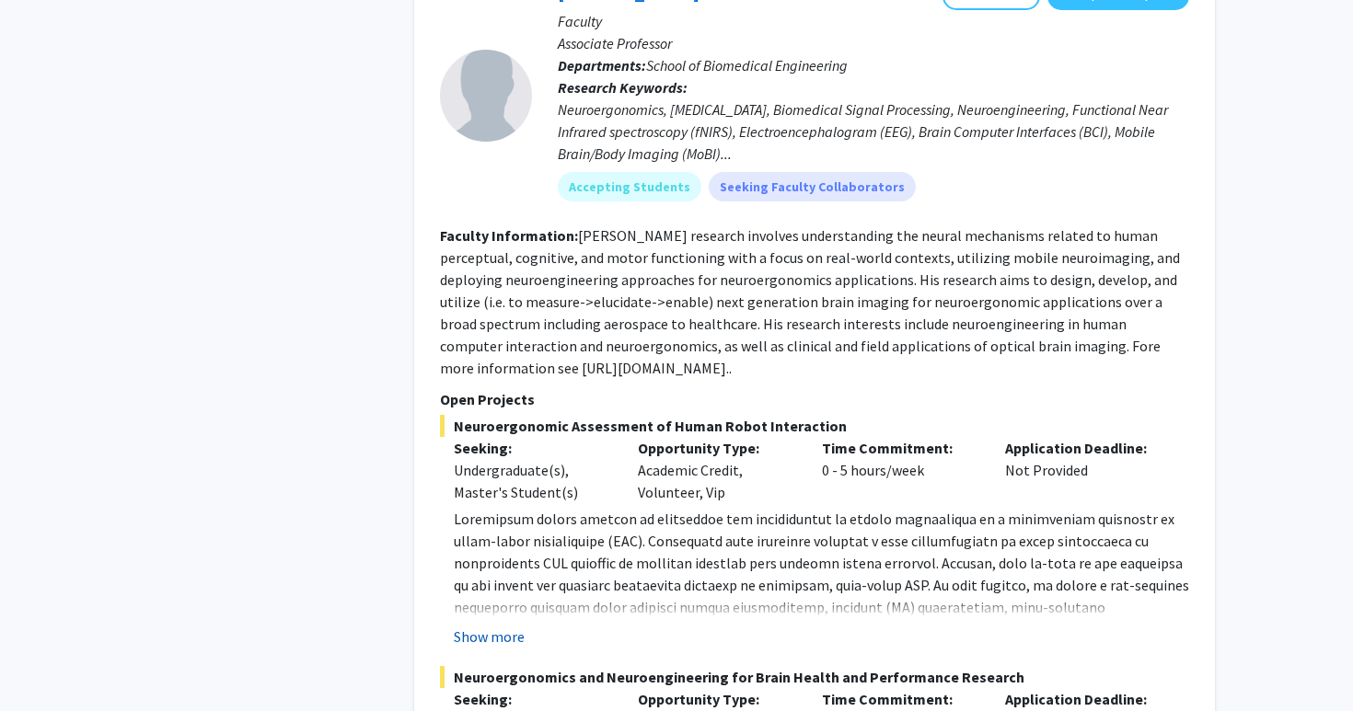
scroll to position [5399, 0]
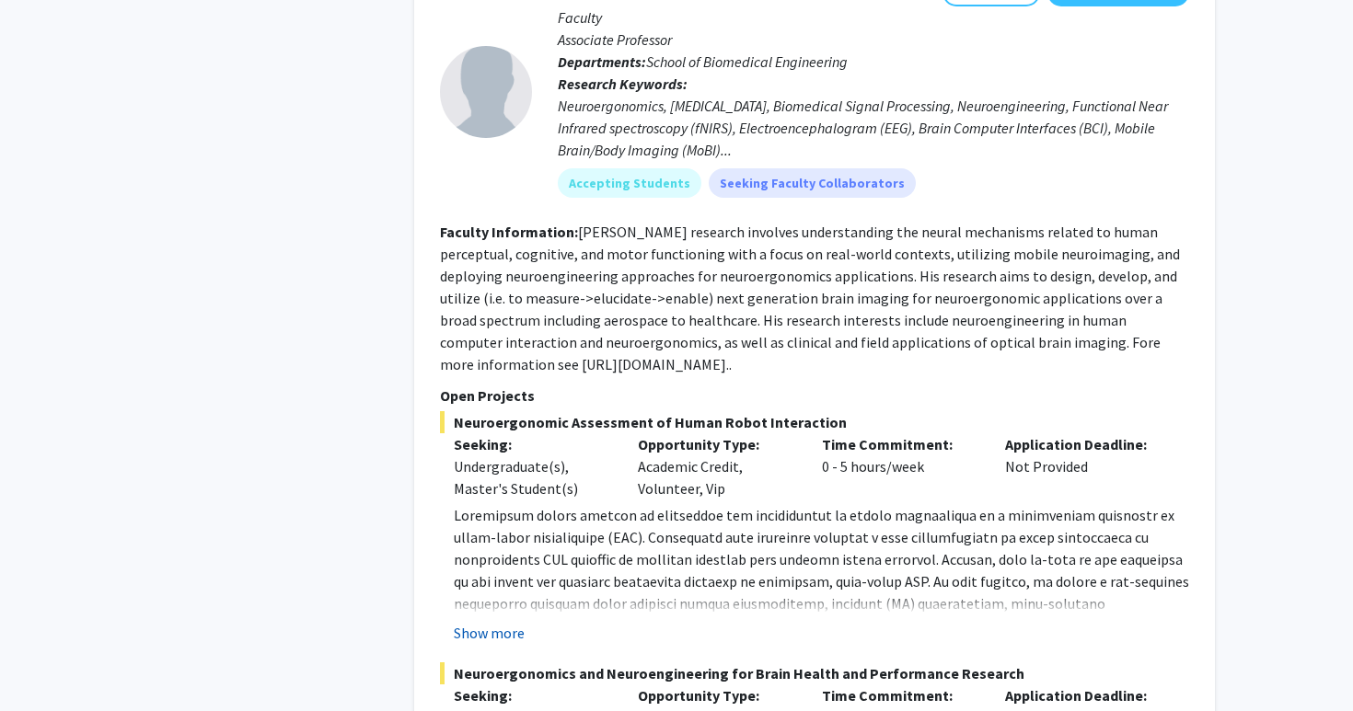
click at [478, 622] on button "Show more" at bounding box center [489, 633] width 71 height 22
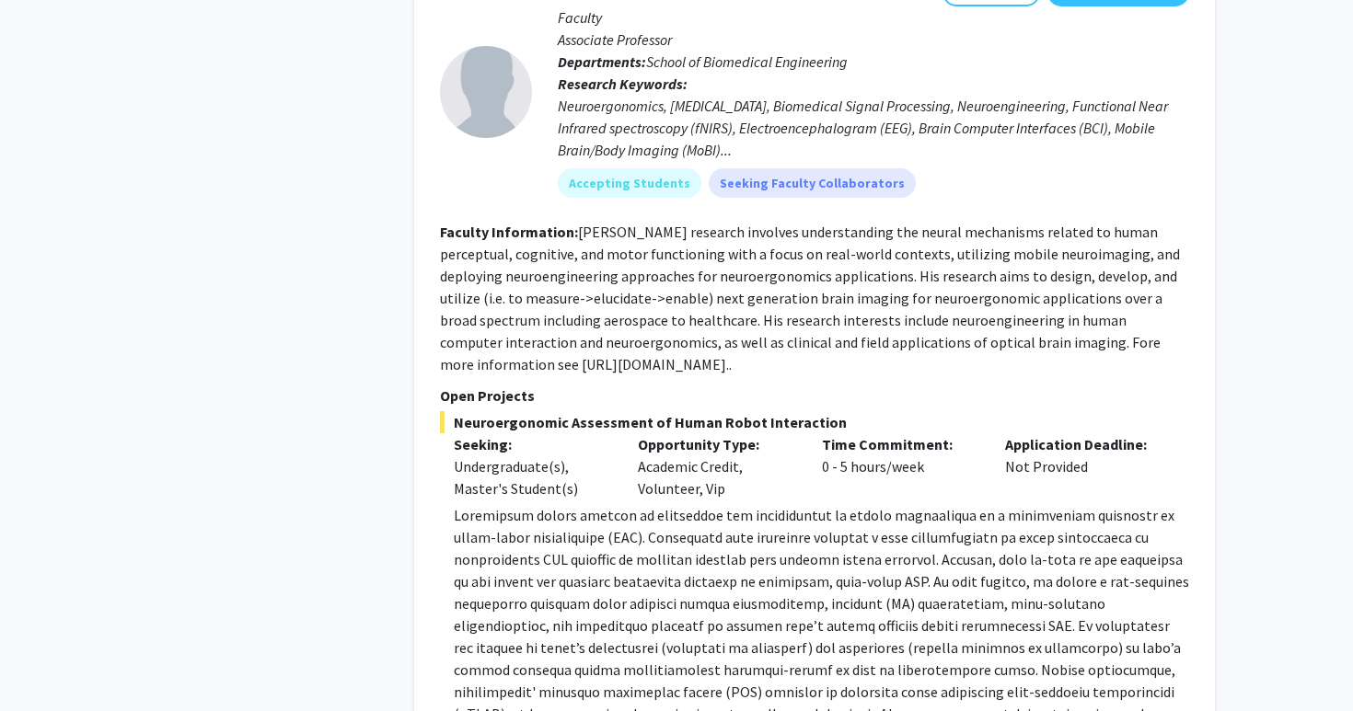
click at [567, 504] on p at bounding box center [821, 636] width 735 height 265
click at [556, 504] on p at bounding box center [821, 636] width 735 height 265
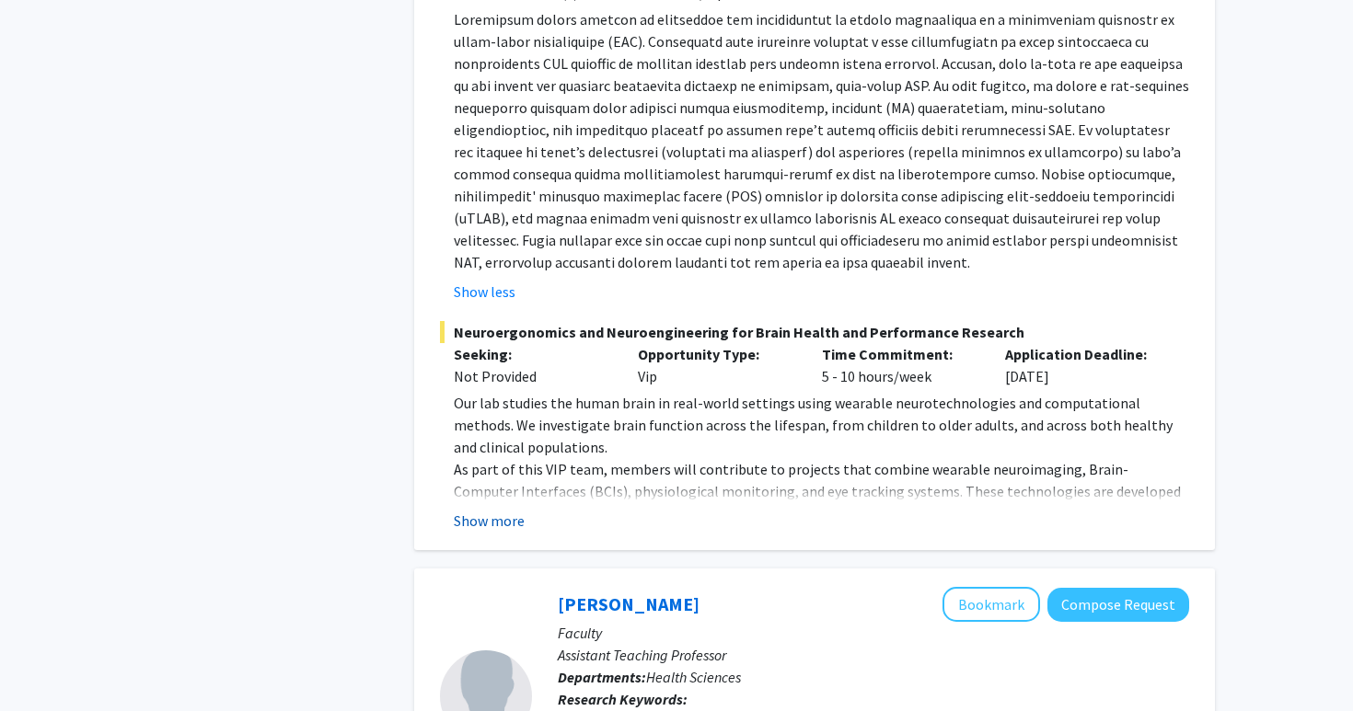
click at [485, 510] on button "Show more" at bounding box center [489, 521] width 71 height 22
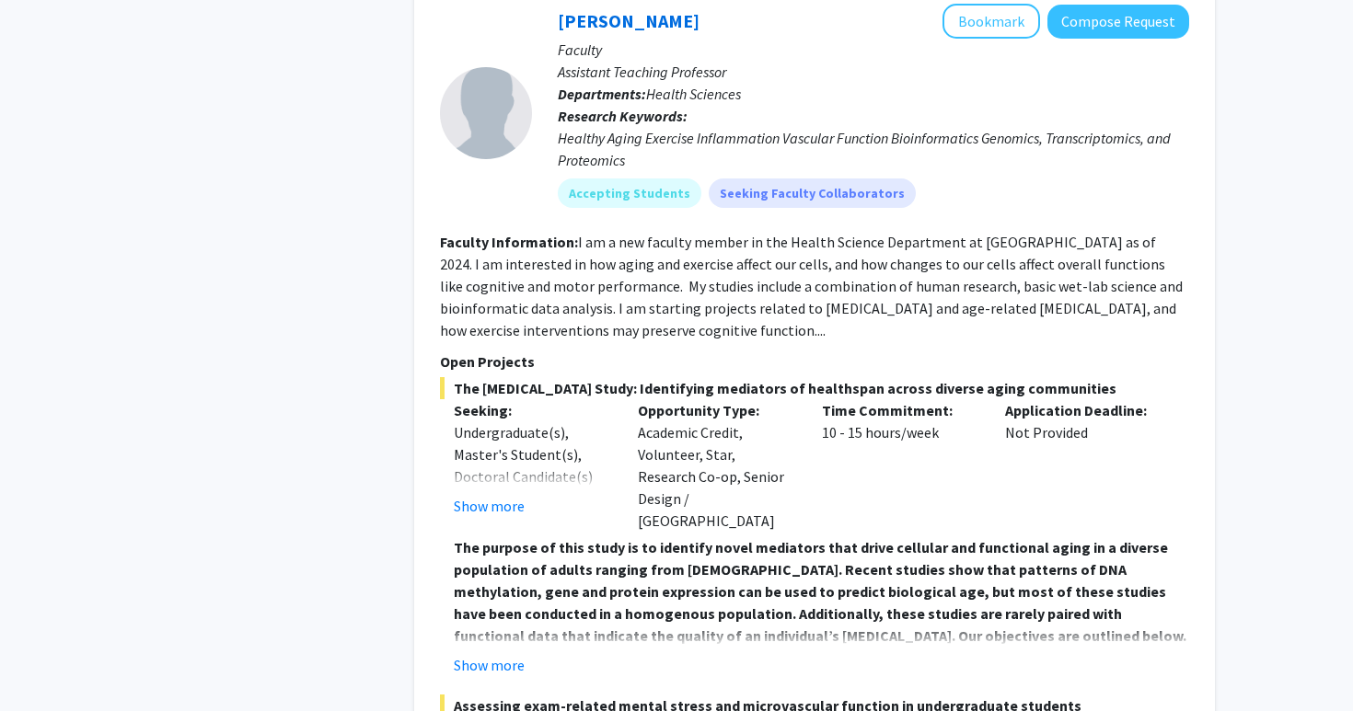
scroll to position [1985, 0]
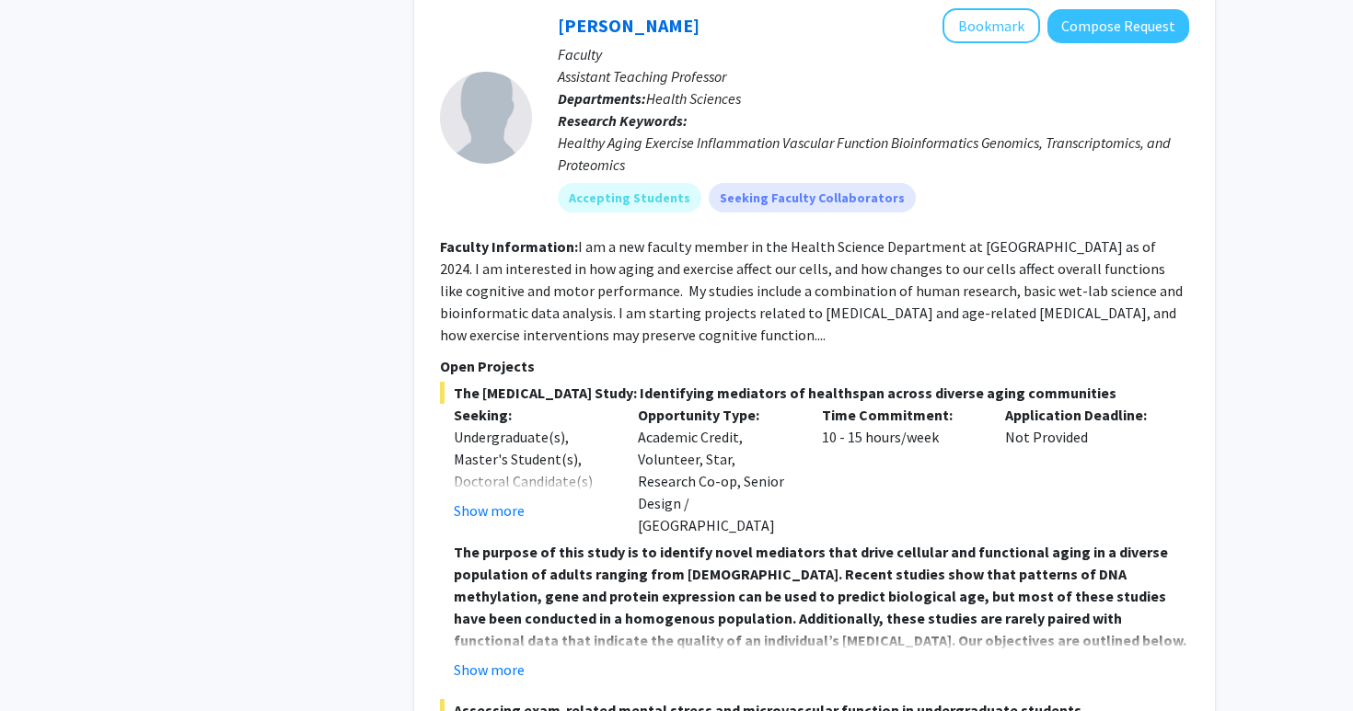
click at [674, 254] on fg-read-more "I am a new faculty member in the Health Science Department at [GEOGRAPHIC_DATA]…" at bounding box center [811, 290] width 743 height 107
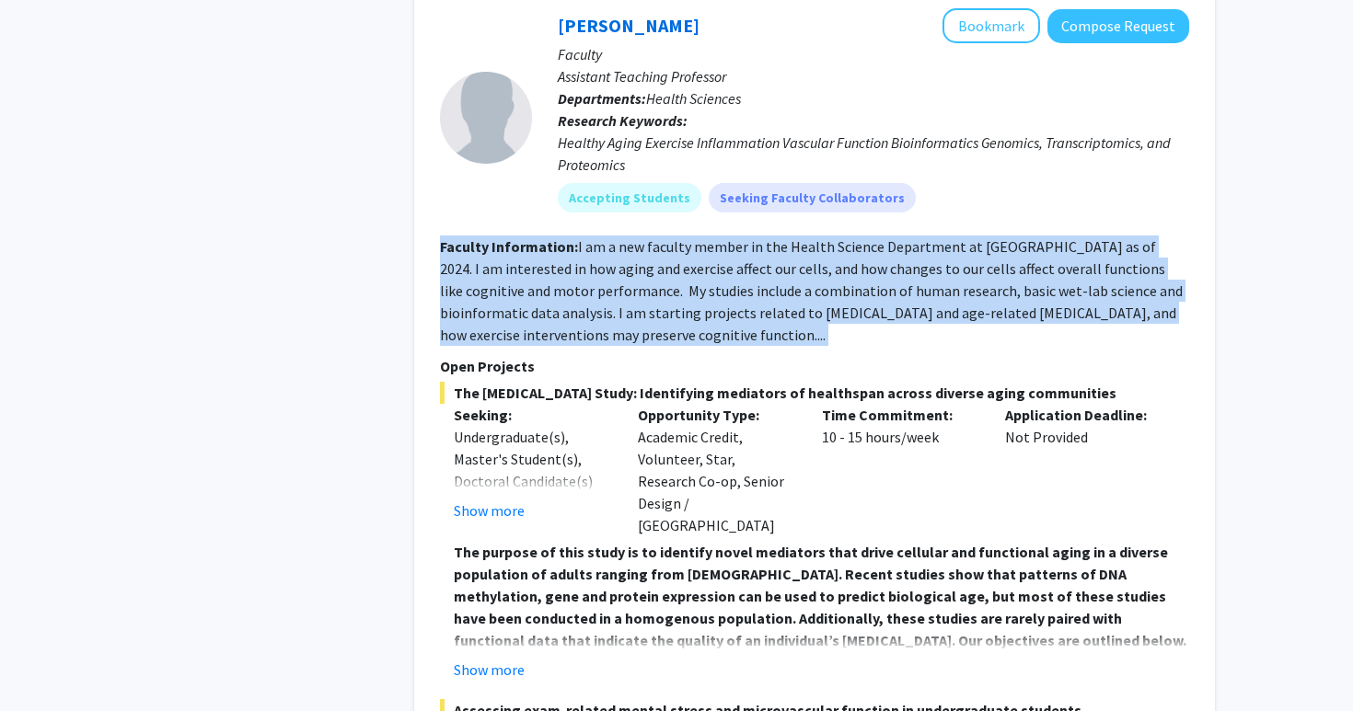
click at [655, 255] on fg-read-more "I am a new faculty member in the Health Science Department at [GEOGRAPHIC_DATA]…" at bounding box center [811, 290] width 743 height 107
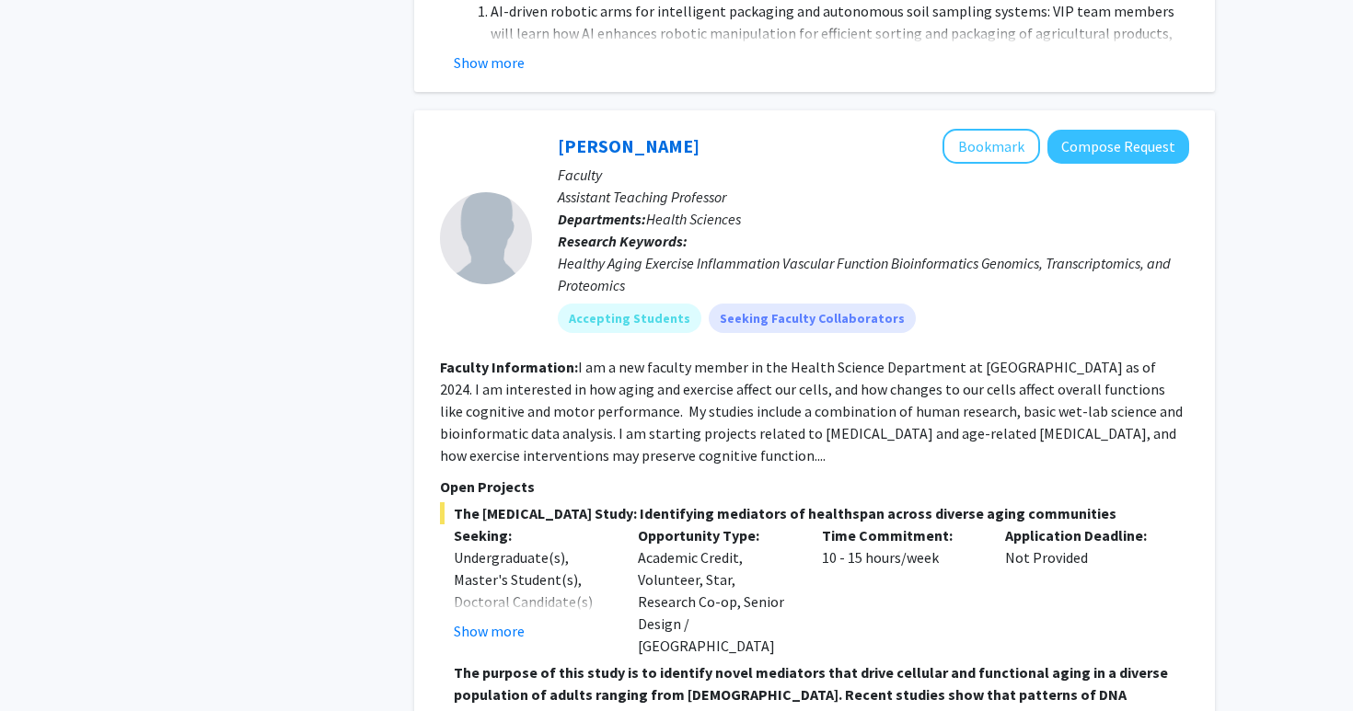
scroll to position [1859, 0]
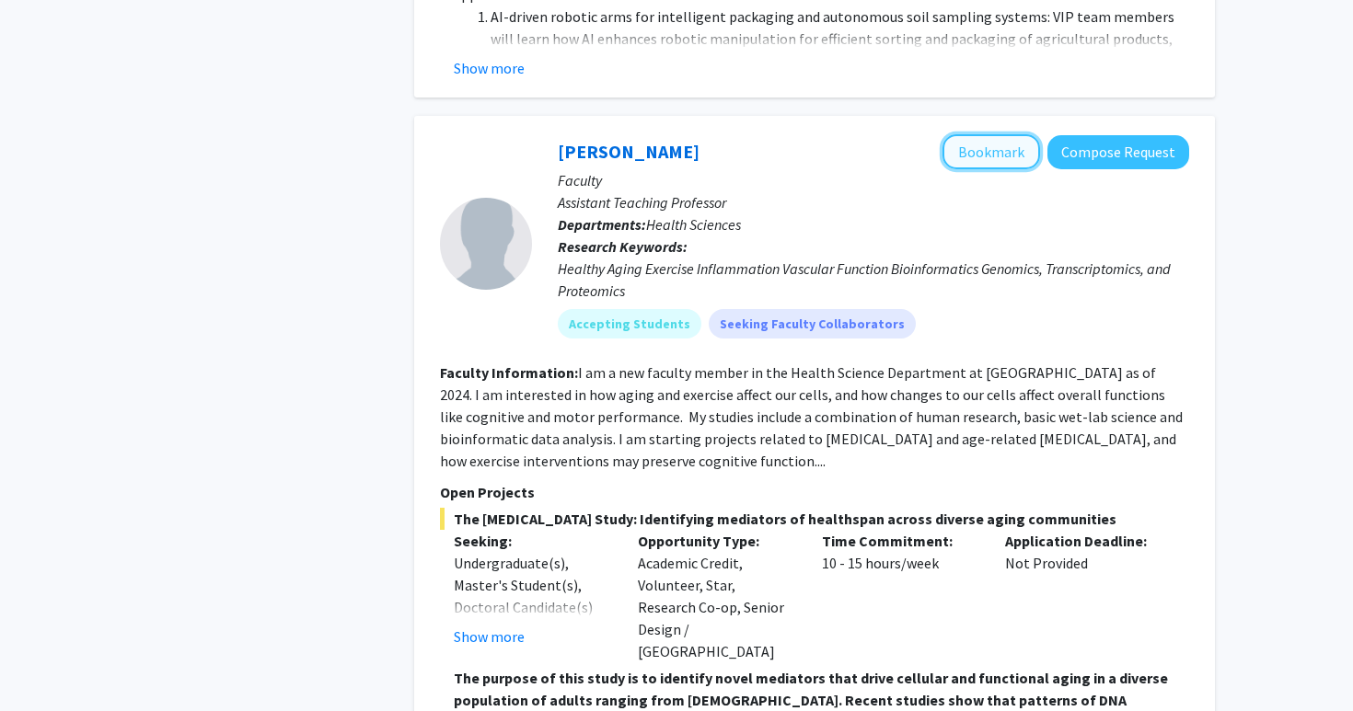
click at [978, 134] on button "Bookmark" at bounding box center [991, 151] width 98 height 35
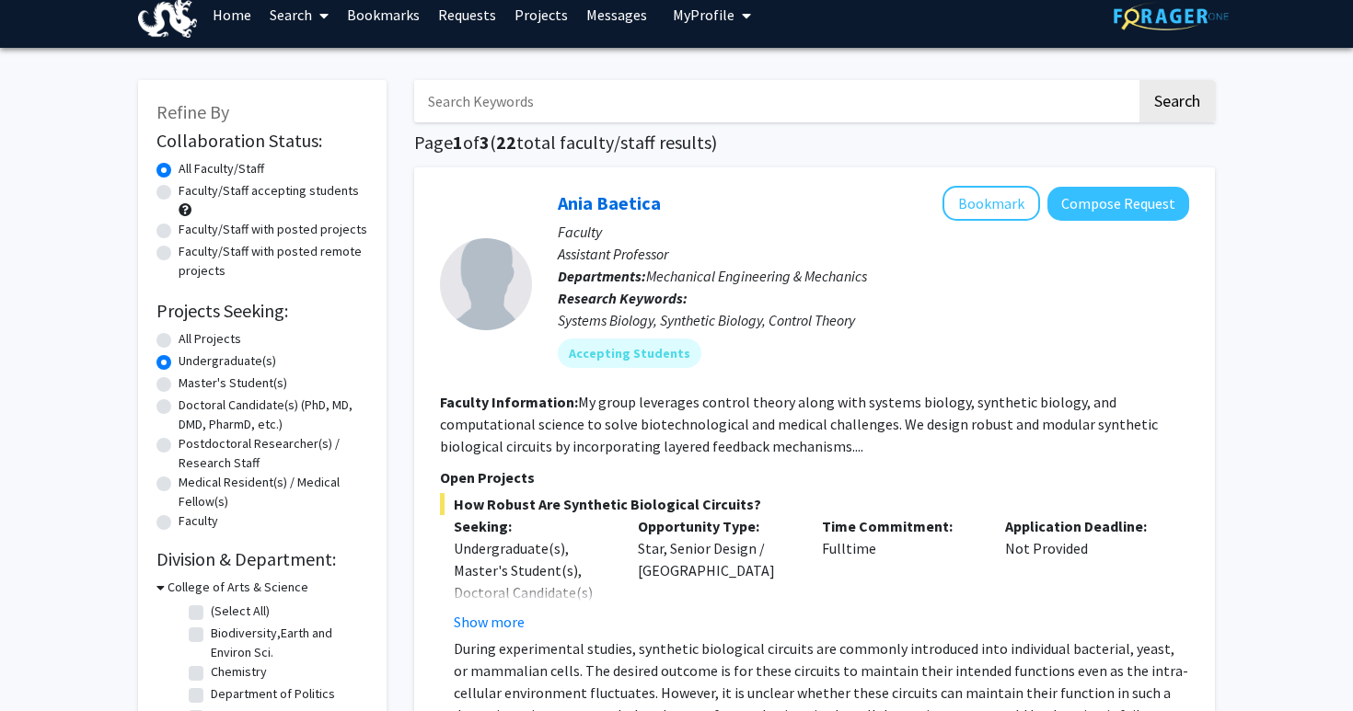
scroll to position [17, 0]
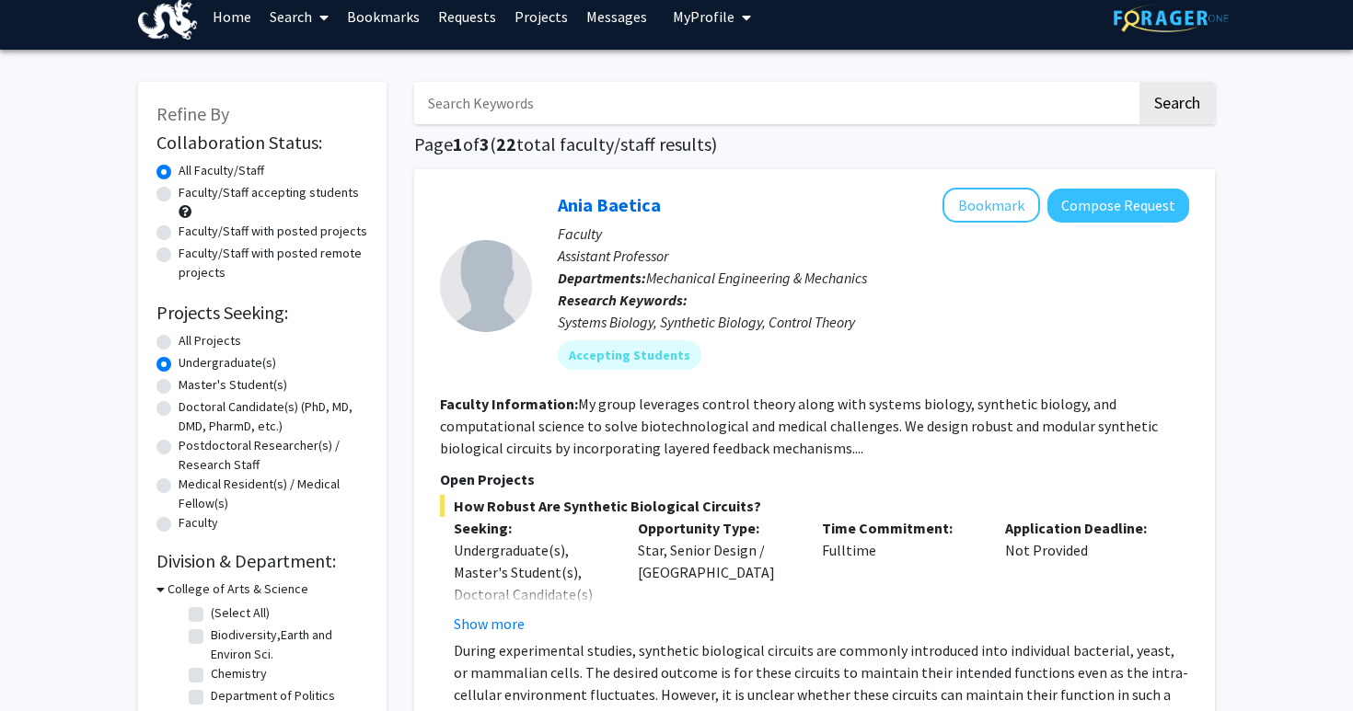
click at [799, 326] on div "Systems Biology, Synthetic Biology, Control Theory" at bounding box center [873, 322] width 631 height 22
click at [776, 333] on fg-user-badges "Accepting Students" at bounding box center [873, 351] width 631 height 37
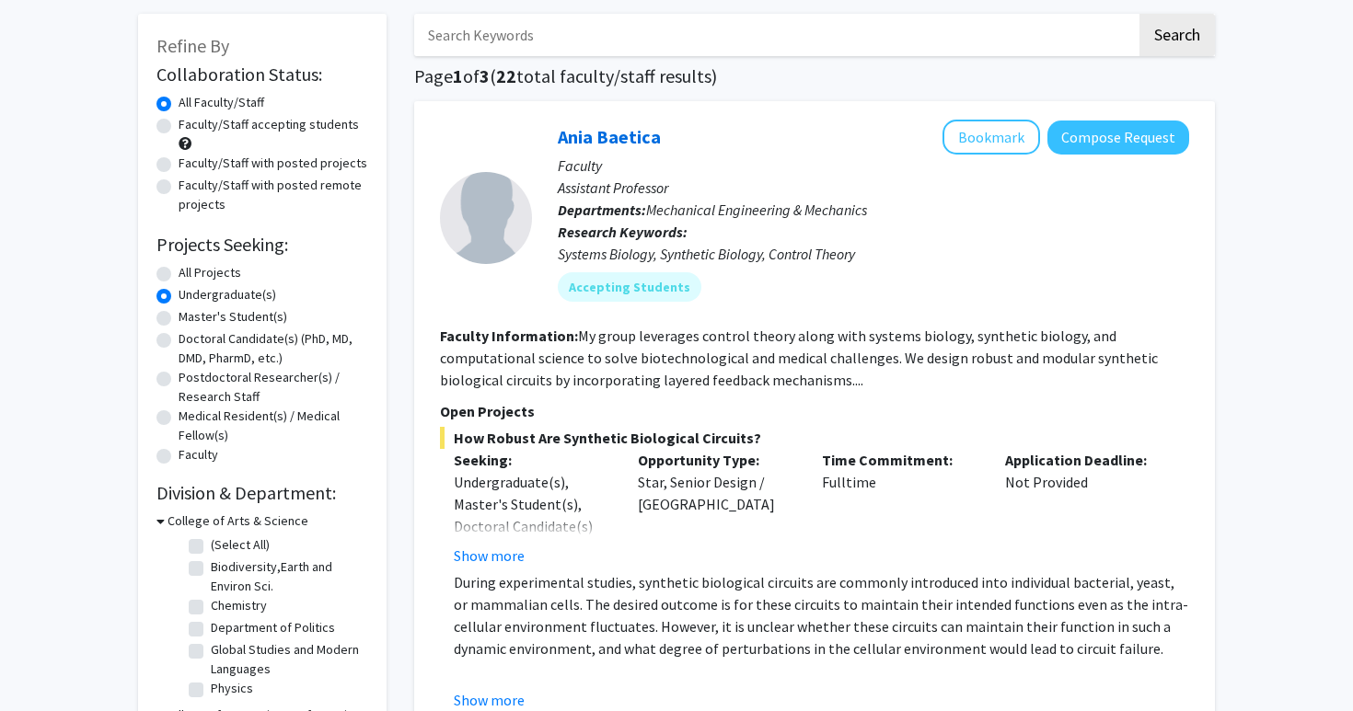
scroll to position [0, 0]
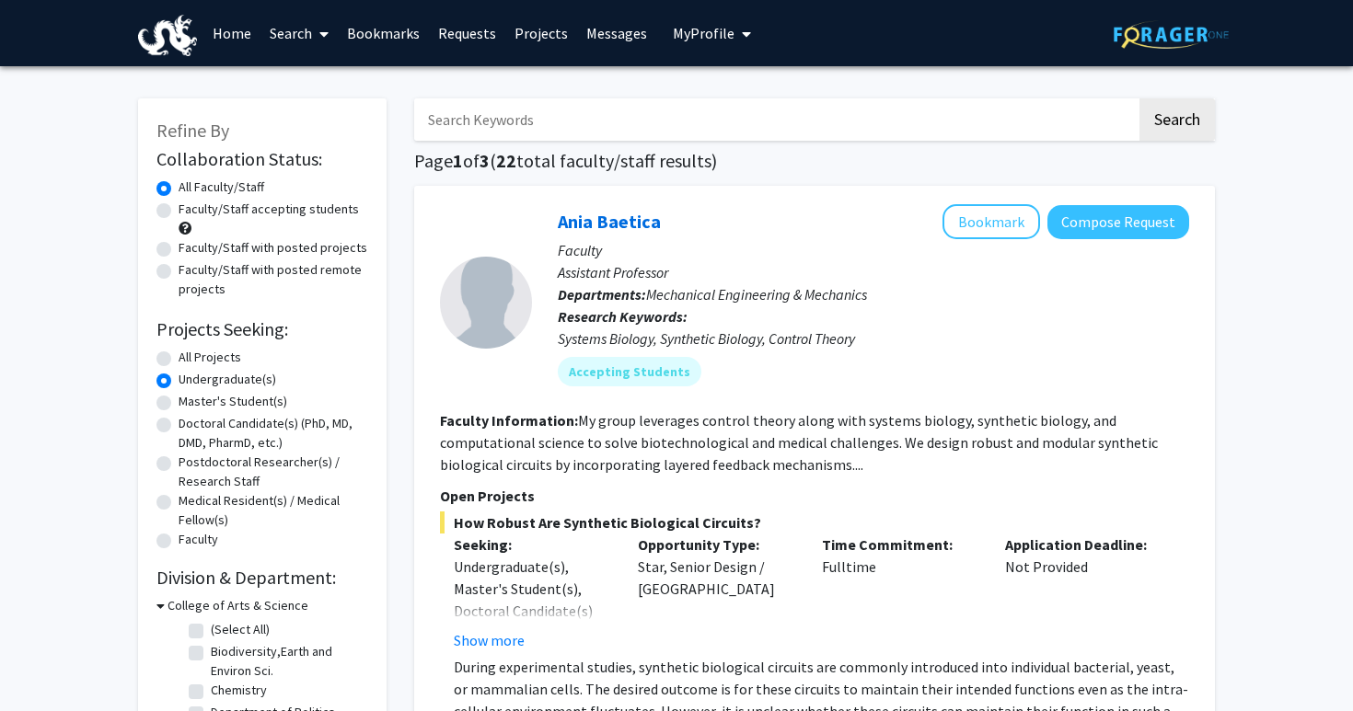
click at [199, 357] on label "All Projects" at bounding box center [210, 357] width 63 height 19
click at [190, 357] on input "All Projects" at bounding box center [185, 354] width 12 height 12
radio input "true"
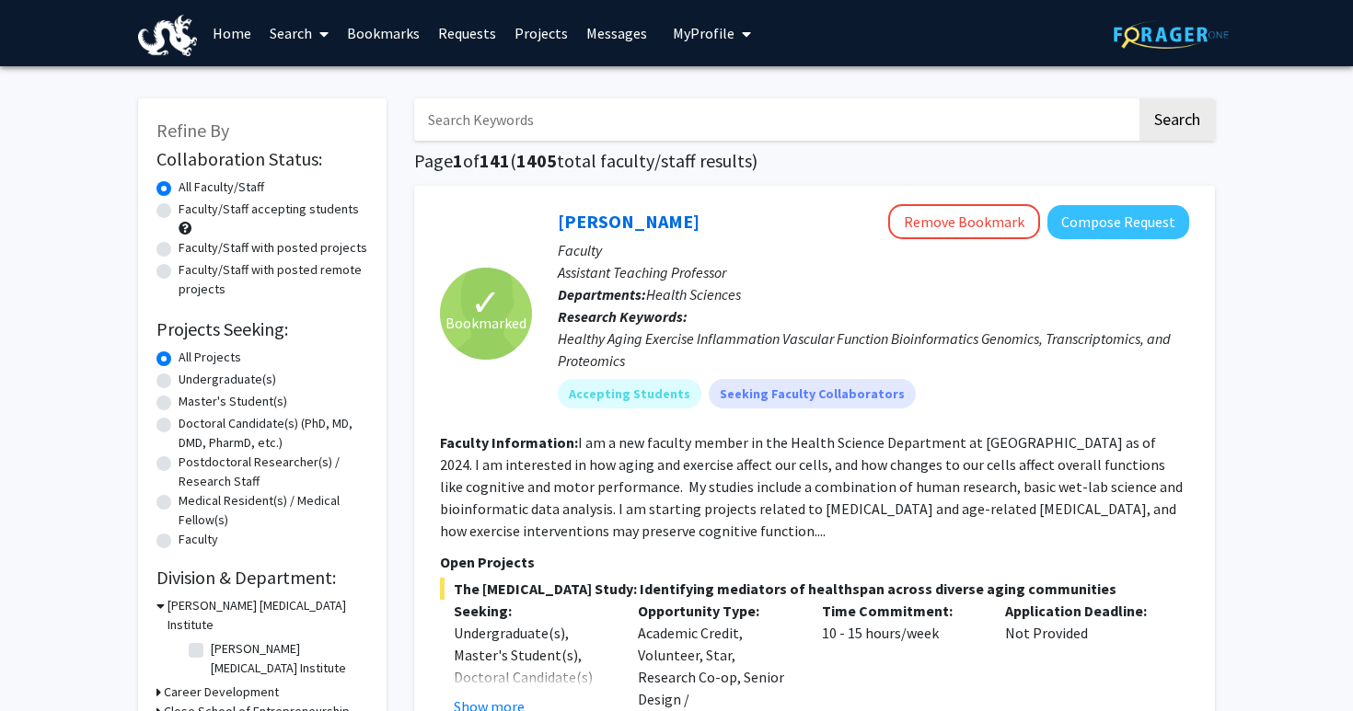
click at [192, 512] on label "Medical Resident(s) / Medical Fellow(s)" at bounding box center [274, 510] width 190 height 39
click at [190, 503] on input "Medical Resident(s) / Medical Fellow(s)" at bounding box center [185, 497] width 12 height 12
radio input "true"
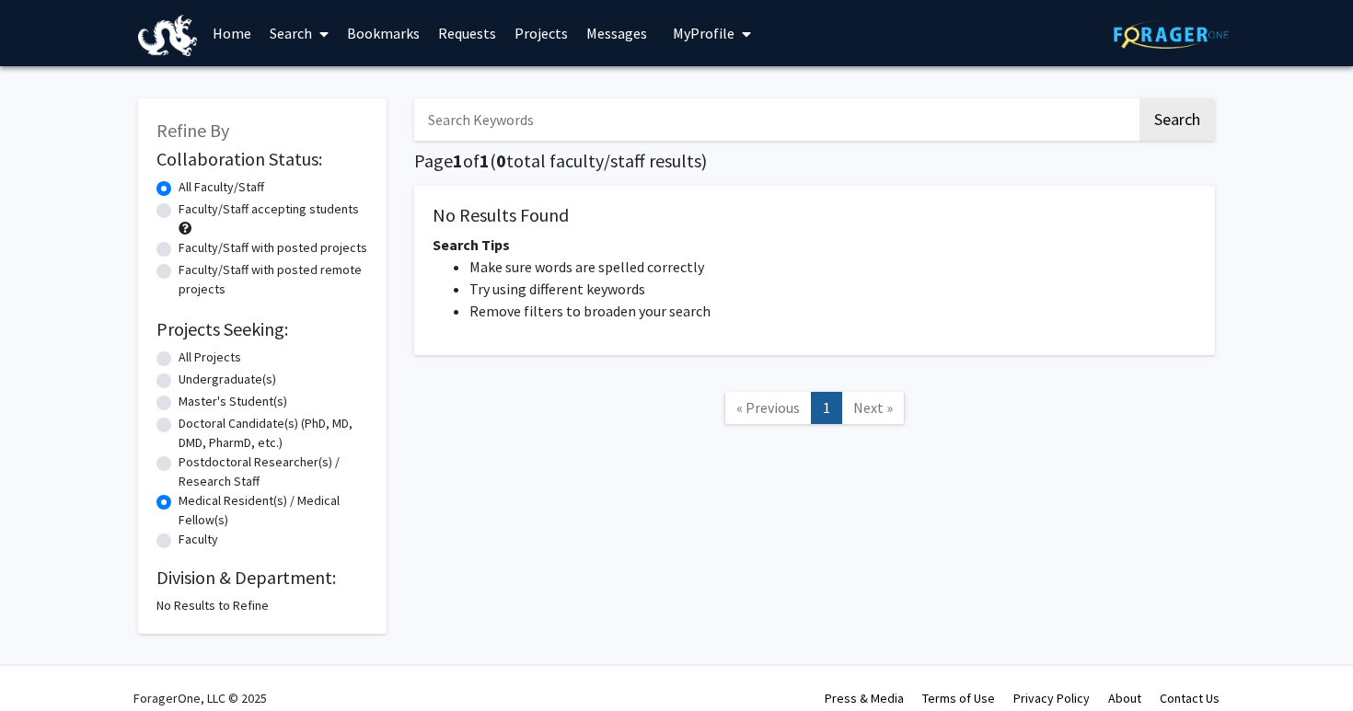
click at [193, 379] on label "Undergraduate(s)" at bounding box center [228, 379] width 98 height 19
click at [190, 379] on input "Undergraduate(s)" at bounding box center [185, 376] width 12 height 12
radio input "true"
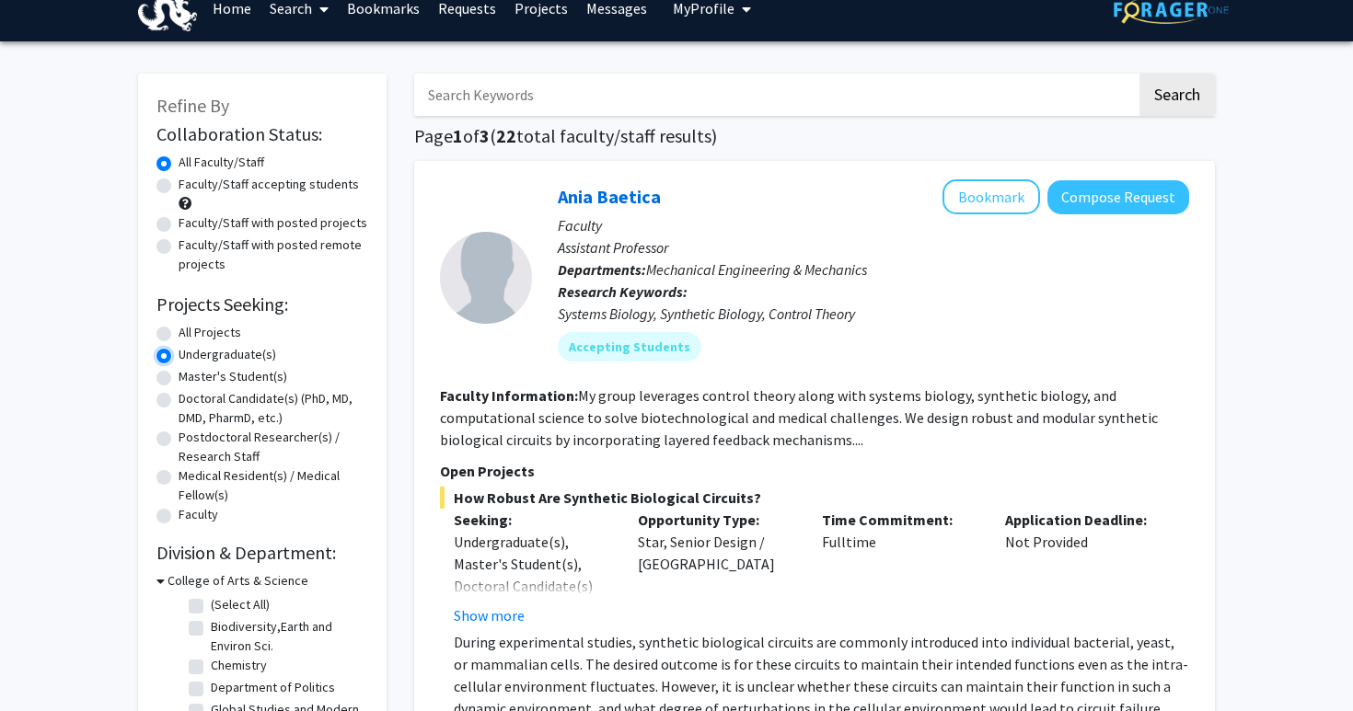
scroll to position [28, 0]
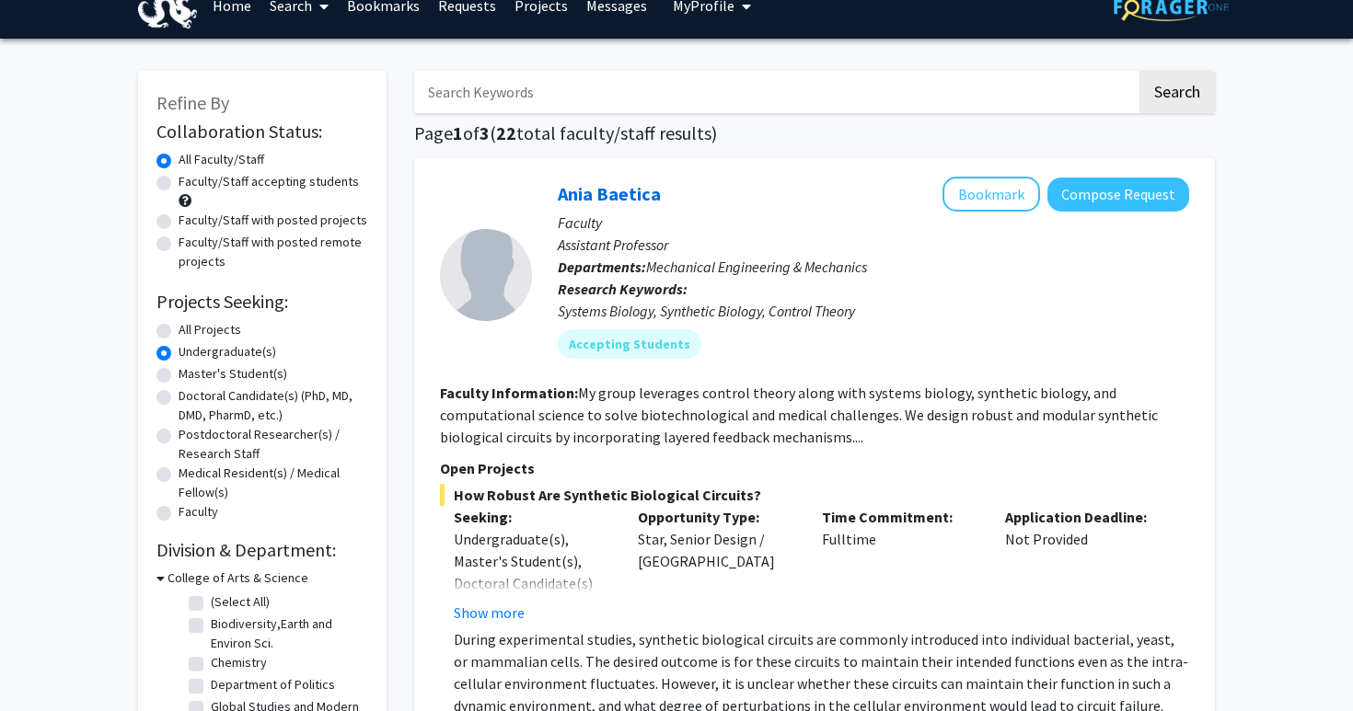
click at [210, 176] on label "Faculty/Staff accepting students" at bounding box center [269, 181] width 180 height 19
click at [190, 176] on input "Faculty/Staff accepting students" at bounding box center [185, 178] width 12 height 12
radio input "true"
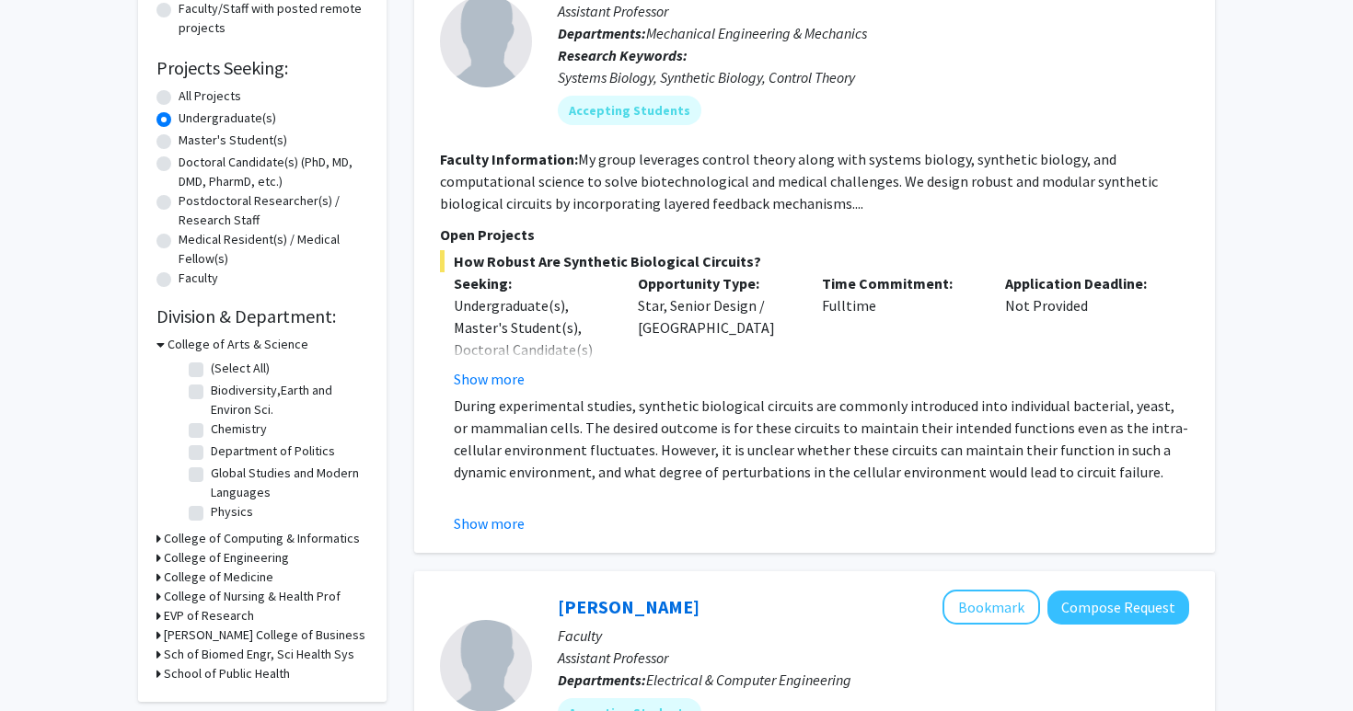
scroll to position [284, 0]
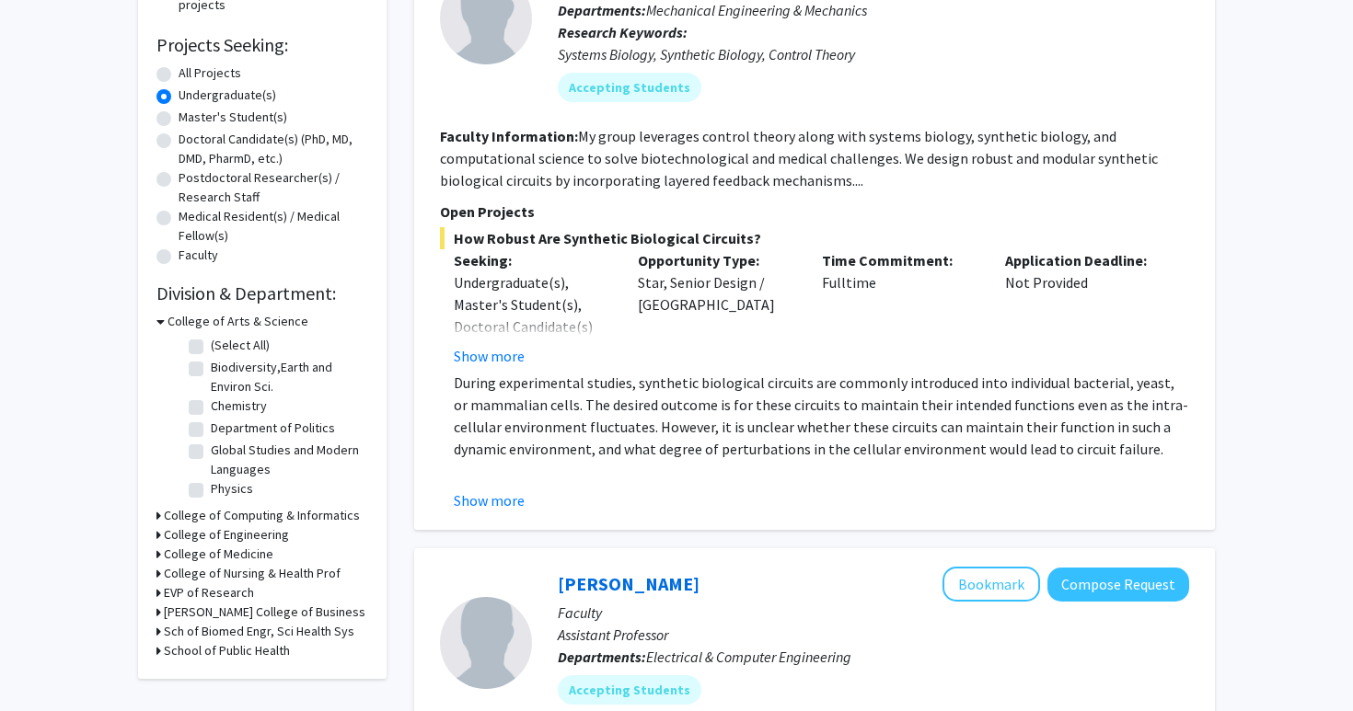
click at [211, 408] on label "Chemistry" at bounding box center [239, 406] width 56 height 19
click at [211, 408] on input "Chemistry" at bounding box center [217, 403] width 12 height 12
checkbox input "true"
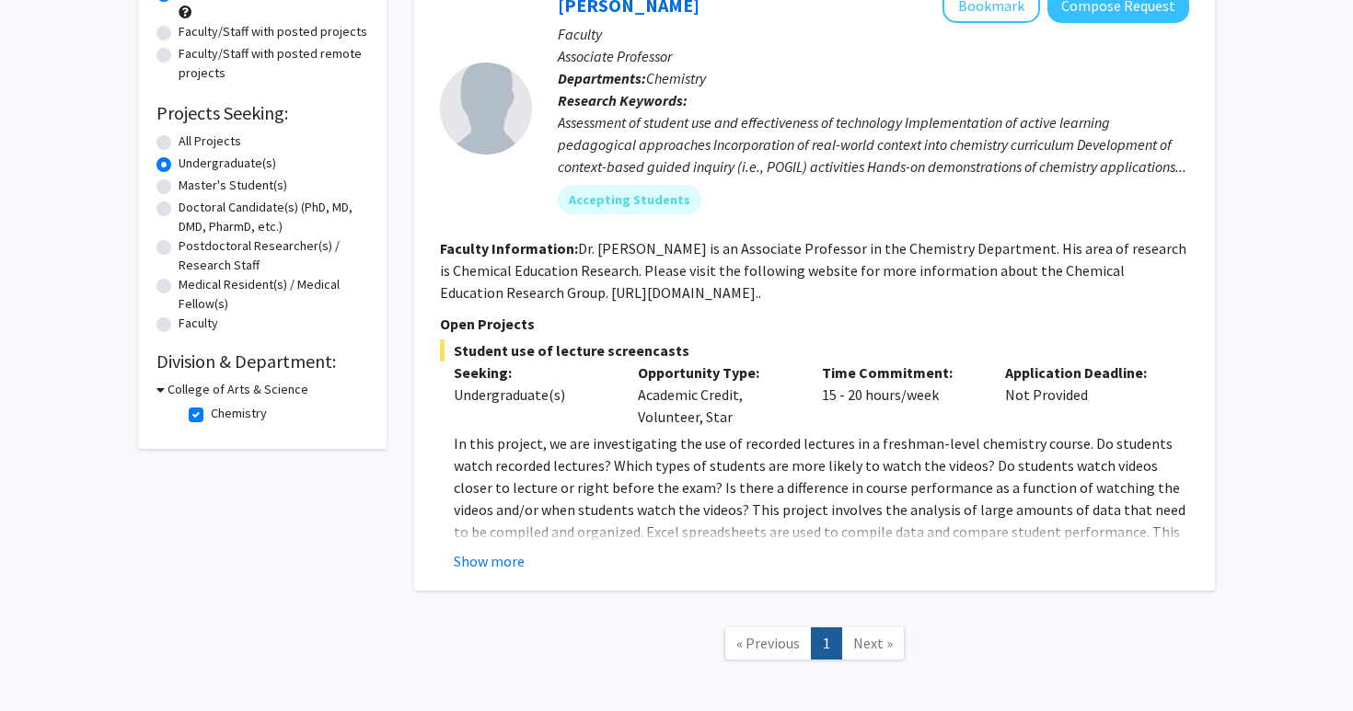
scroll to position [299, 0]
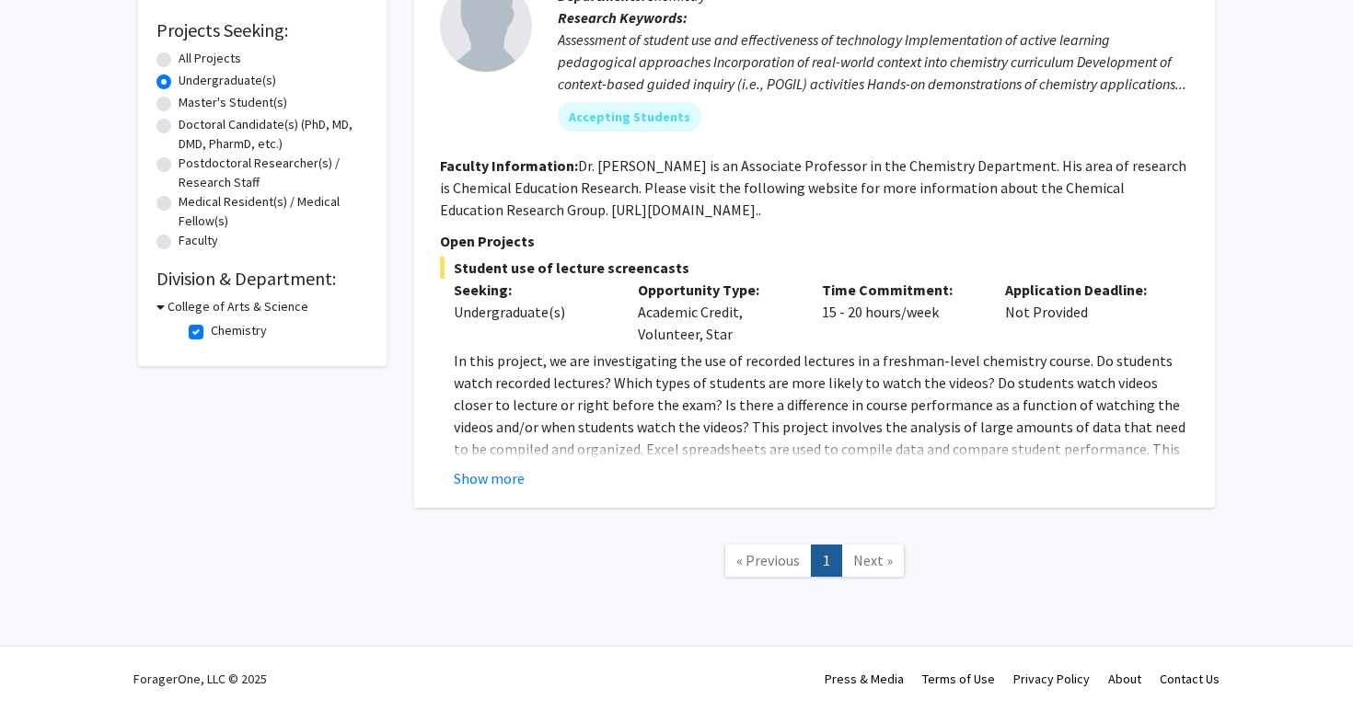
click at [211, 329] on label "Chemistry" at bounding box center [239, 330] width 56 height 19
click at [211, 329] on input "Chemistry" at bounding box center [217, 327] width 12 height 12
checkbox input "false"
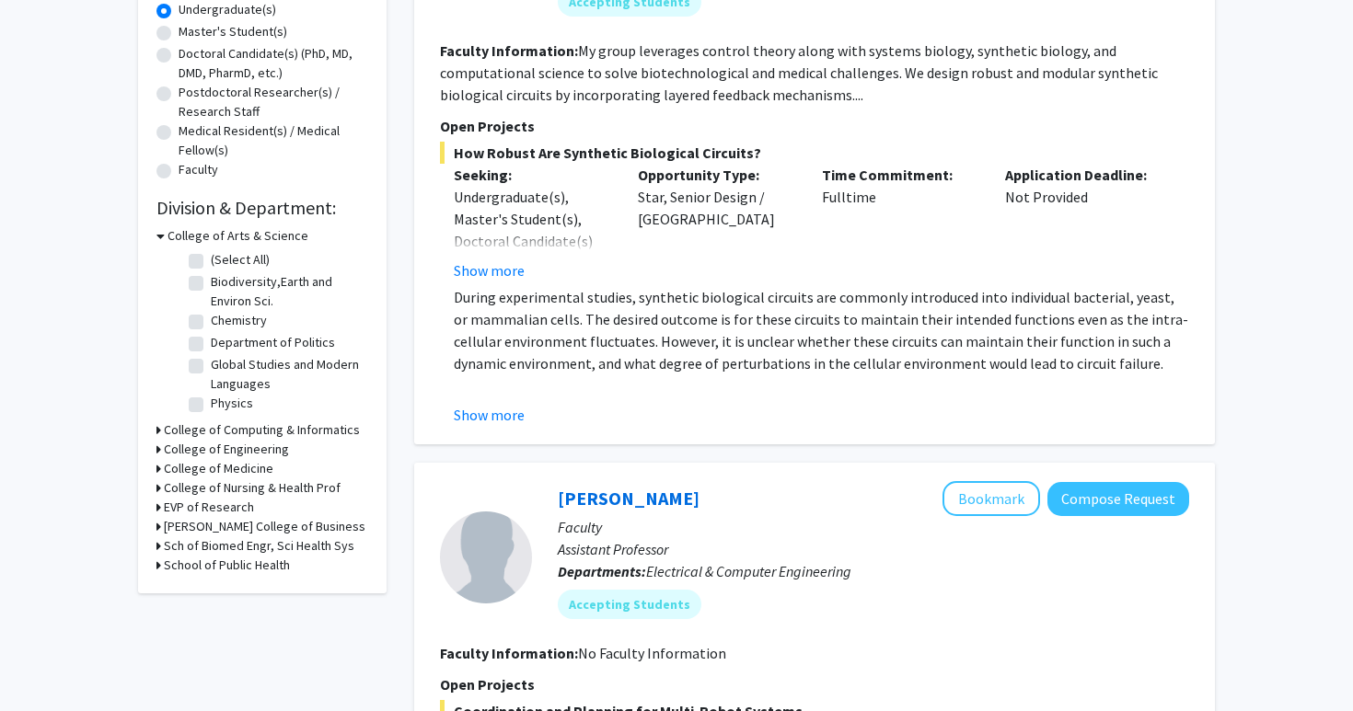
scroll to position [498, 0]
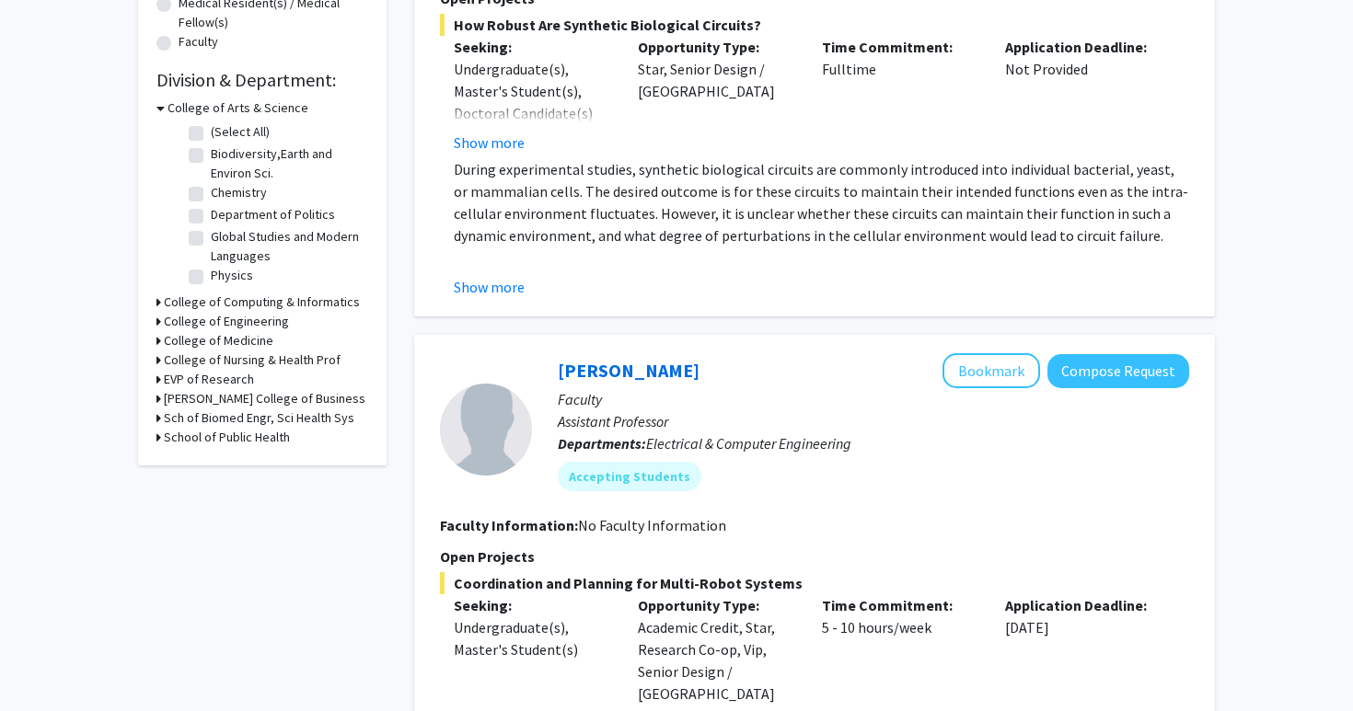
click at [230, 438] on h3 "School of Public Health" at bounding box center [227, 437] width 126 height 19
click at [222, 464] on label "SPH-Epidemiology & Biostatistics" at bounding box center [287, 471] width 153 height 39
click at [222, 464] on input "SPH-Epidemiology & Biostatistics" at bounding box center [217, 458] width 12 height 12
checkbox input "true"
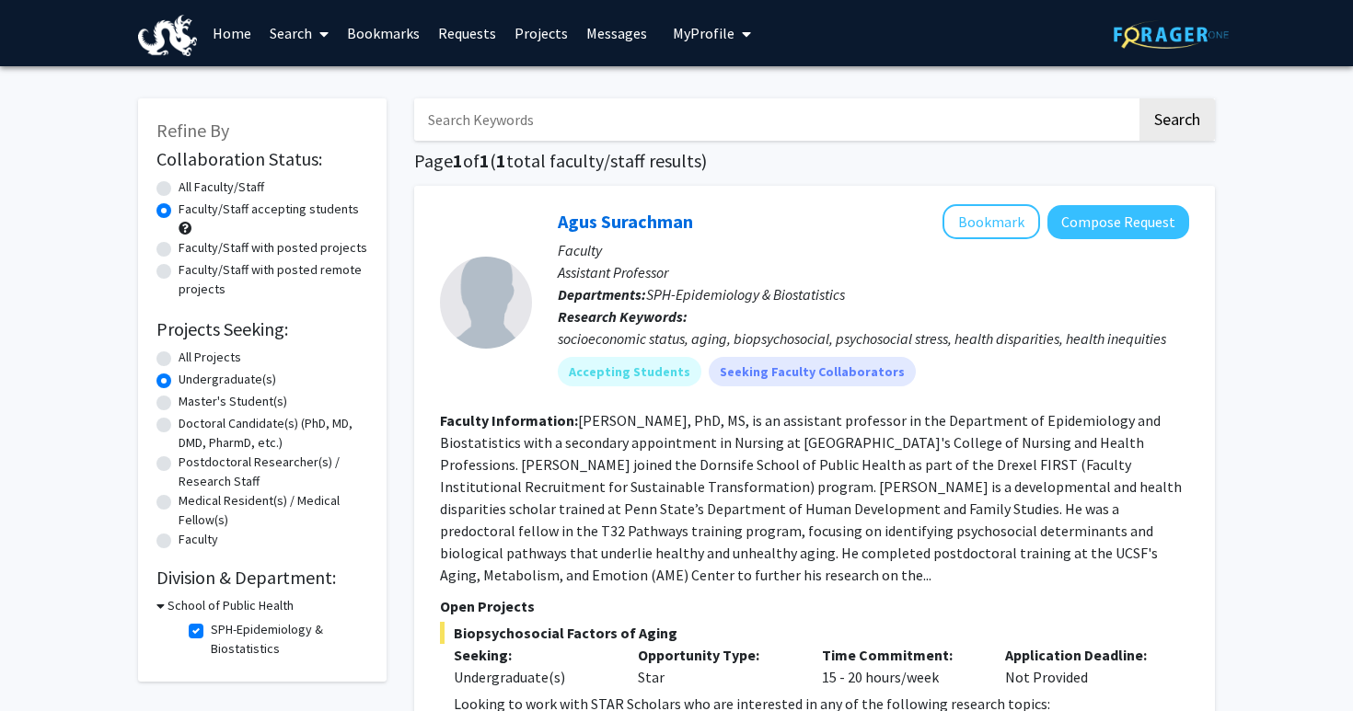
scroll to position [75, 0]
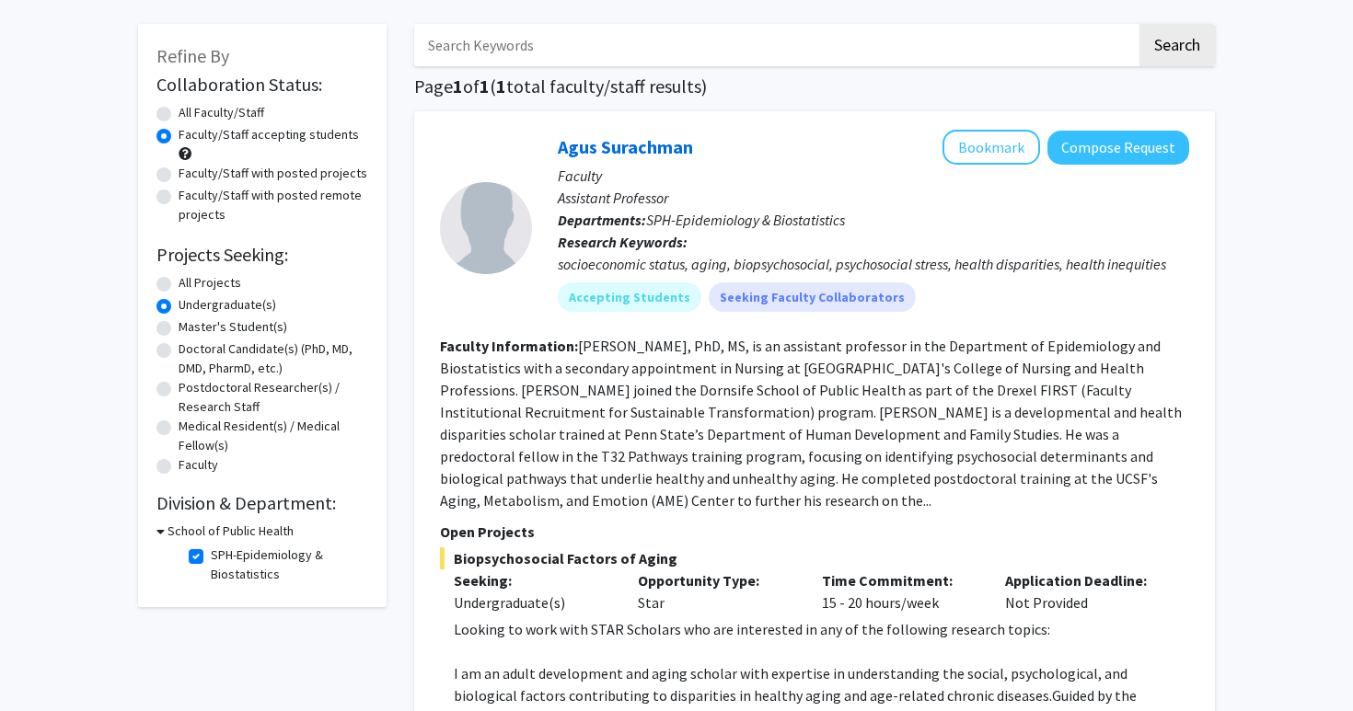
click at [195, 529] on h3 "School of Public Health" at bounding box center [230, 531] width 126 height 19
click at [221, 502] on h2 "Division & Department:" at bounding box center [262, 503] width 212 height 22
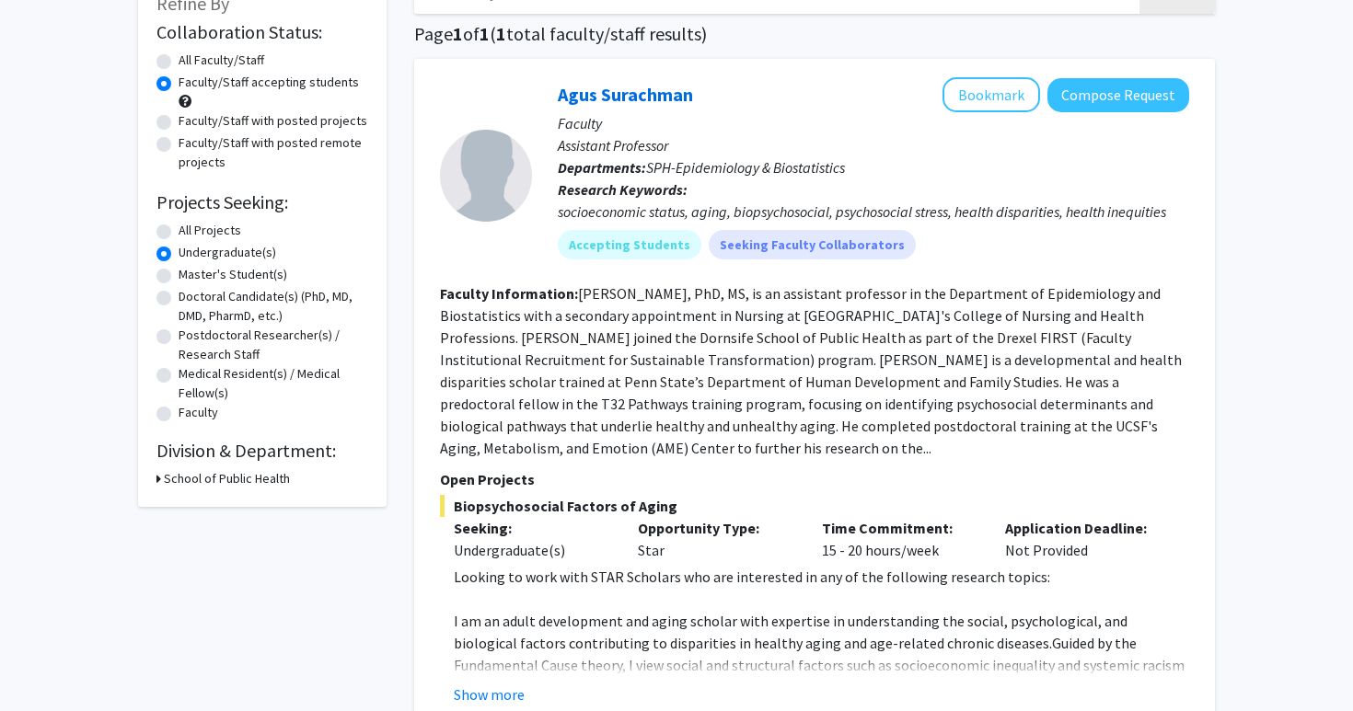
scroll to position [145, 0]
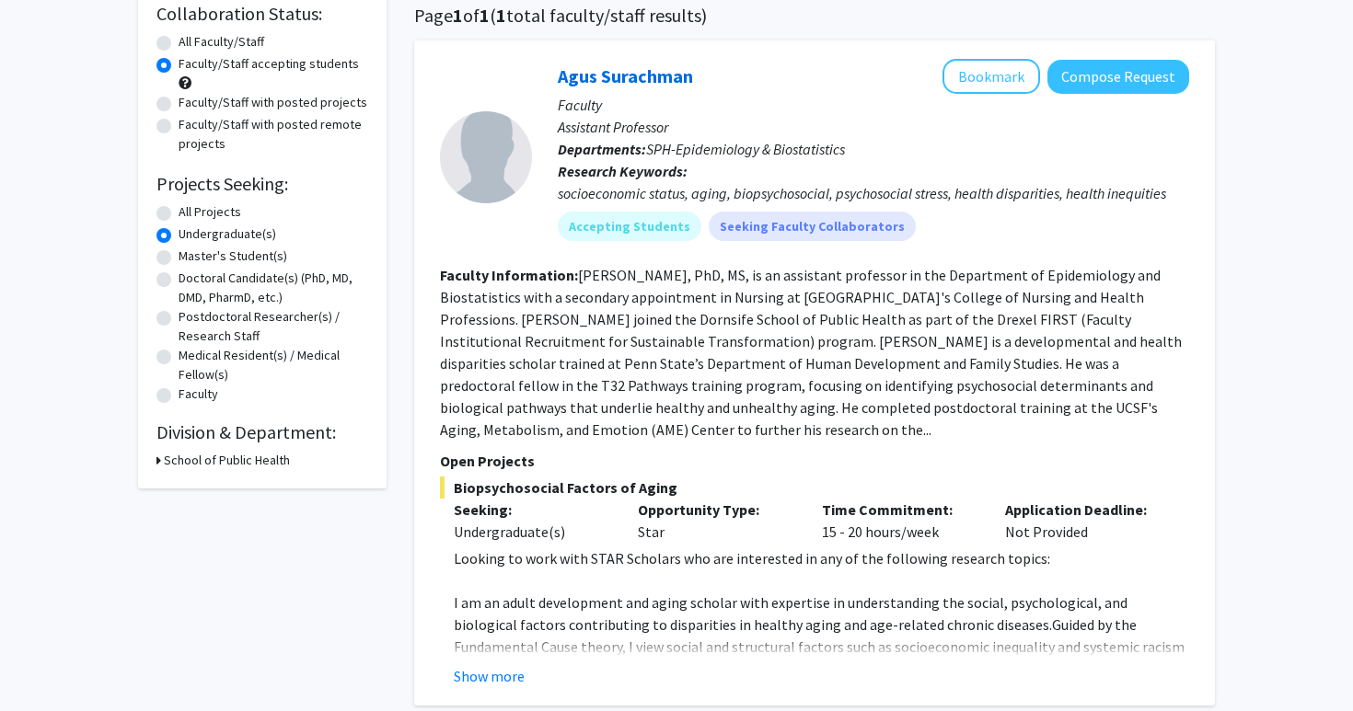
click at [223, 462] on h3 "School of Public Health" at bounding box center [227, 460] width 126 height 19
click at [209, 462] on h3 "School of Public Health" at bounding box center [230, 460] width 126 height 19
click at [209, 462] on h3 "School of Public Health" at bounding box center [227, 460] width 126 height 19
click at [200, 476] on fg-checkbox "SPH-Epidemiology & Biostatistics SPH-Epidemiology & Biostatistics" at bounding box center [276, 494] width 175 height 39
click at [211, 484] on label "SPH-Epidemiology & Biostatistics" at bounding box center [287, 494] width 153 height 39
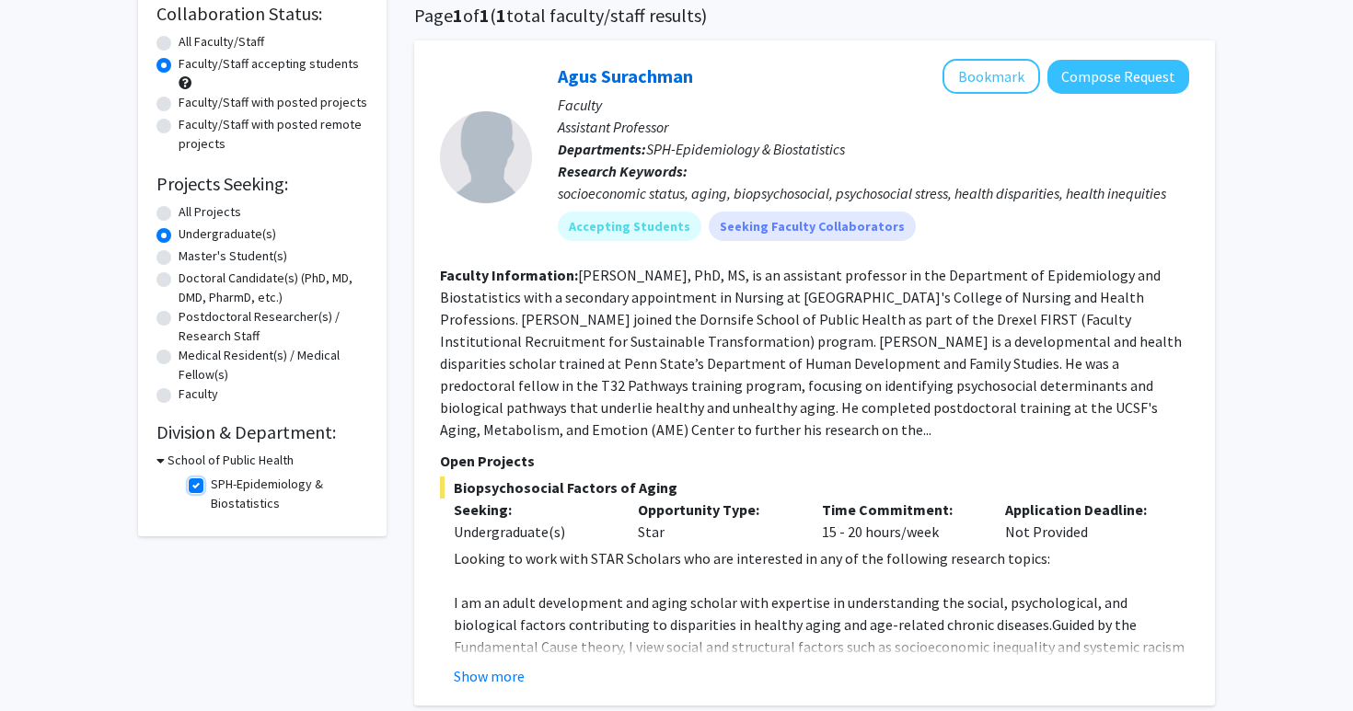
click at [211, 484] on input "SPH-Epidemiology & Biostatistics" at bounding box center [217, 481] width 12 height 12
checkbox input "false"
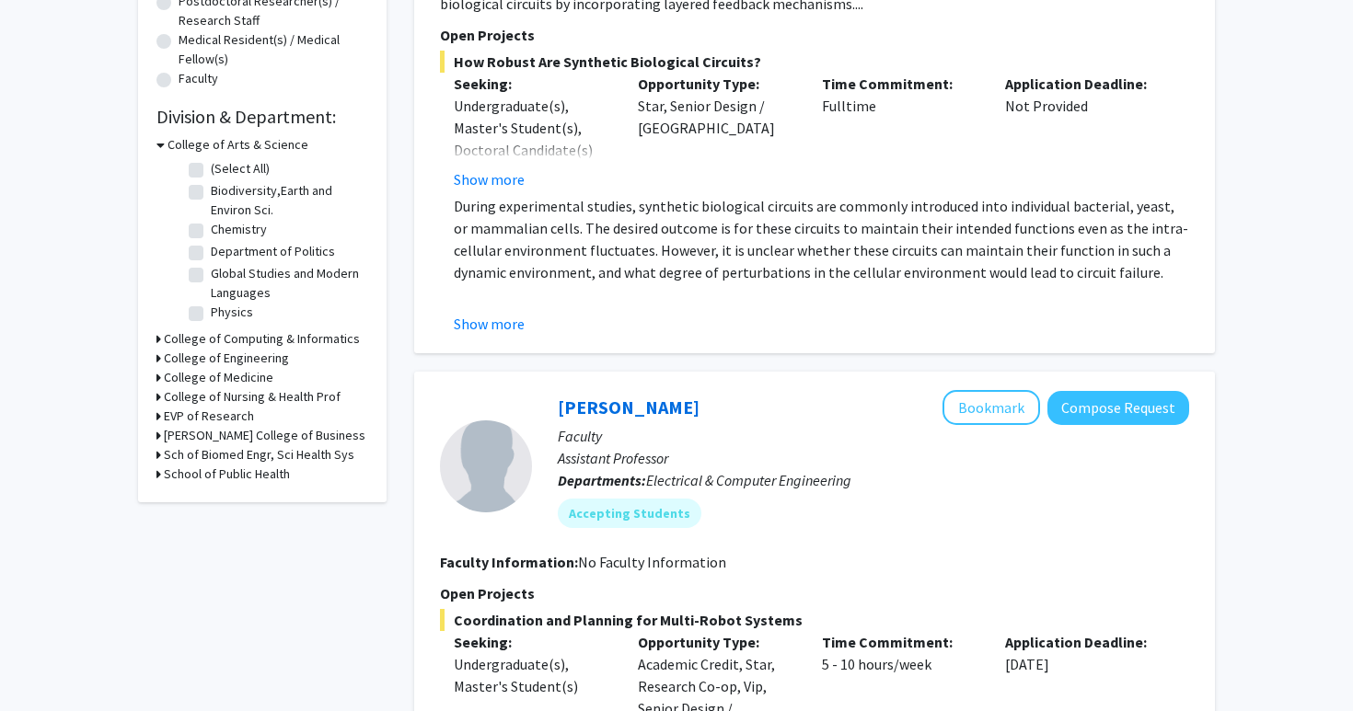
scroll to position [466, 0]
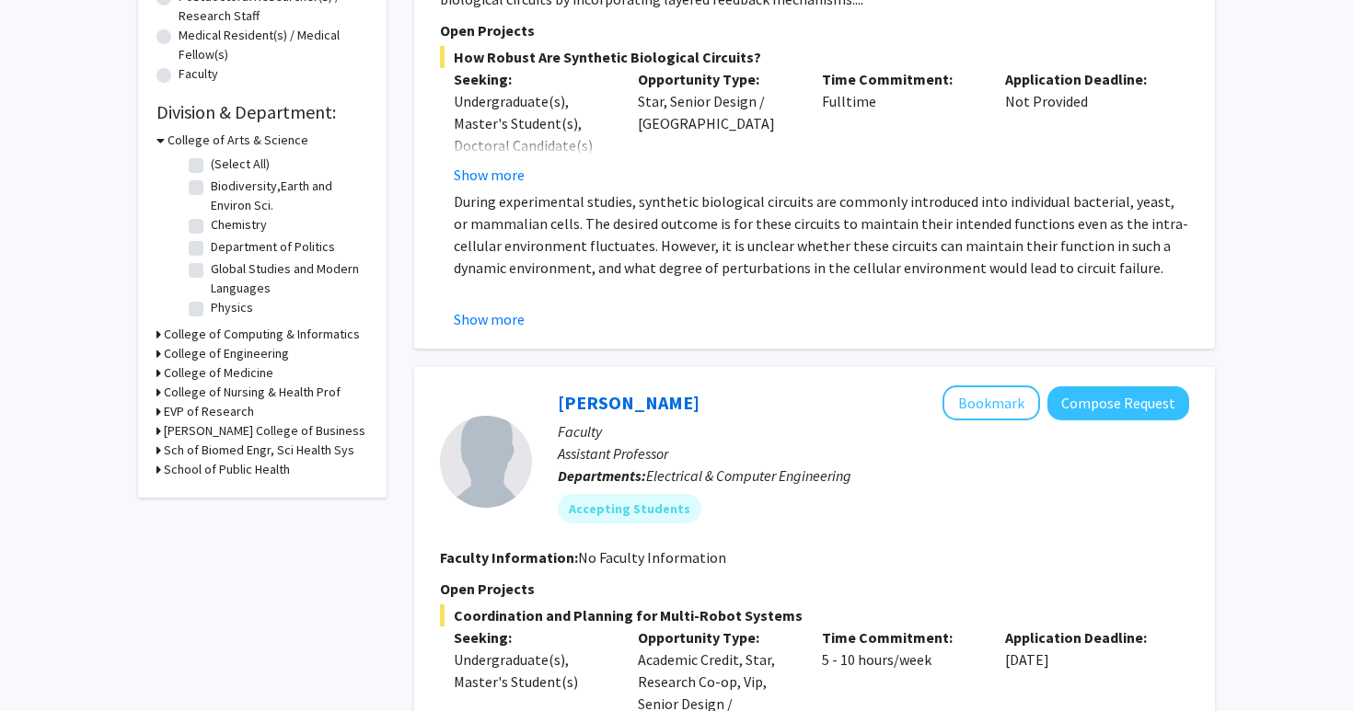
click at [247, 372] on h3 "College of Medicine" at bounding box center [218, 372] width 109 height 19
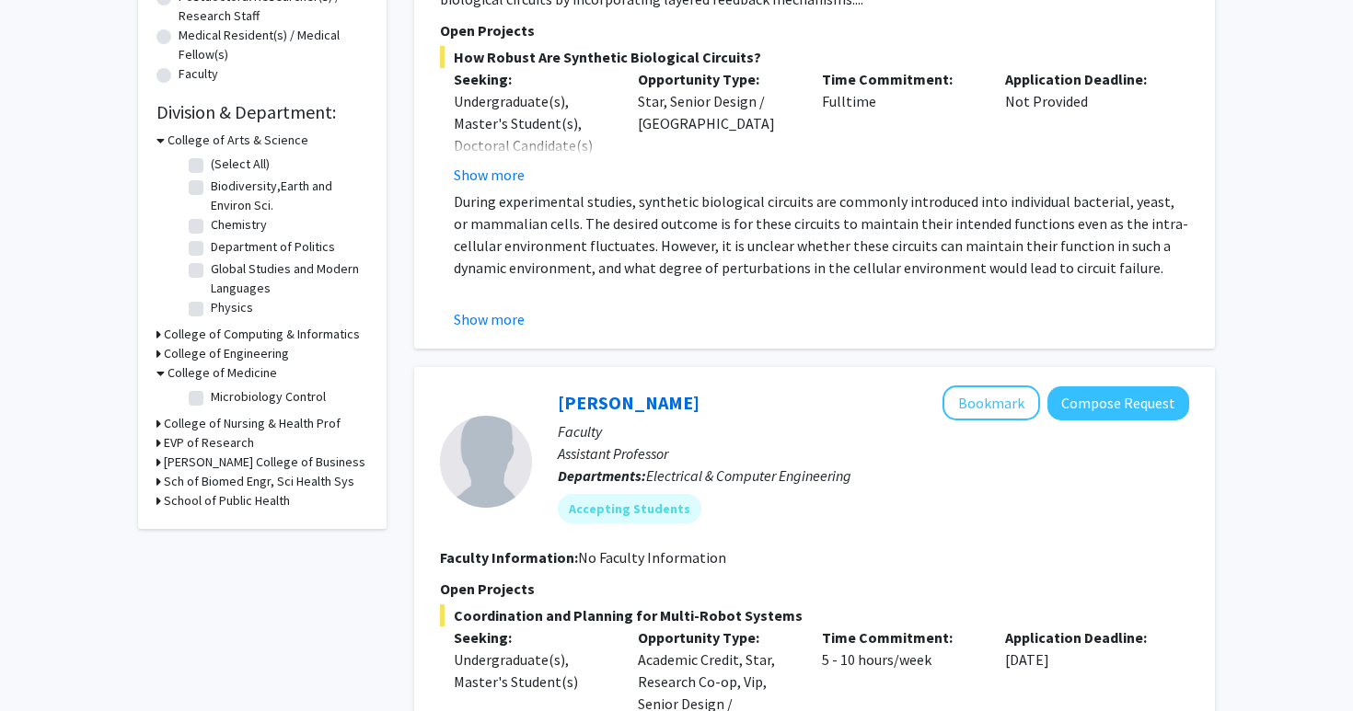
click at [217, 396] on label "Microbiology Control" at bounding box center [268, 396] width 115 height 19
click at [217, 396] on input "Microbiology Control" at bounding box center [217, 393] width 12 height 12
checkbox input "true"
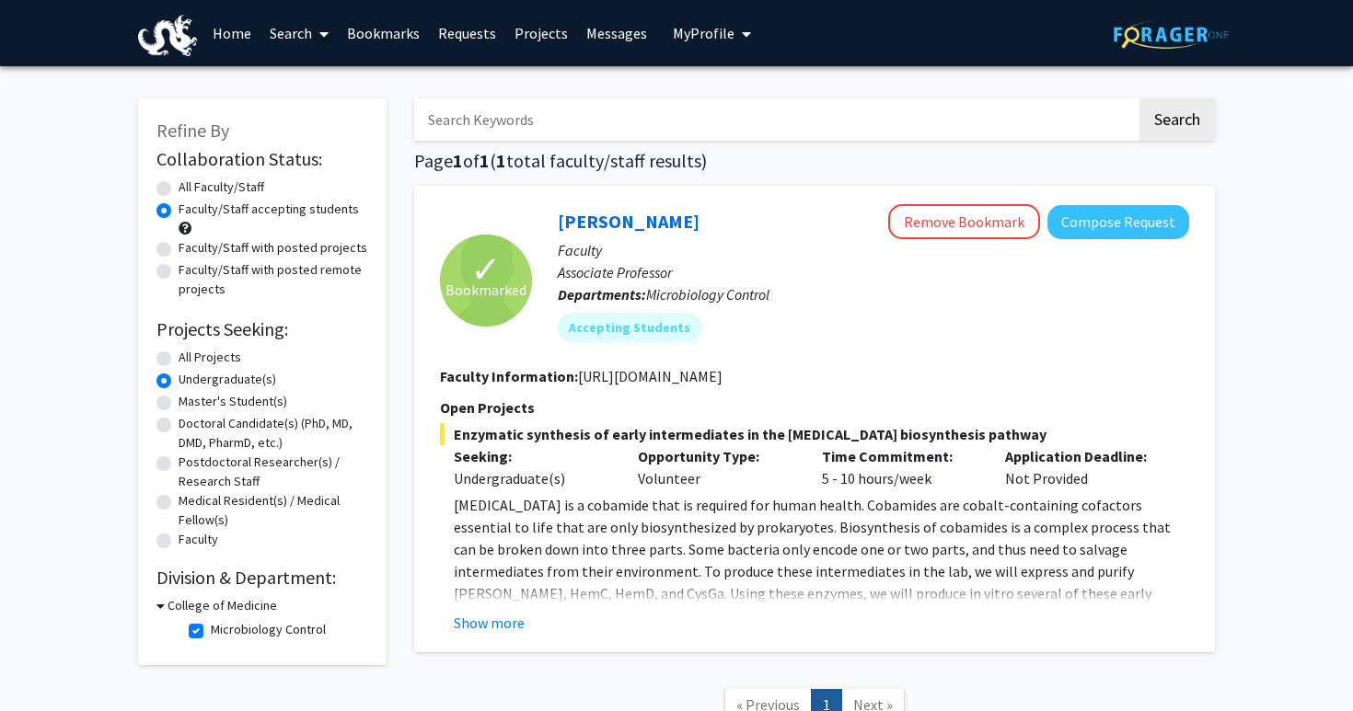
click at [626, 547] on p "[MEDICAL_DATA] is a cobamide that is required for human health. Cobamides are c…" at bounding box center [821, 571] width 735 height 155
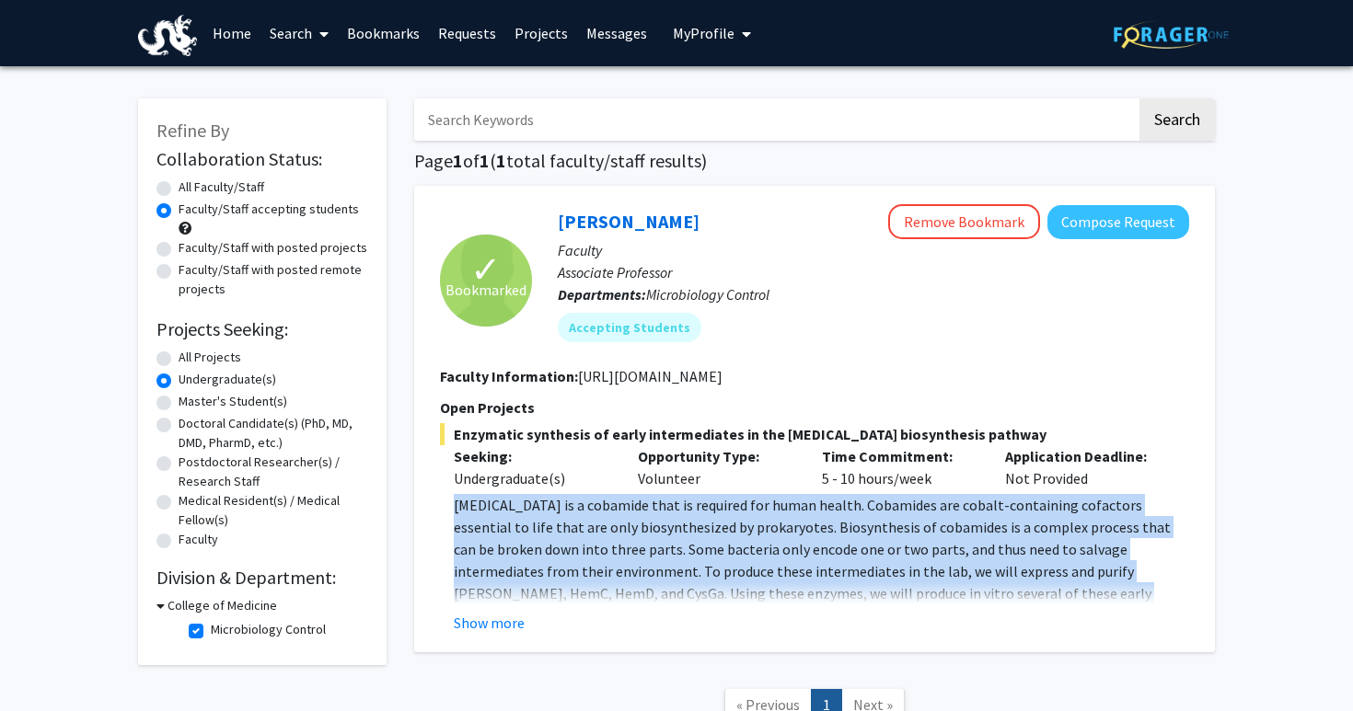
click at [626, 547] on p "[MEDICAL_DATA] is a cobamide that is required for human health. Cobamides are c…" at bounding box center [821, 571] width 735 height 155
click at [507, 617] on button "Show more" at bounding box center [489, 623] width 71 height 22
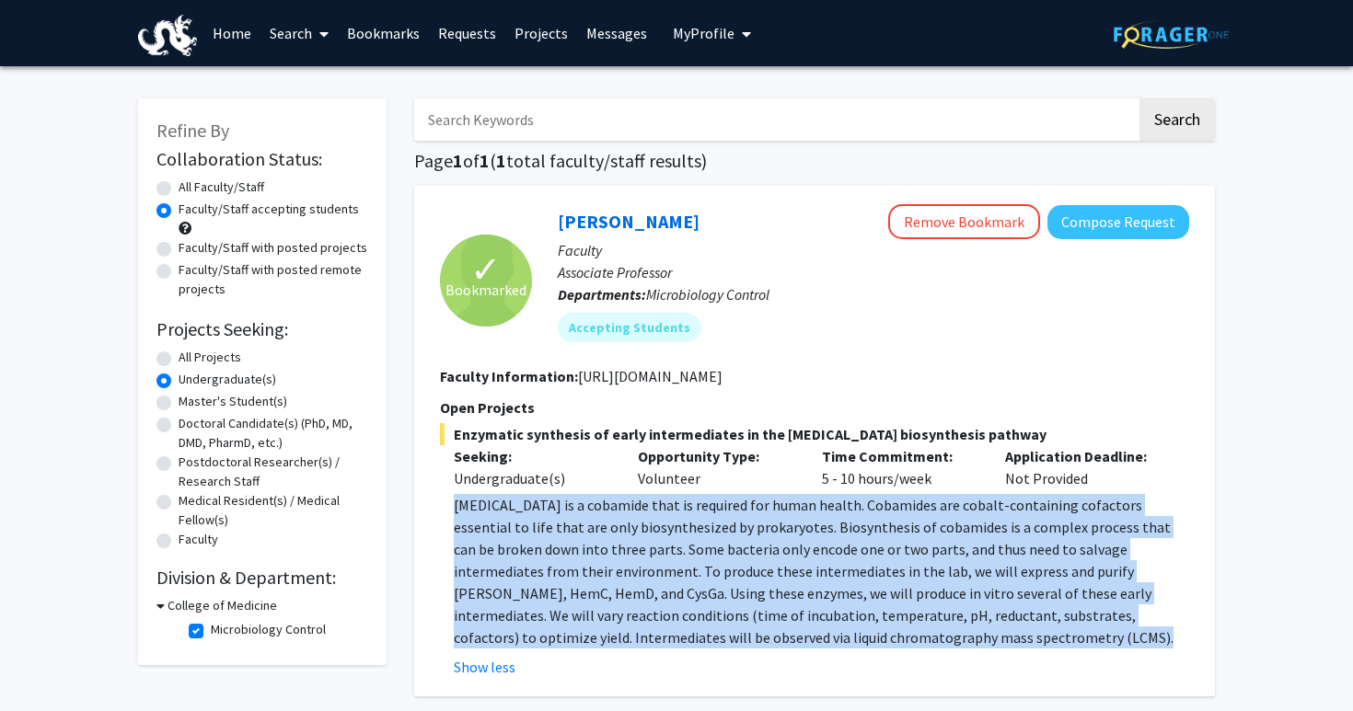
click at [576, 536] on p "[MEDICAL_DATA] is a cobamide that is required for human health. Cobamides are c…" at bounding box center [821, 571] width 735 height 155
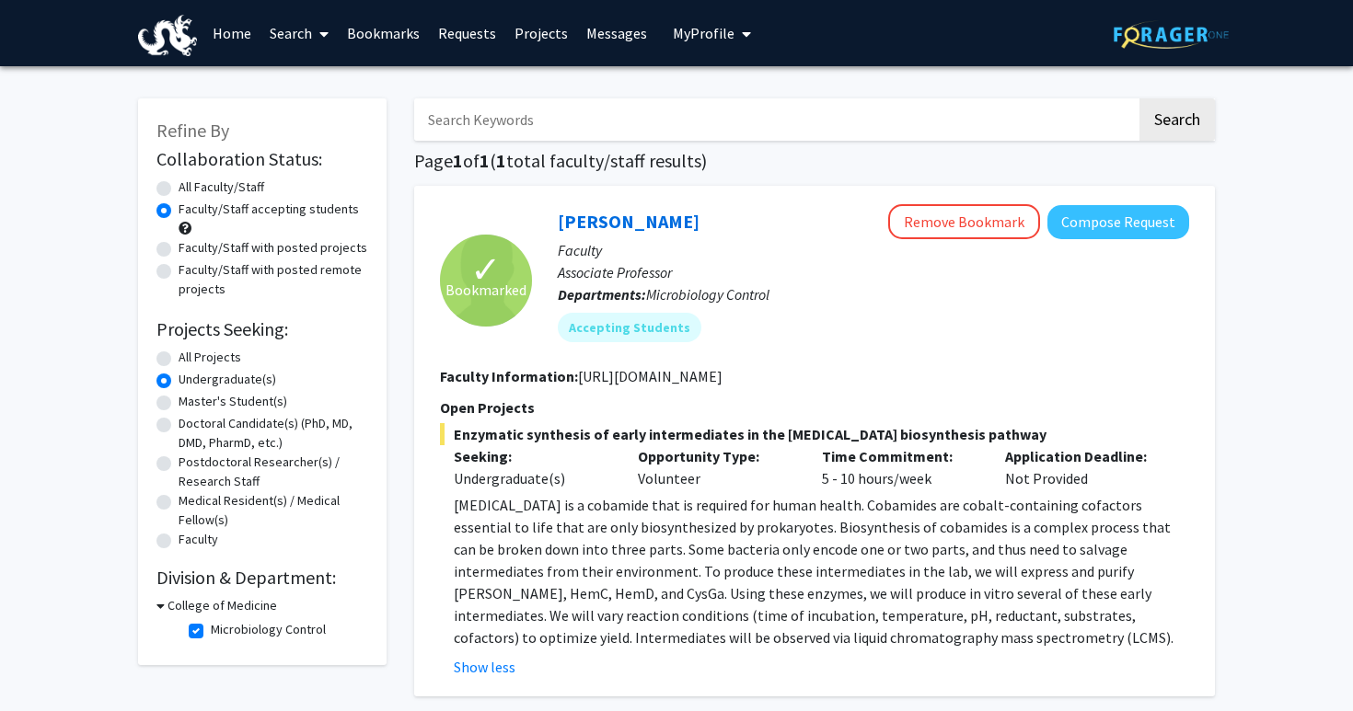
click at [576, 536] on p "[MEDICAL_DATA] is a cobamide that is required for human health. Cobamides are c…" at bounding box center [821, 571] width 735 height 155
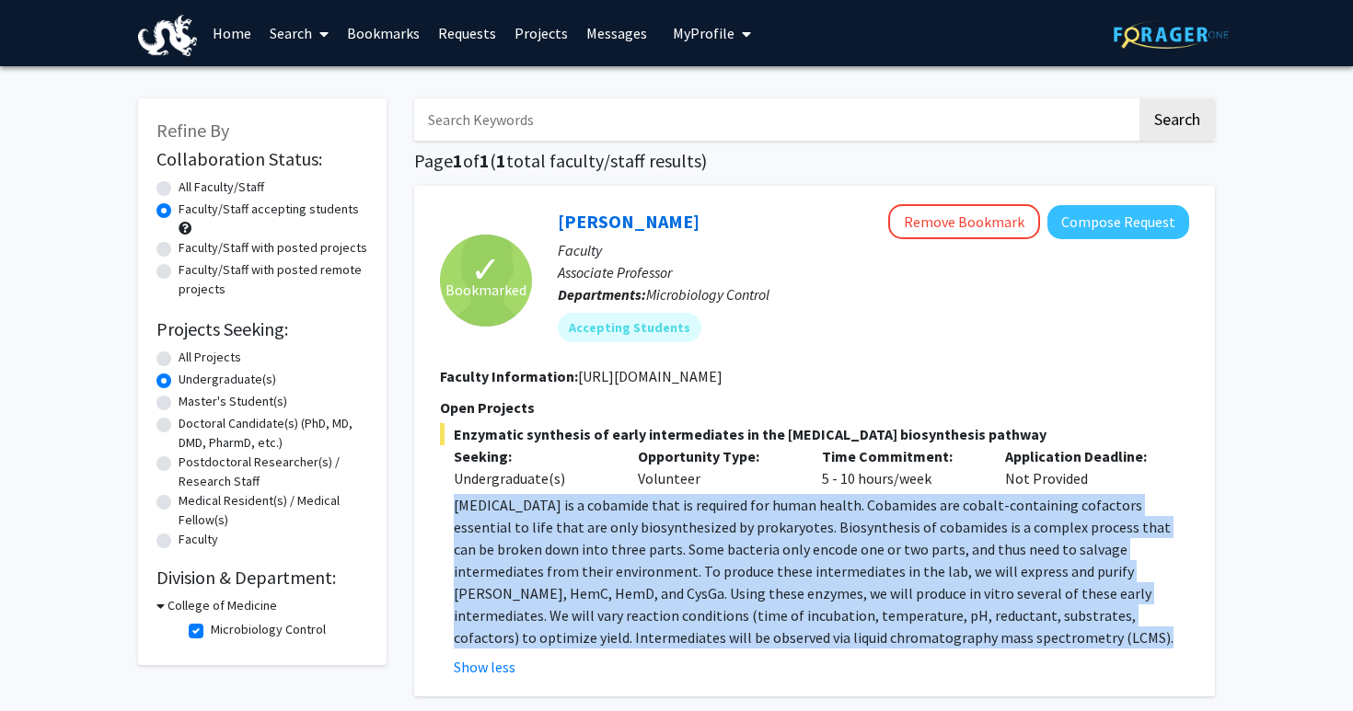
click at [542, 545] on p "[MEDICAL_DATA] is a cobamide that is required for human health. Cobamides are c…" at bounding box center [821, 571] width 735 height 155
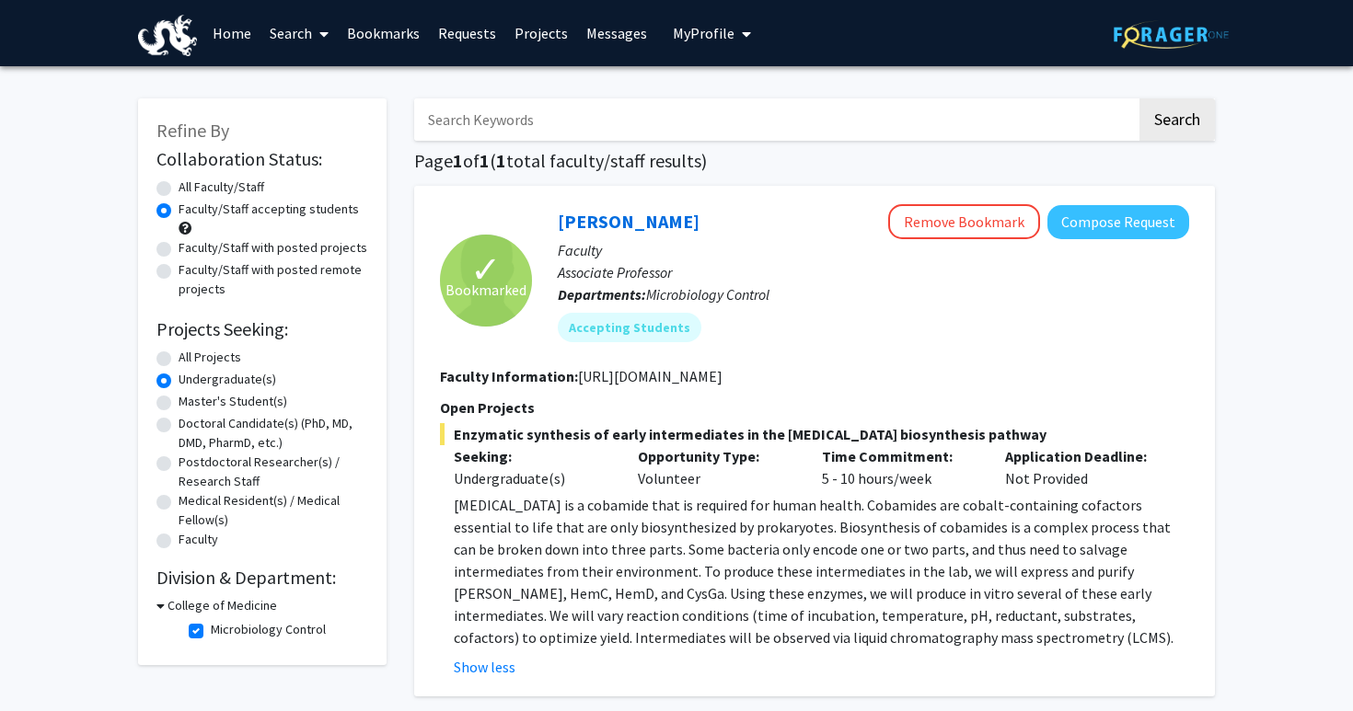
click at [592, 386] on section "Faculty Information: [URL][DOMAIN_NAME]" at bounding box center [814, 376] width 749 height 22
drag, startPoint x: 592, startPoint y: 386, endPoint x: 916, endPoint y: 379, distance: 324.9
click at [916, 379] on section "Faculty Information: [URL][DOMAIN_NAME]" at bounding box center [814, 376] width 749 height 22
copy fg-read-more "[URL][DOMAIN_NAME]"
click at [676, 192] on div "✓ Bookmarked [PERSON_NAME] Remove Bookmark Compose Request Faculty Associate Pr…" at bounding box center [814, 441] width 801 height 511
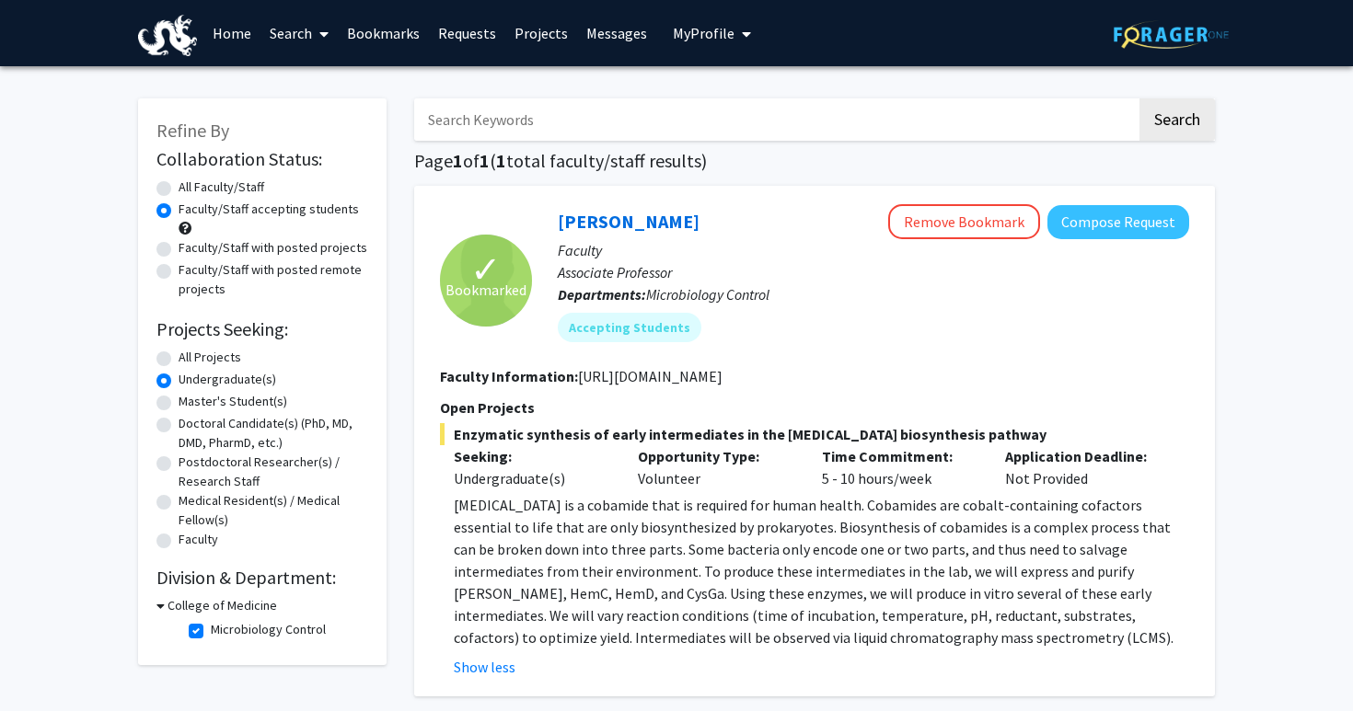
click at [368, 44] on link "Bookmarks" at bounding box center [383, 33] width 91 height 64
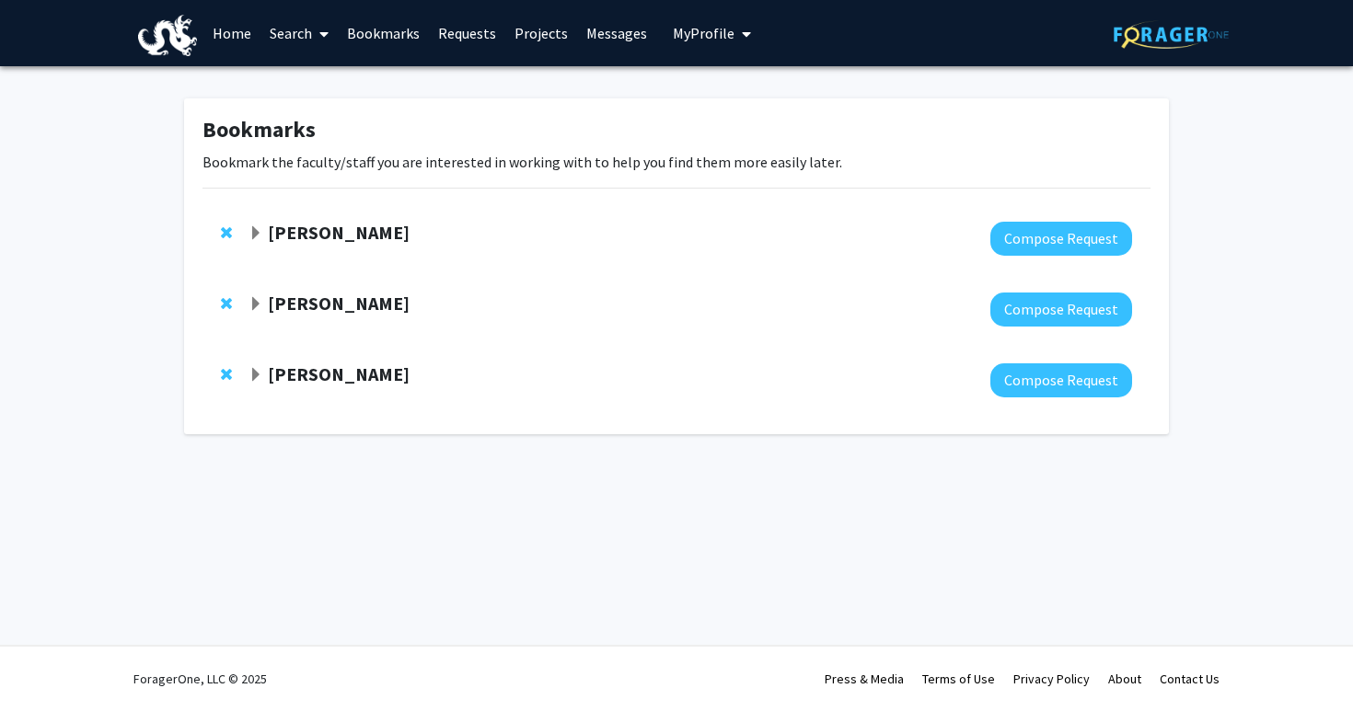
click at [349, 245] on div at bounding box center [689, 239] width 883 height 34
click at [336, 230] on strong "[PERSON_NAME]" at bounding box center [339, 232] width 142 height 23
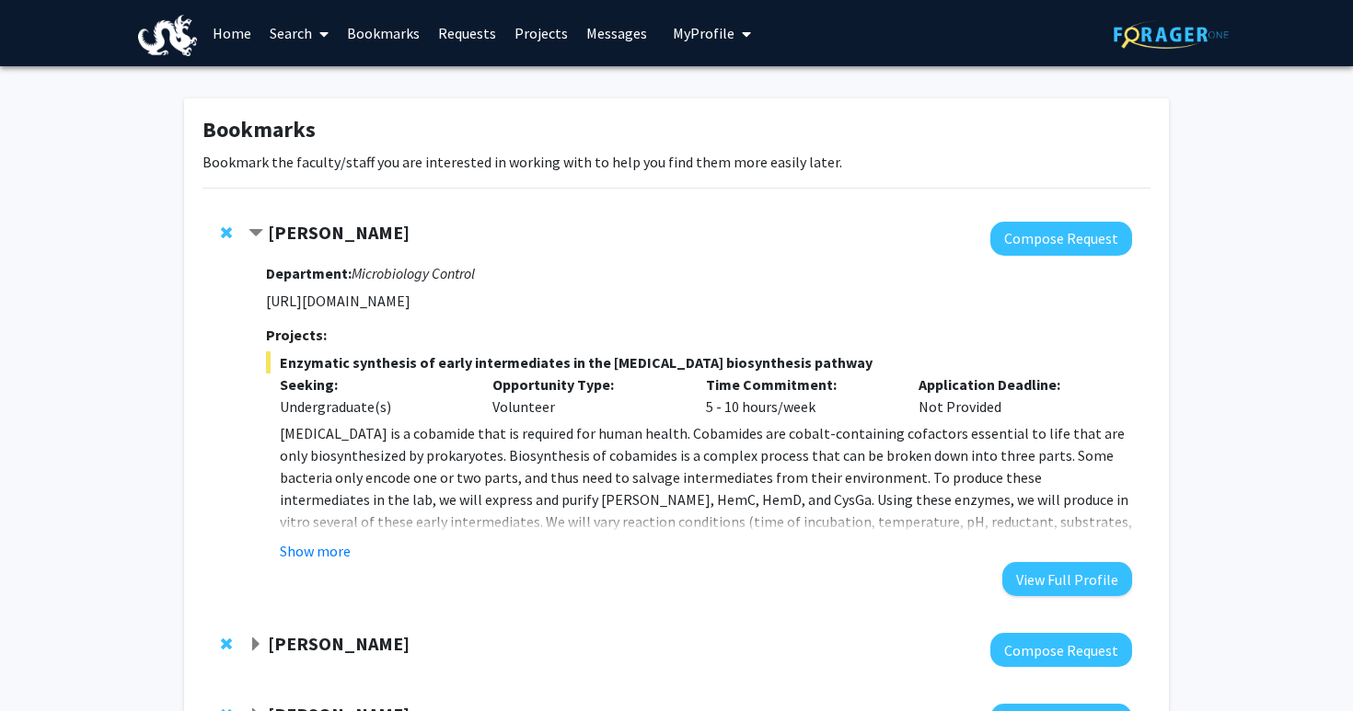
click at [317, 657] on div at bounding box center [689, 650] width 883 height 34
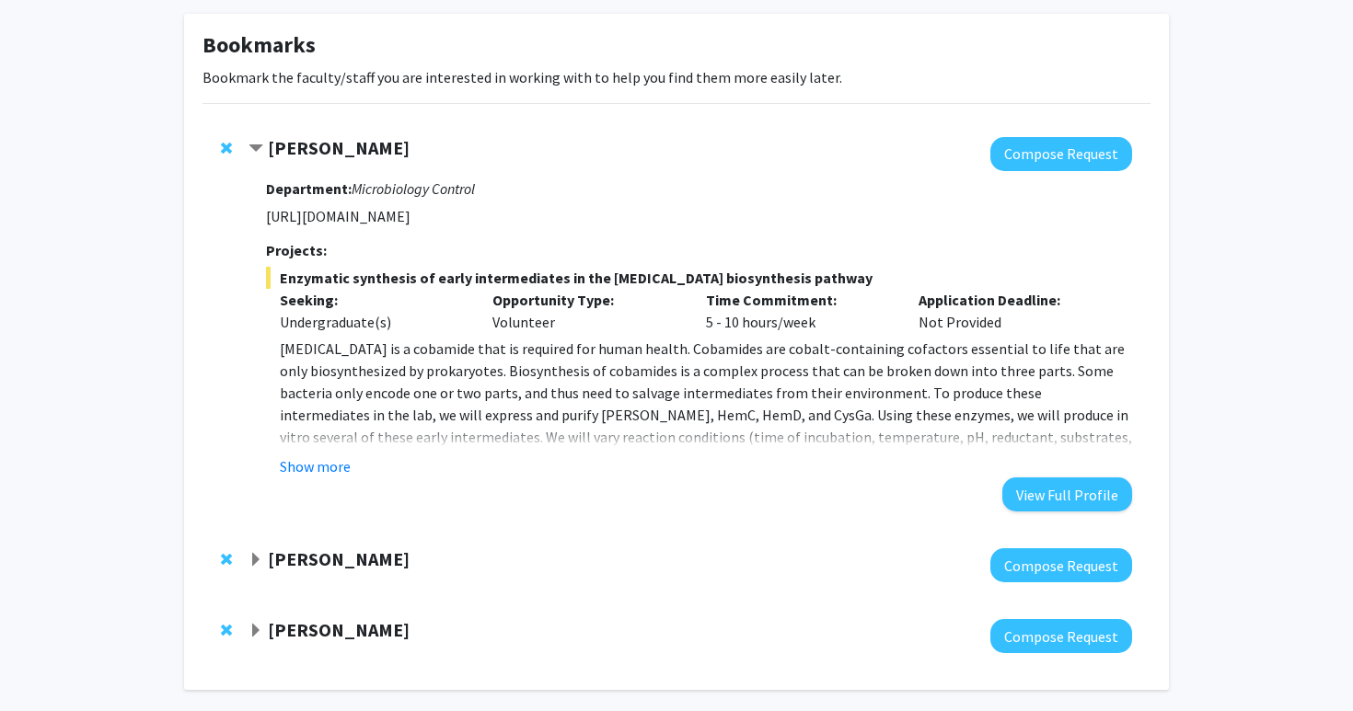
scroll to position [90, 0]
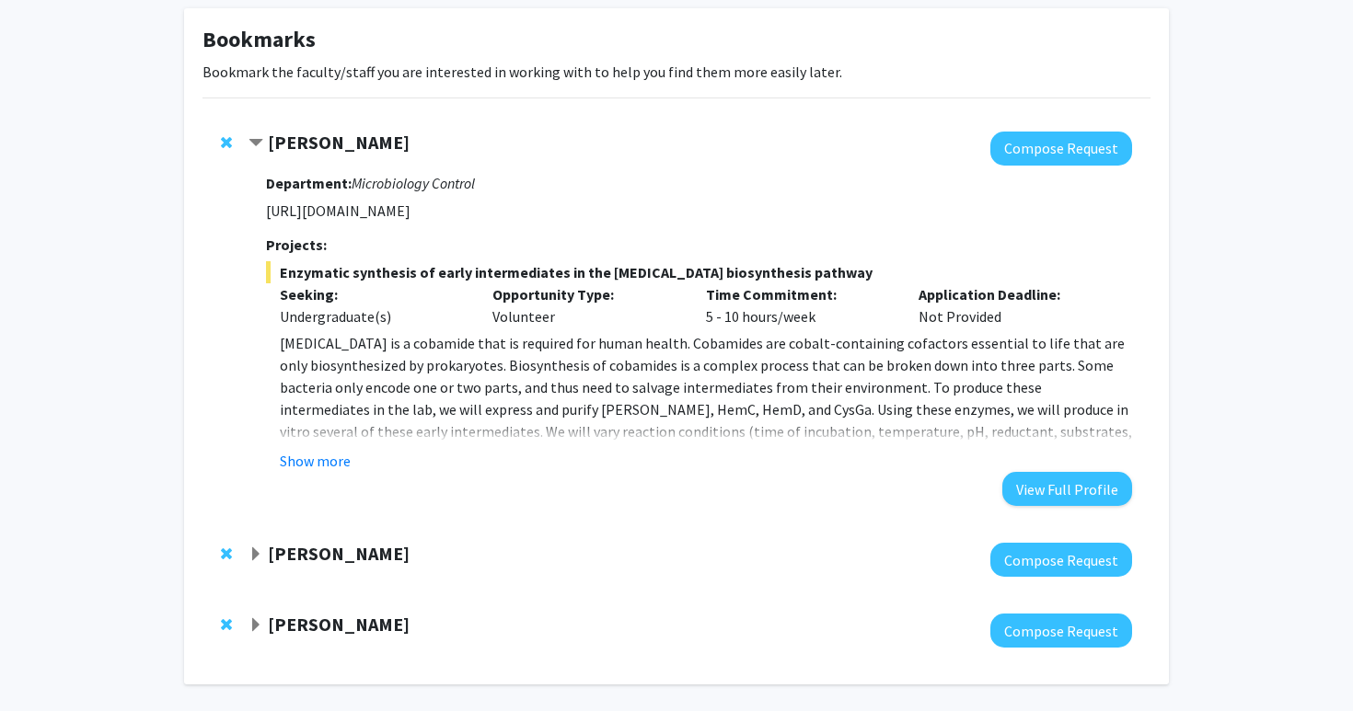
click at [325, 566] on div "[PERSON_NAME] Compose Request" at bounding box center [689, 560] width 883 height 34
click at [327, 554] on strong "[PERSON_NAME]" at bounding box center [339, 553] width 142 height 23
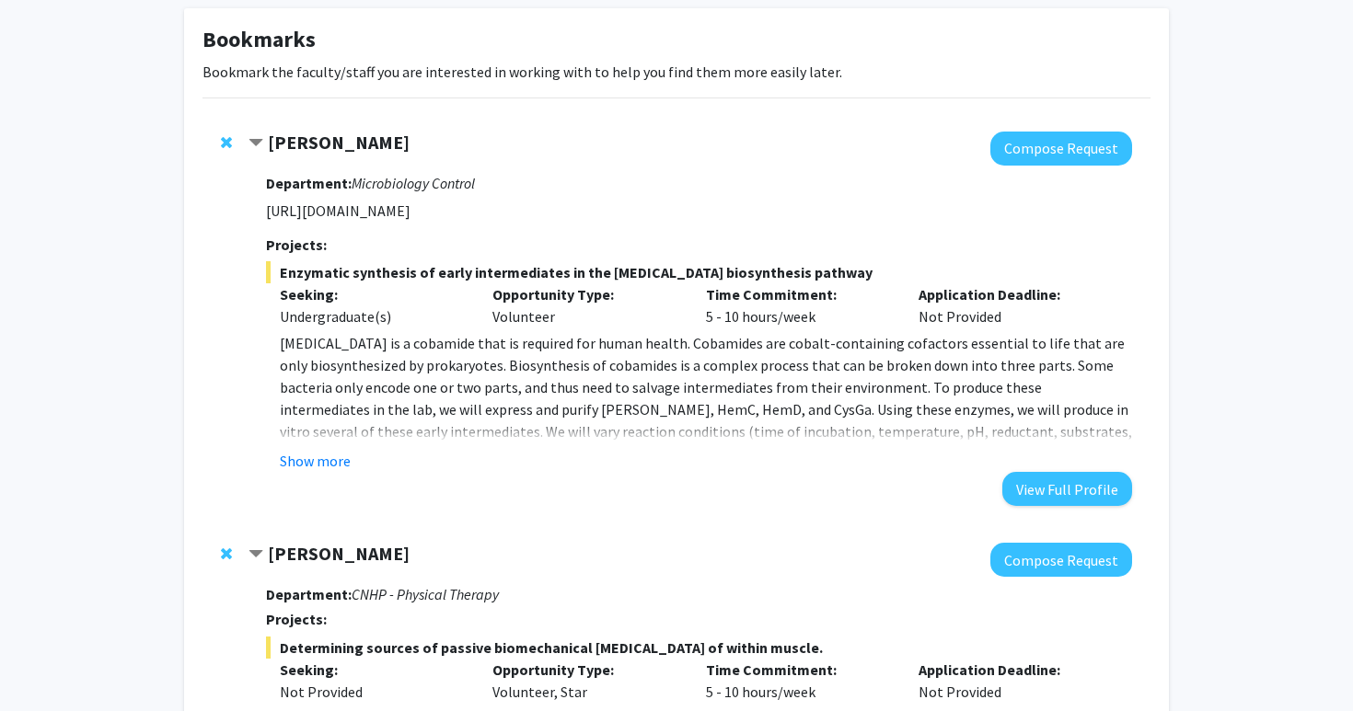
click at [455, 549] on div "[PERSON_NAME]" at bounding box center [447, 554] width 398 height 23
click at [443, 551] on div "[PERSON_NAME]" at bounding box center [447, 554] width 398 height 23
drag, startPoint x: 443, startPoint y: 551, endPoint x: 272, endPoint y: 551, distance: 170.2
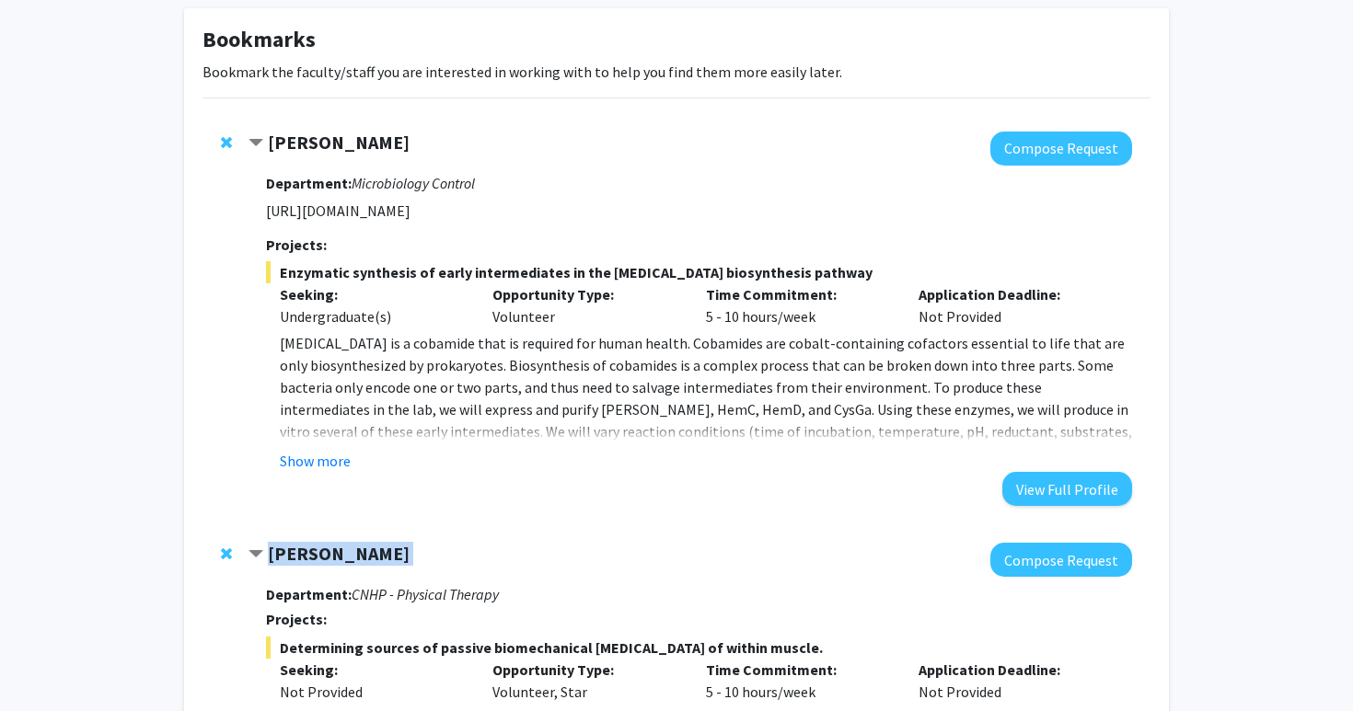
click at [272, 551] on div "[PERSON_NAME]" at bounding box center [447, 554] width 398 height 23
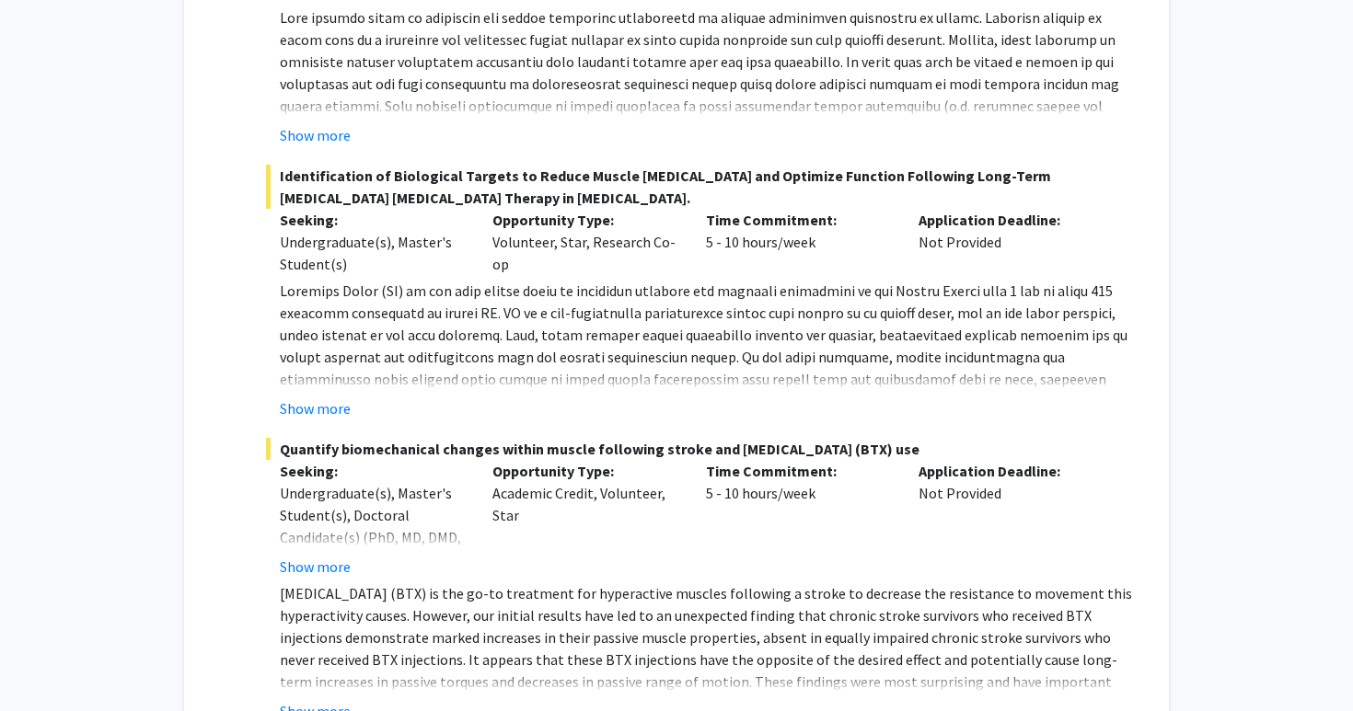
scroll to position [781, 0]
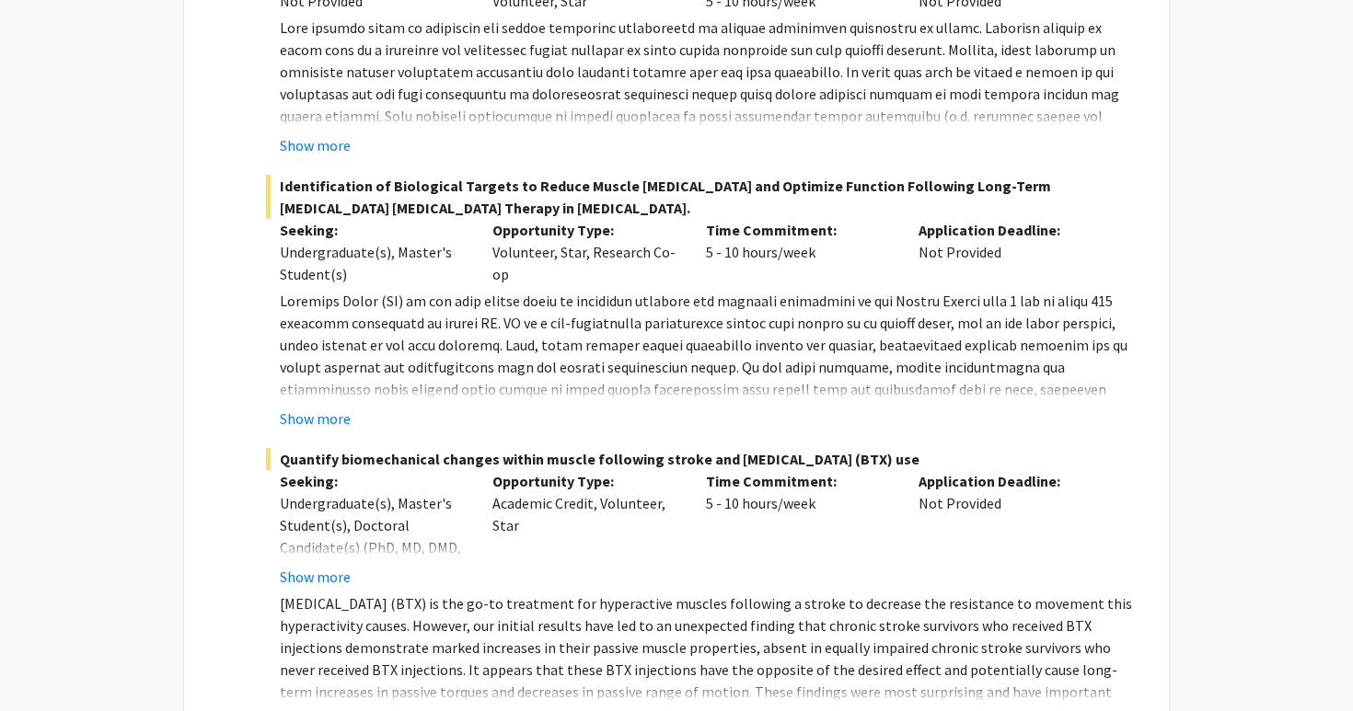
click at [555, 253] on div "Opportunity Type: Volunteer, Star, Research Co-op" at bounding box center [584, 252] width 213 height 66
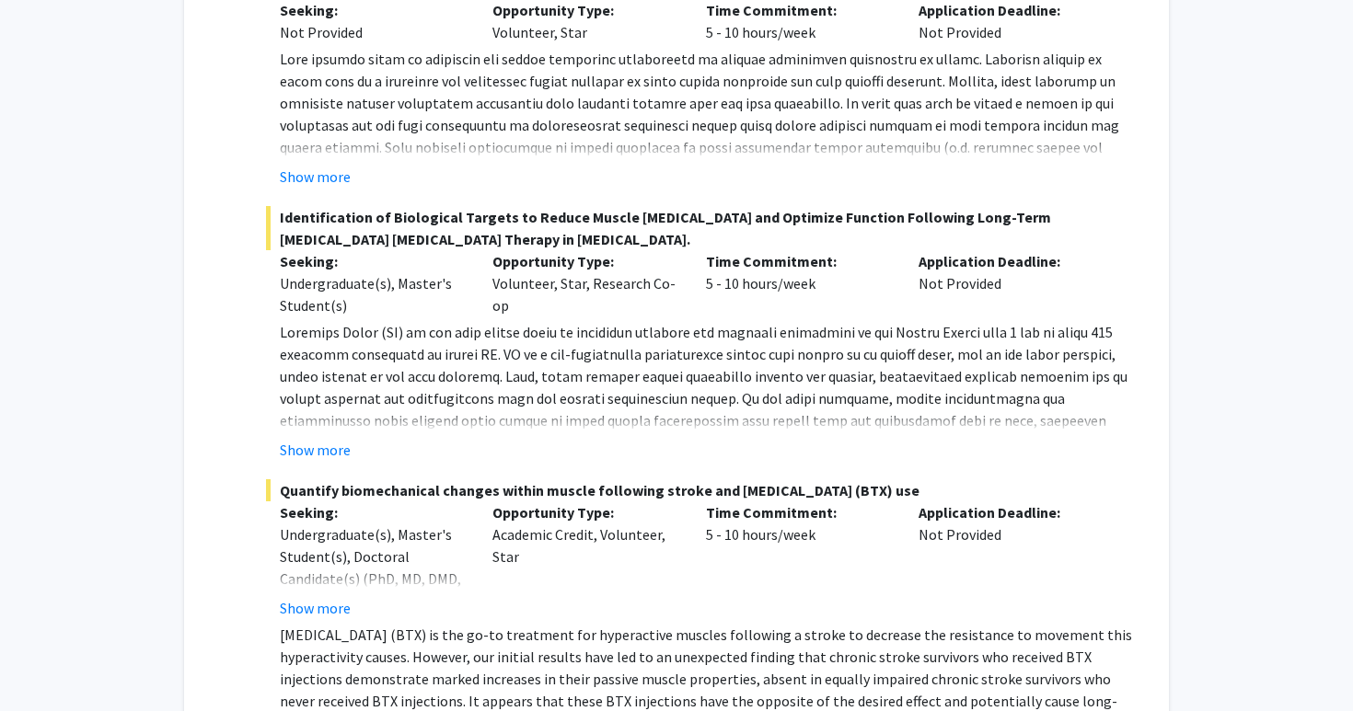
scroll to position [752, 0]
click at [321, 451] on button "Show more" at bounding box center [315, 448] width 71 height 22
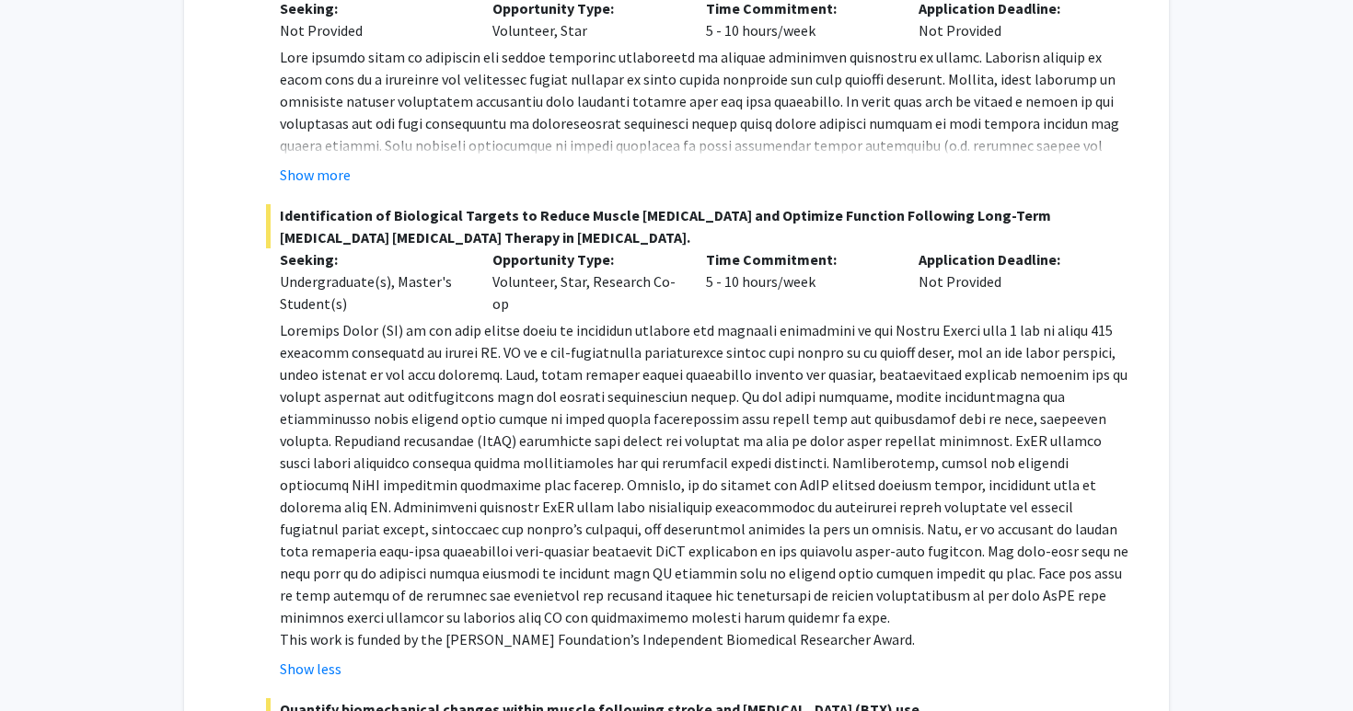
click at [423, 421] on p at bounding box center [706, 473] width 852 height 309
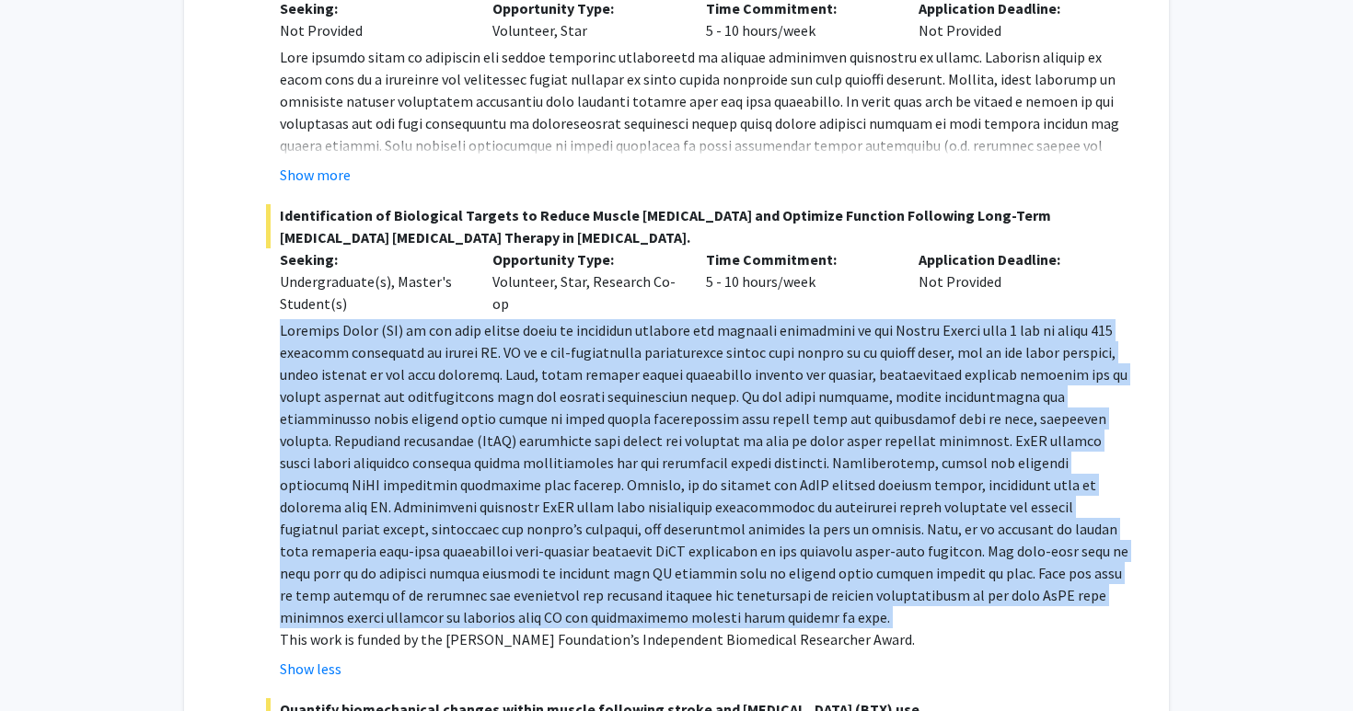
click at [509, 469] on p at bounding box center [706, 473] width 852 height 309
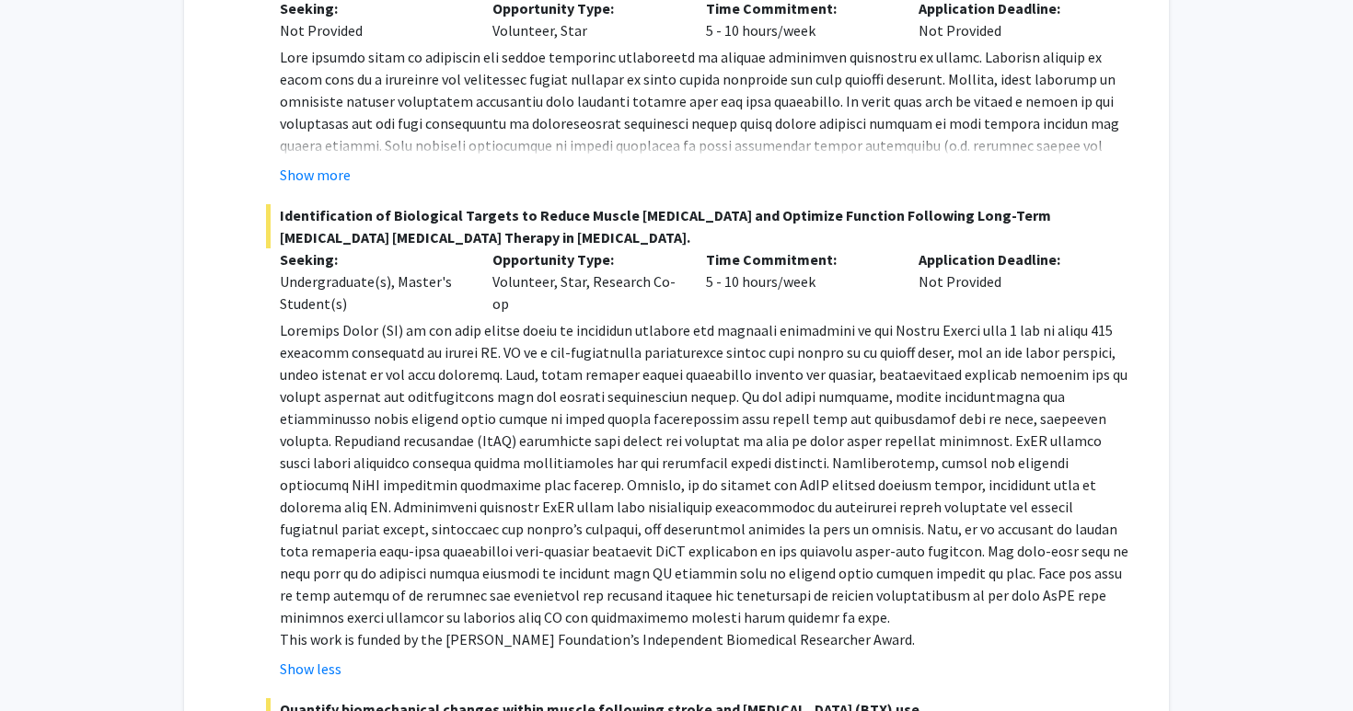
click at [509, 469] on p at bounding box center [706, 473] width 852 height 309
click at [549, 444] on p at bounding box center [706, 473] width 852 height 309
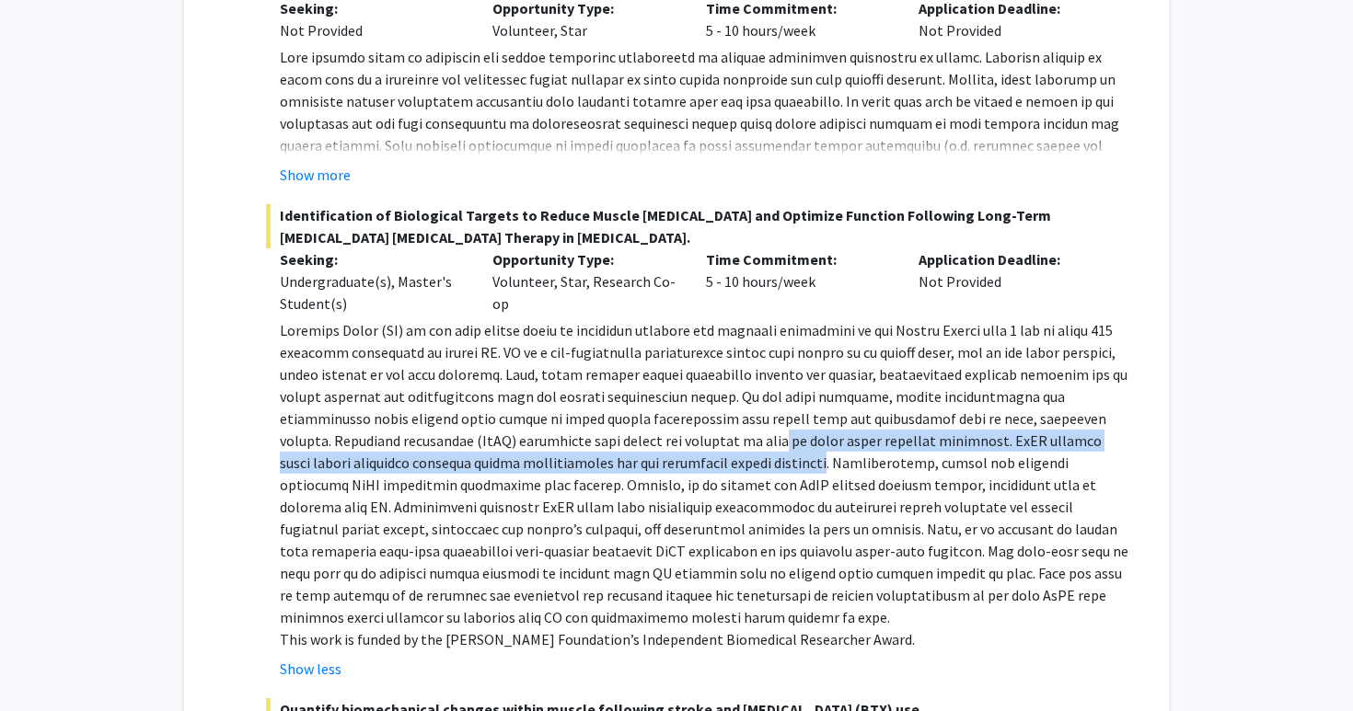
drag, startPoint x: 549, startPoint y: 444, endPoint x: 549, endPoint y: 470, distance: 26.7
click at [549, 470] on p at bounding box center [706, 473] width 852 height 309
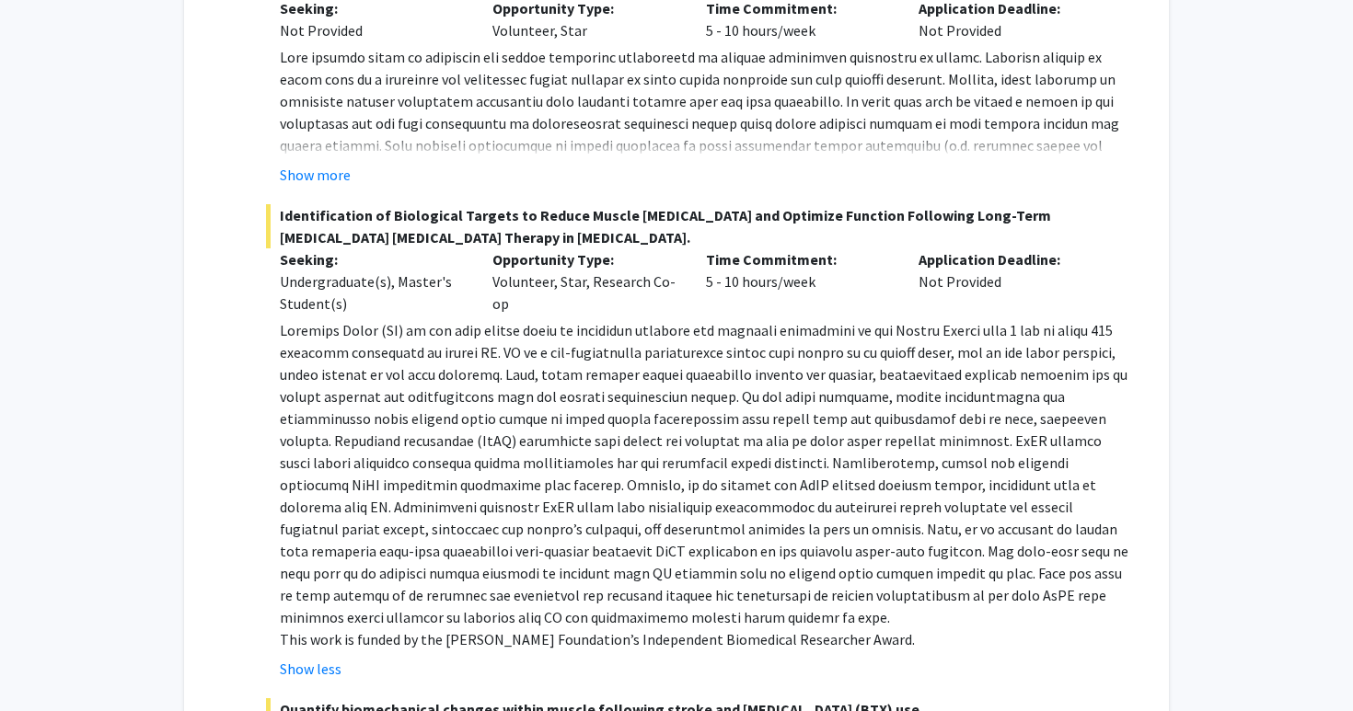
click at [549, 470] on p at bounding box center [706, 473] width 852 height 309
click at [536, 524] on p at bounding box center [706, 473] width 852 height 309
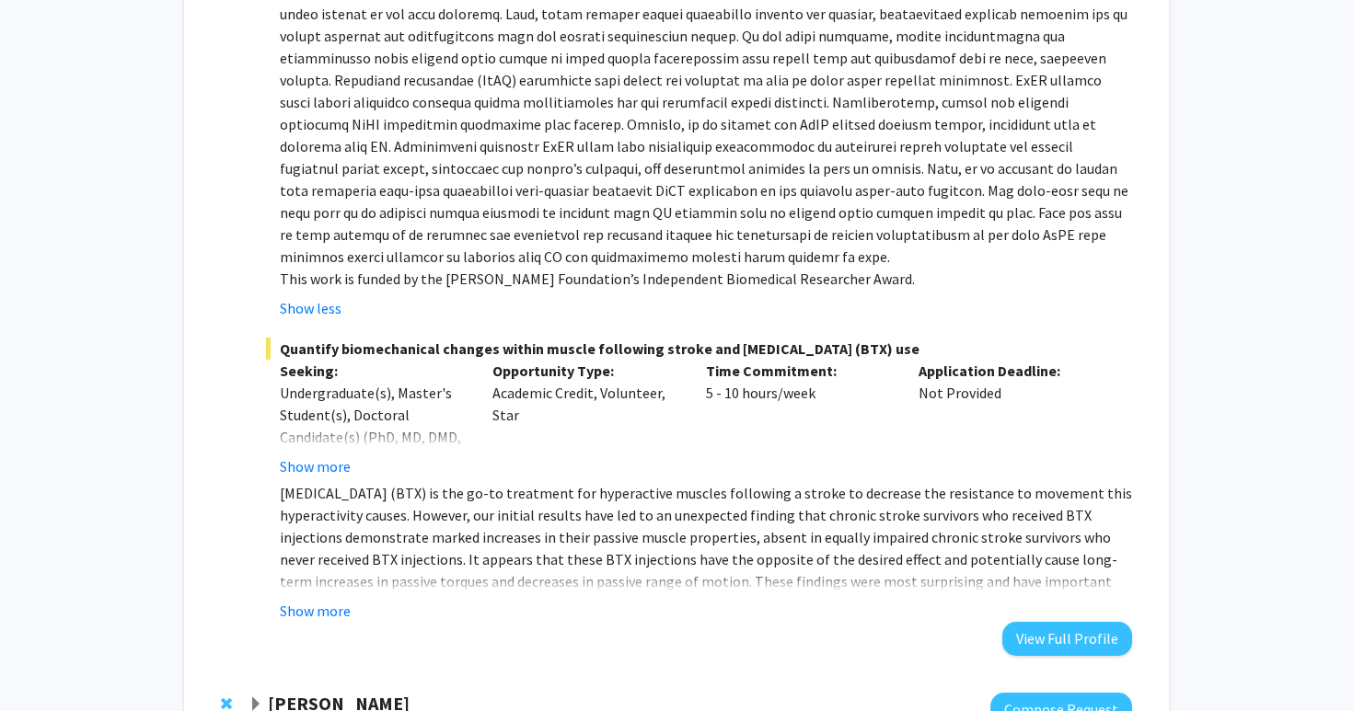
scroll to position [1115, 0]
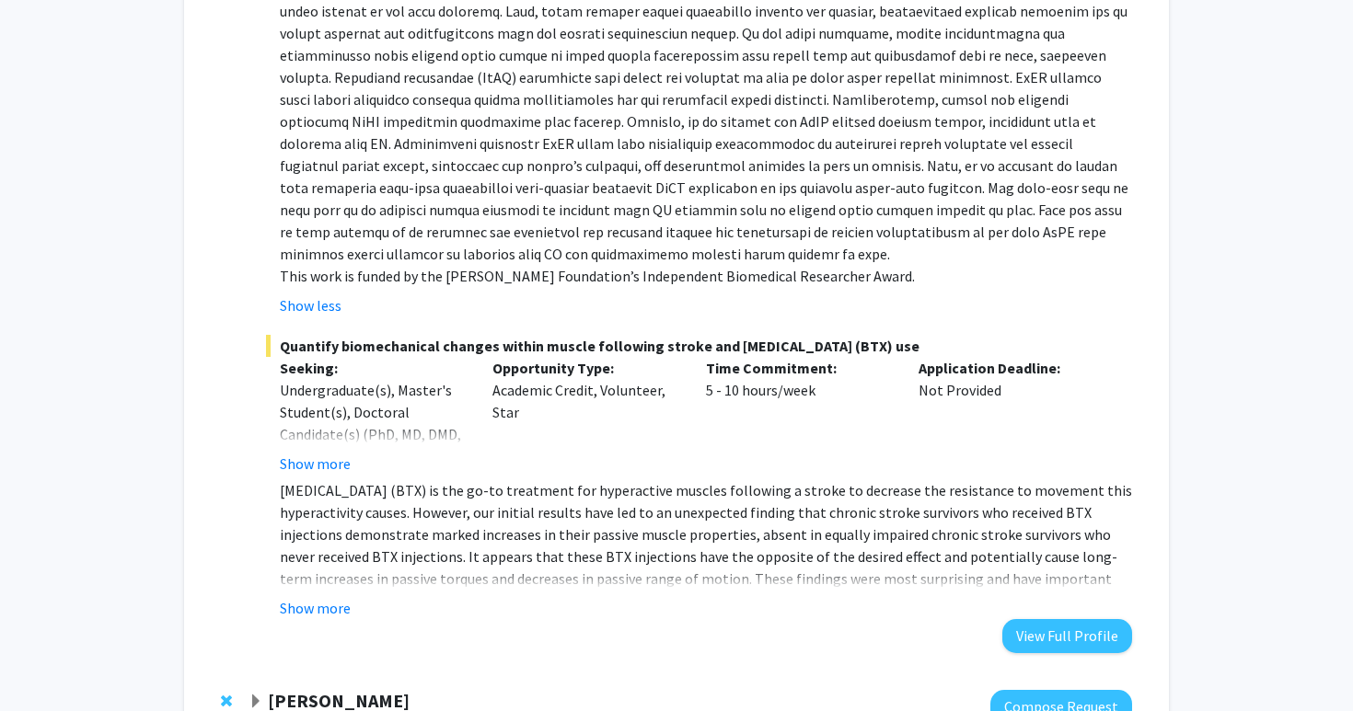
click at [275, 574] on fg-read-more "[MEDICAL_DATA] (BTX) is the go-to treatment for hyperactive muscles following a…" at bounding box center [699, 549] width 866 height 140
click at [305, 597] on button "Show more" at bounding box center [315, 608] width 71 height 22
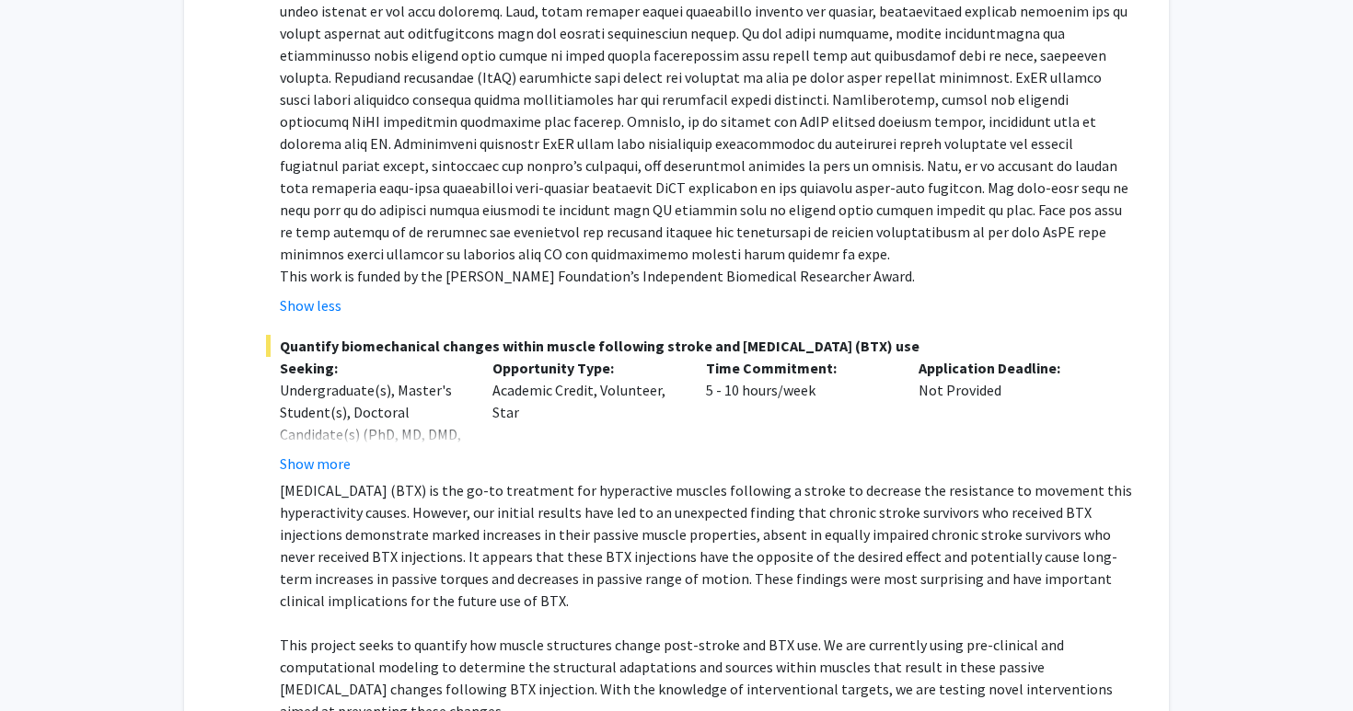
click at [530, 511] on p "[MEDICAL_DATA] (BTX) is the go-to treatment for hyperactive muscles following a…" at bounding box center [706, 545] width 852 height 133
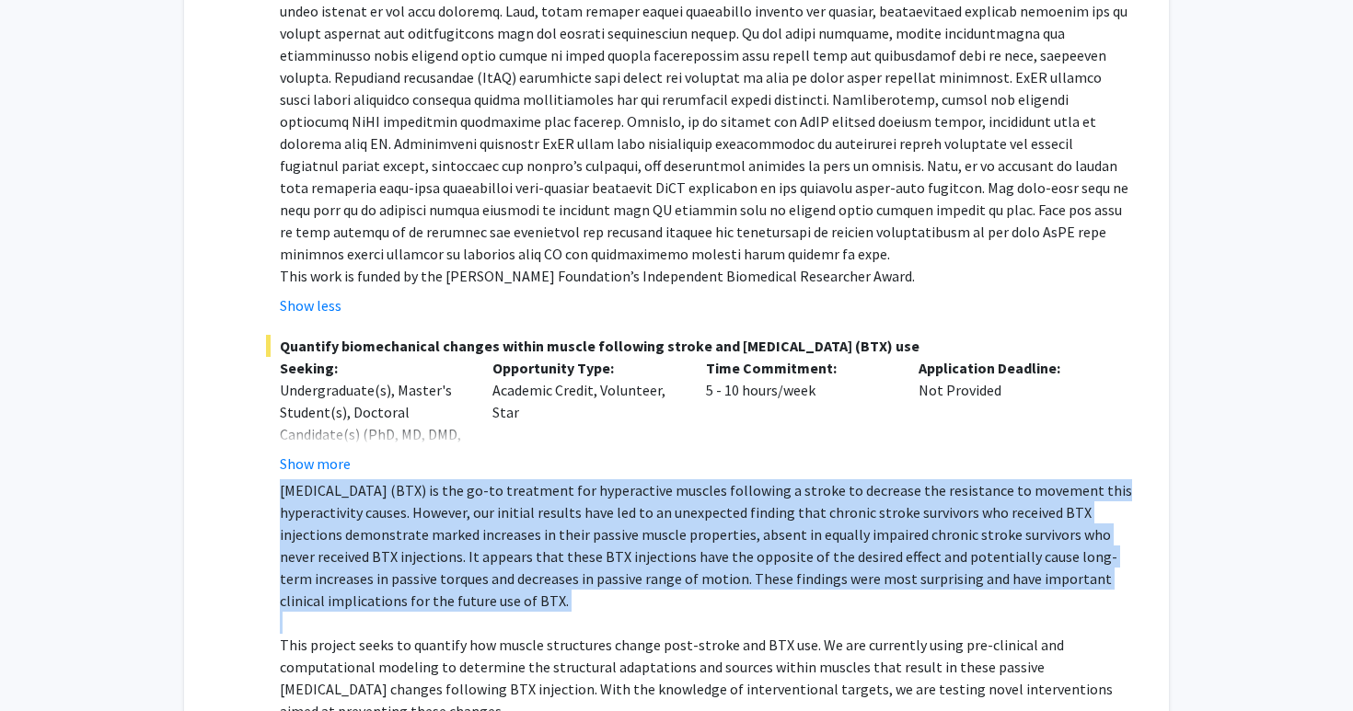
click at [492, 570] on p "[MEDICAL_DATA] (BTX) is the go-to treatment for hyperactive muscles following a…" at bounding box center [706, 545] width 852 height 133
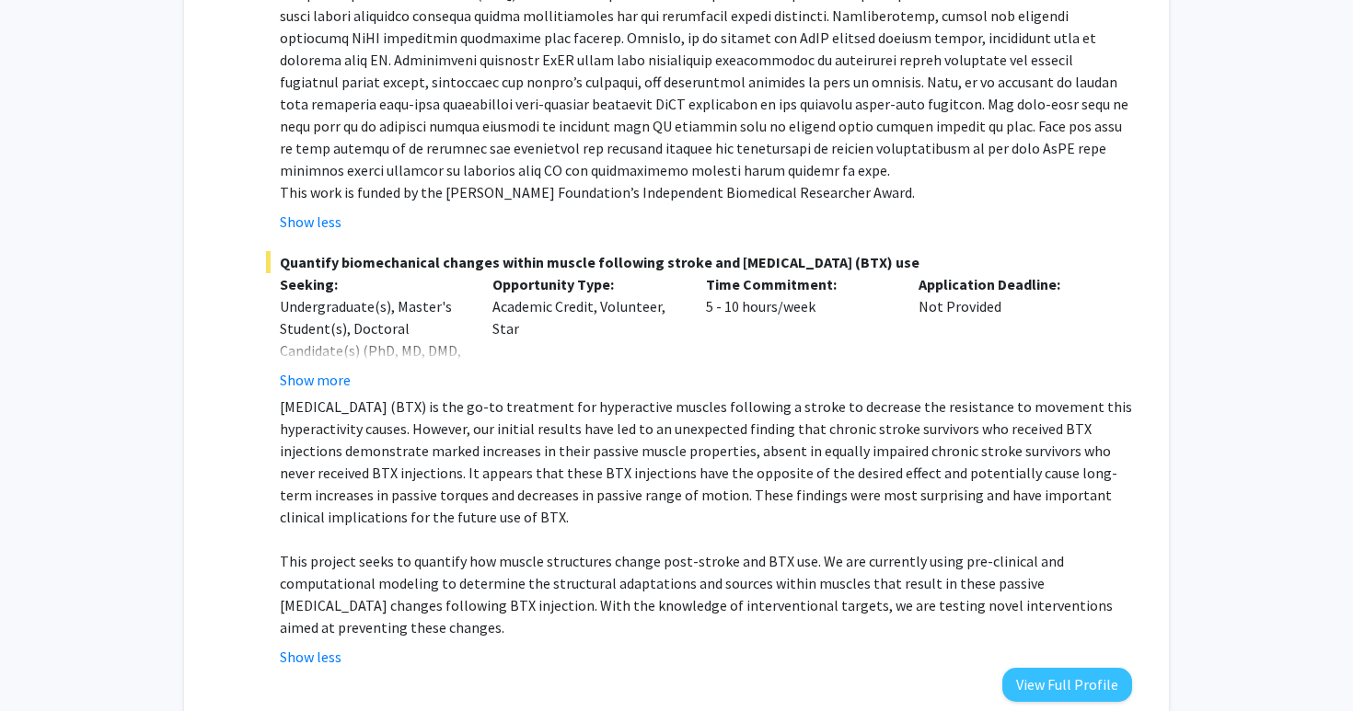
scroll to position [1203, 0]
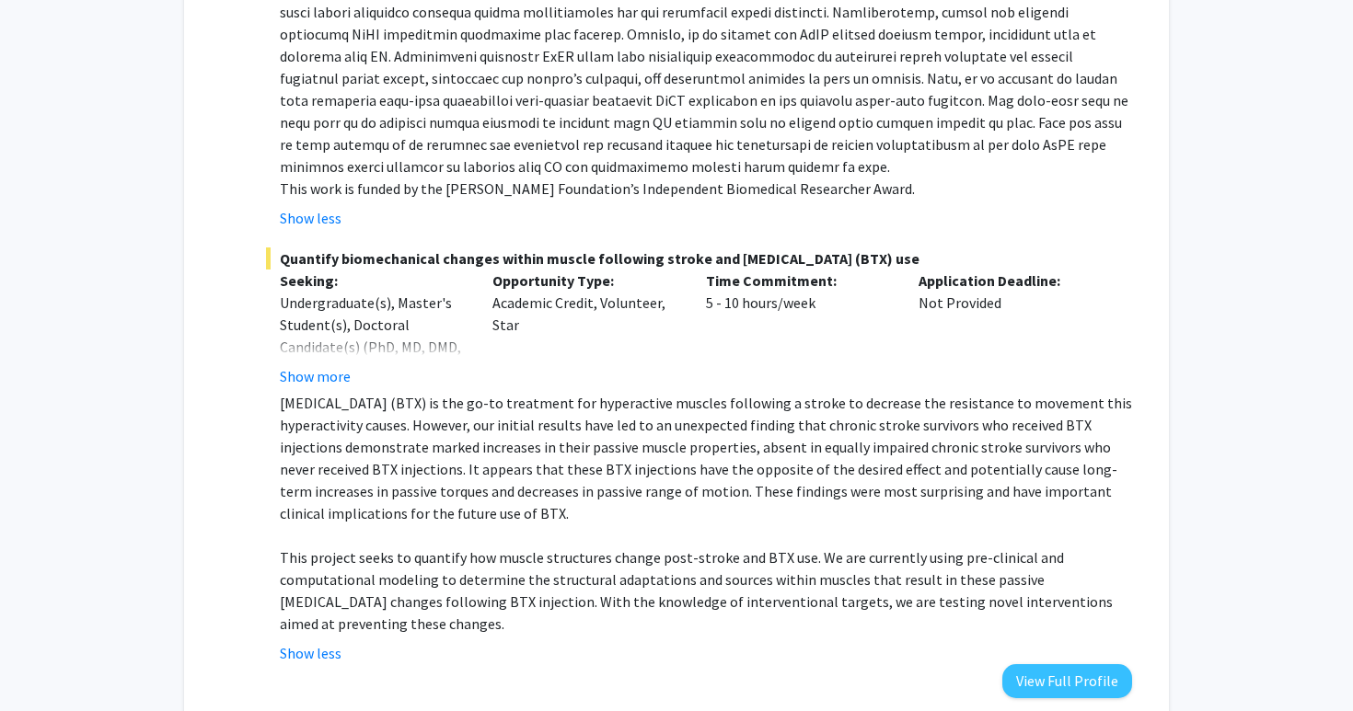
click at [492, 570] on p "This project seeks to quantify how muscle structures change post-stroke and BTX…" at bounding box center [706, 591] width 852 height 88
click at [477, 562] on p "This project seeks to quantify how muscle structures change post-stroke and BTX…" at bounding box center [706, 591] width 852 height 88
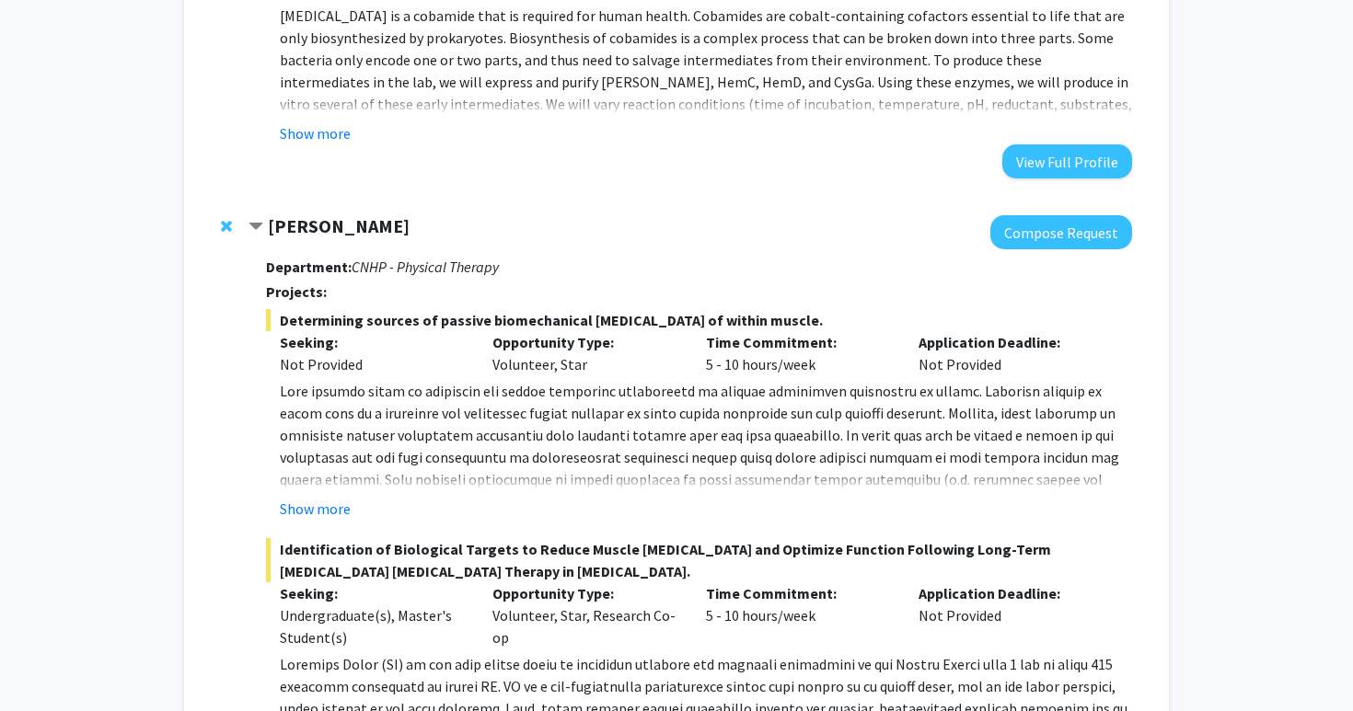
scroll to position [403, 0]
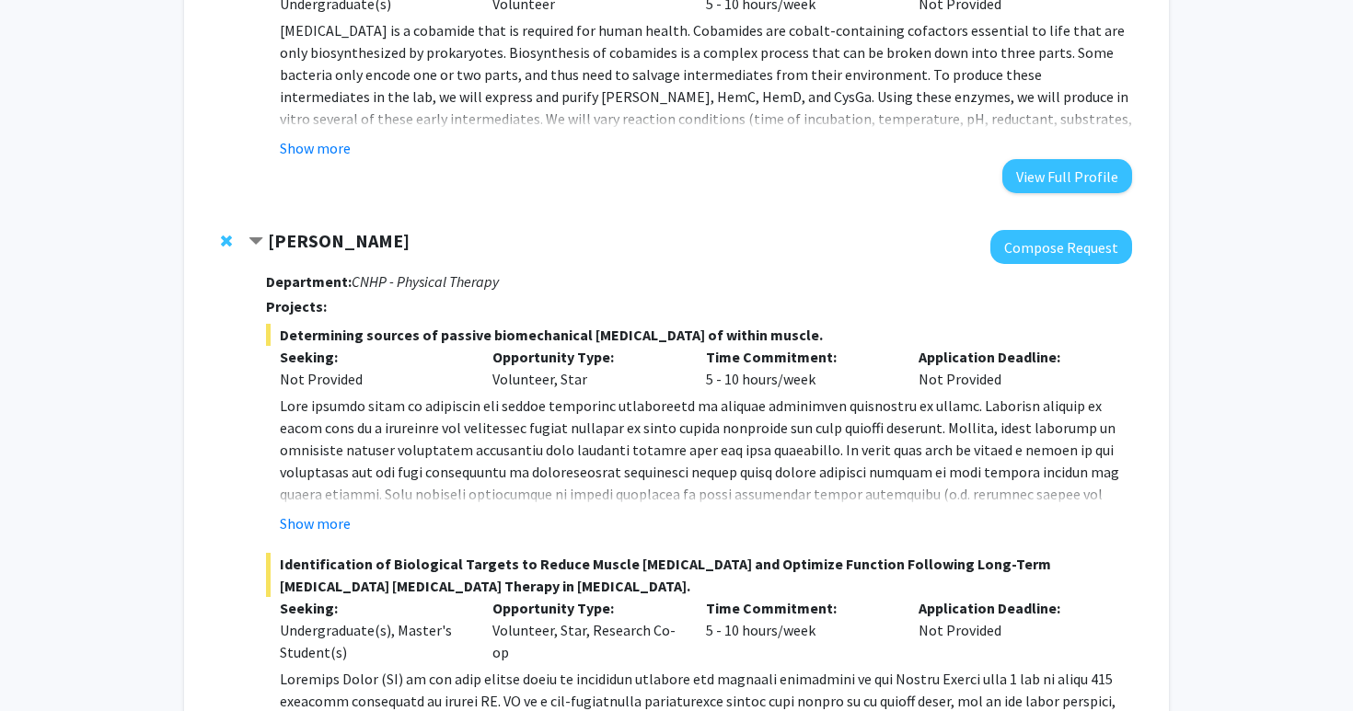
click at [359, 515] on div "Show more" at bounding box center [706, 524] width 852 height 22
click at [349, 521] on button "Show more" at bounding box center [315, 524] width 71 height 22
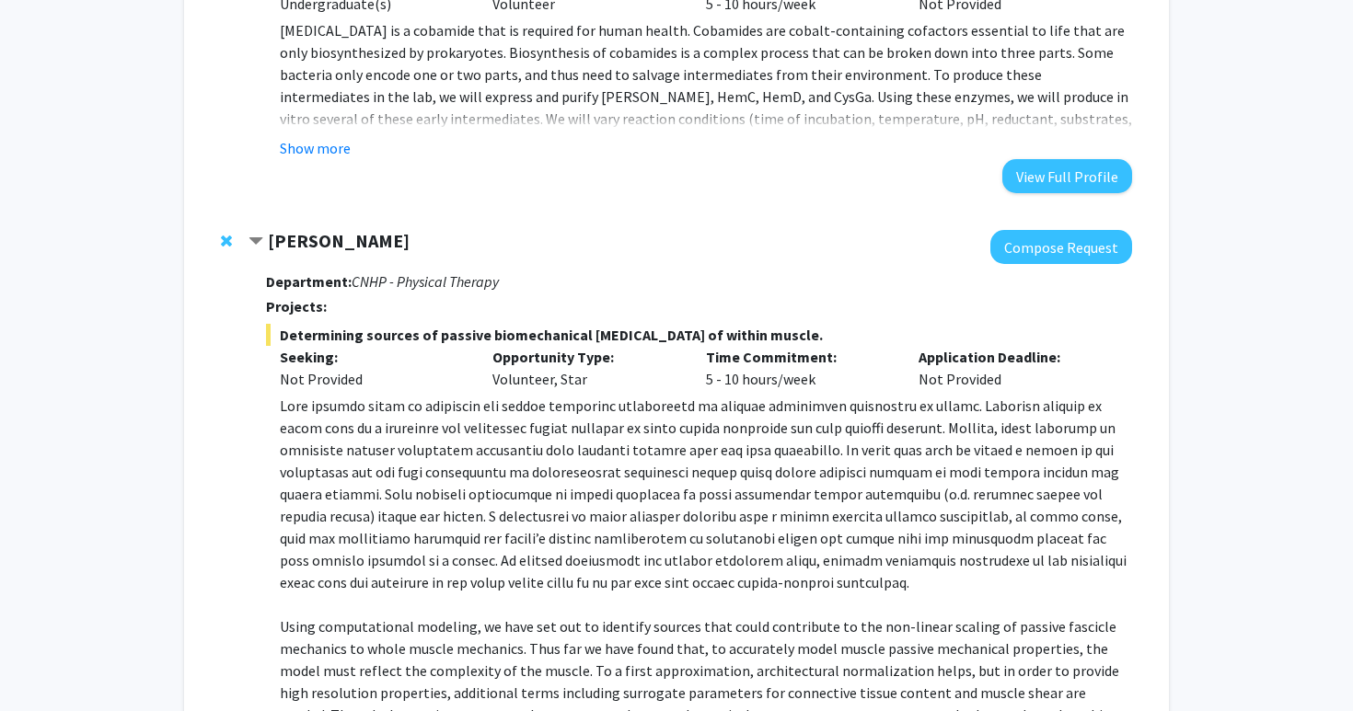
click at [413, 525] on p at bounding box center [706, 494] width 852 height 199
click at [422, 617] on p "Using computational modeling, we have set out to identify sources that could co…" at bounding box center [706, 682] width 852 height 133
click at [416, 651] on p "Using computational modeling, we have set out to identify sources that could co…" at bounding box center [706, 682] width 852 height 133
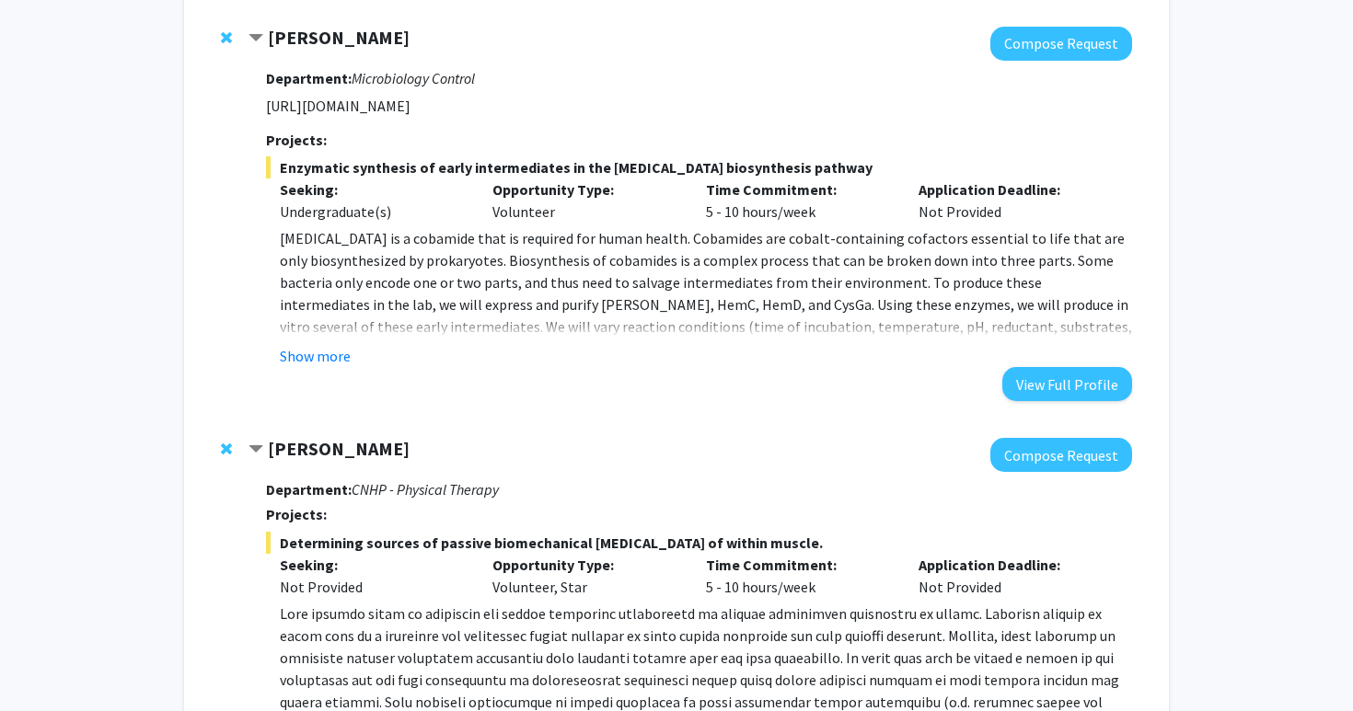
scroll to position [0, 0]
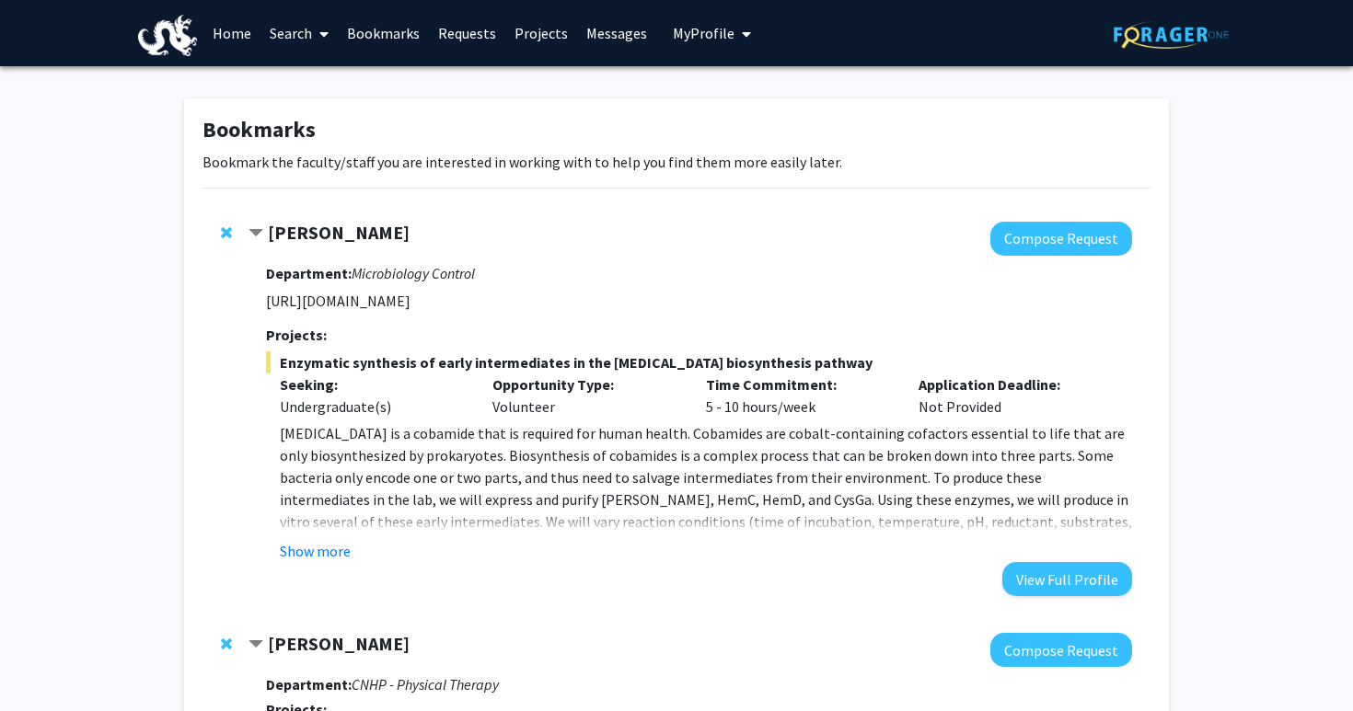
click at [315, 567] on div "Department: Microbiology Control [URL][DOMAIN_NAME] Projects: Enzymatic synthes…" at bounding box center [699, 426] width 866 height 340
click at [315, 559] on button "Show more" at bounding box center [315, 551] width 71 height 22
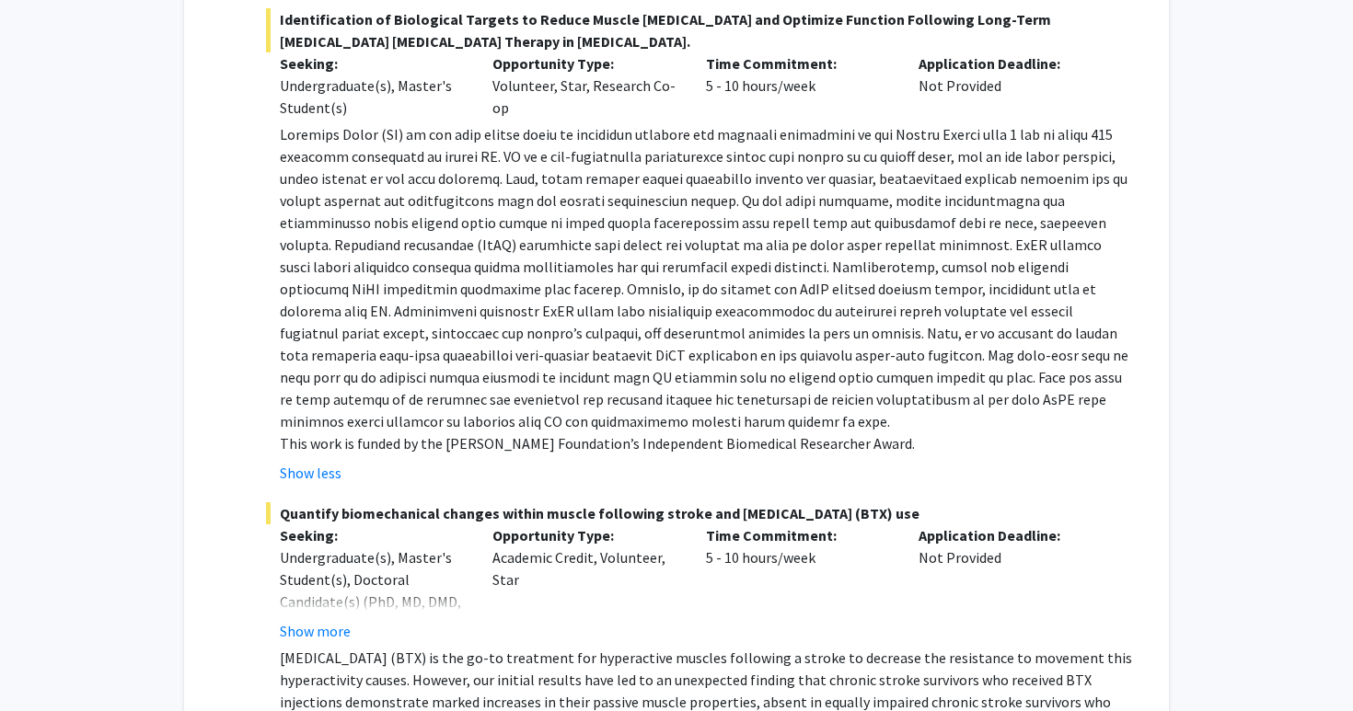
scroll to position [1636, 0]
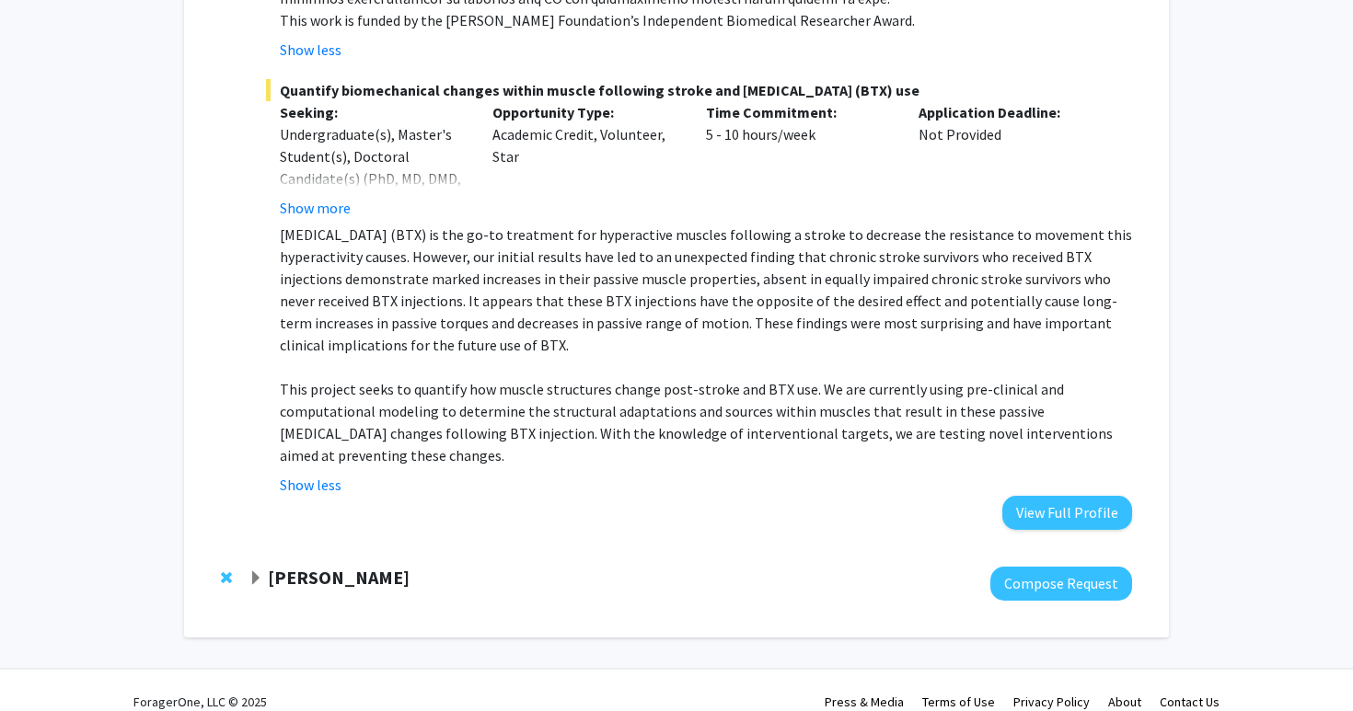
click at [312, 566] on strong "[PERSON_NAME]" at bounding box center [339, 577] width 142 height 23
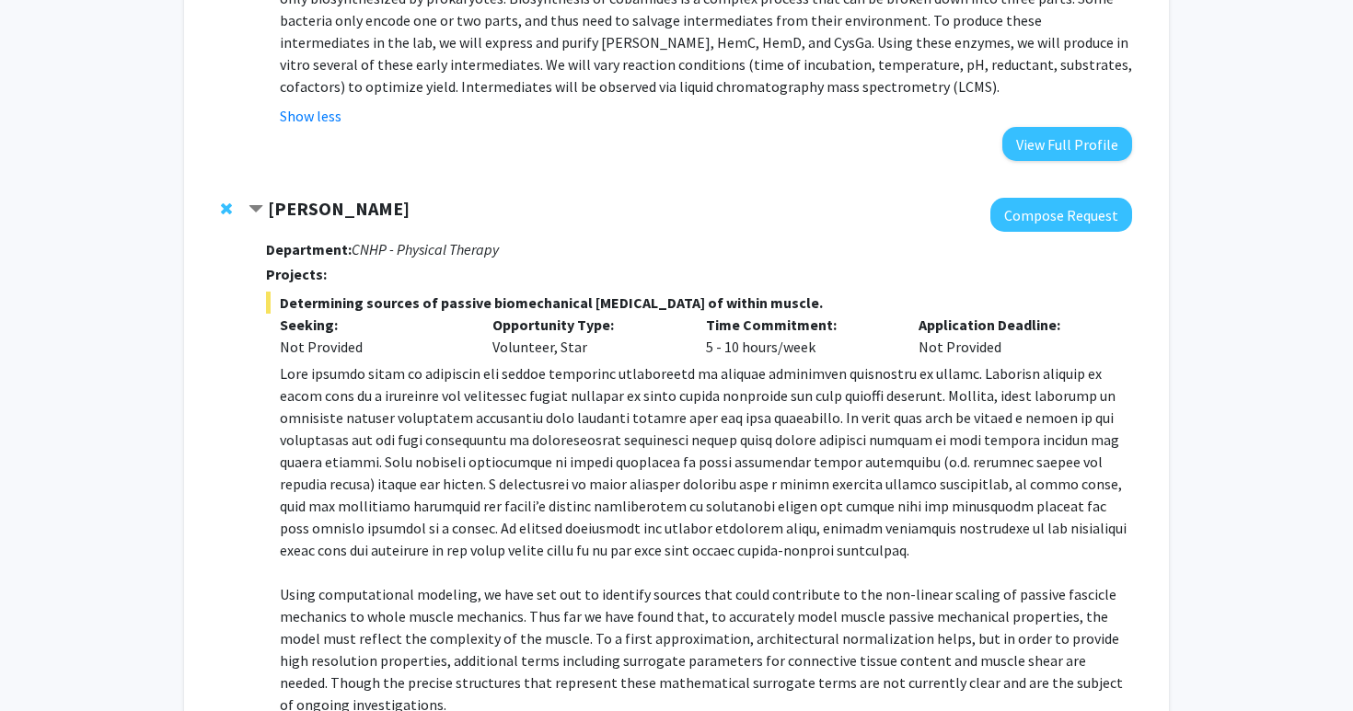
scroll to position [0, 0]
